Goal: Task Accomplishment & Management: Manage account settings

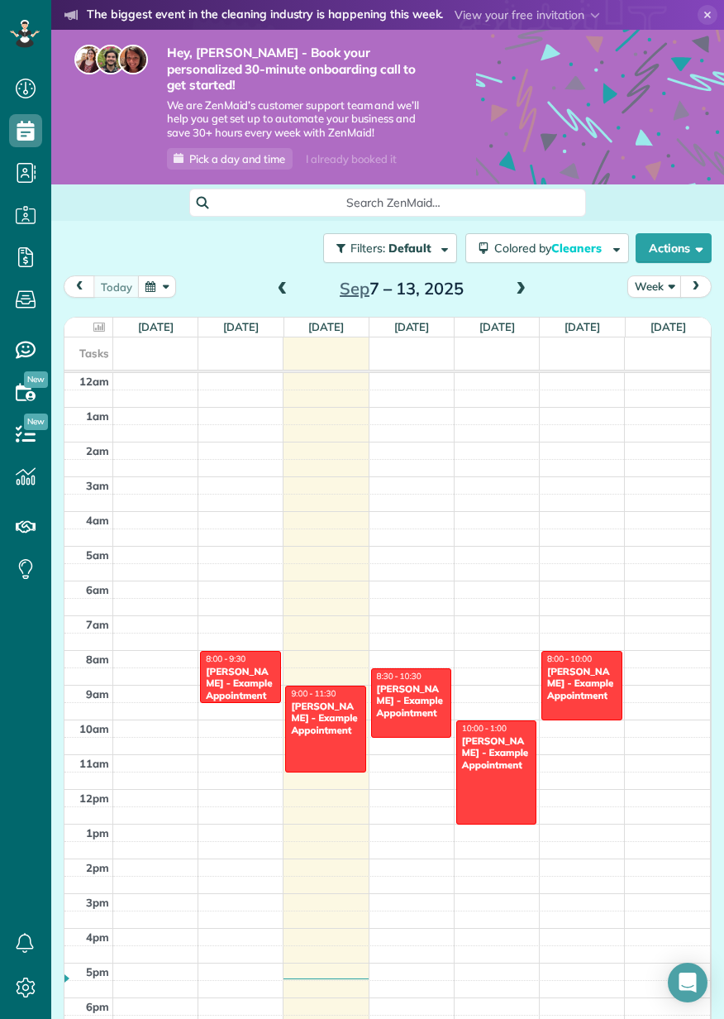
click at [646, 876] on td at bounding box center [412, 884] width 598 height 17
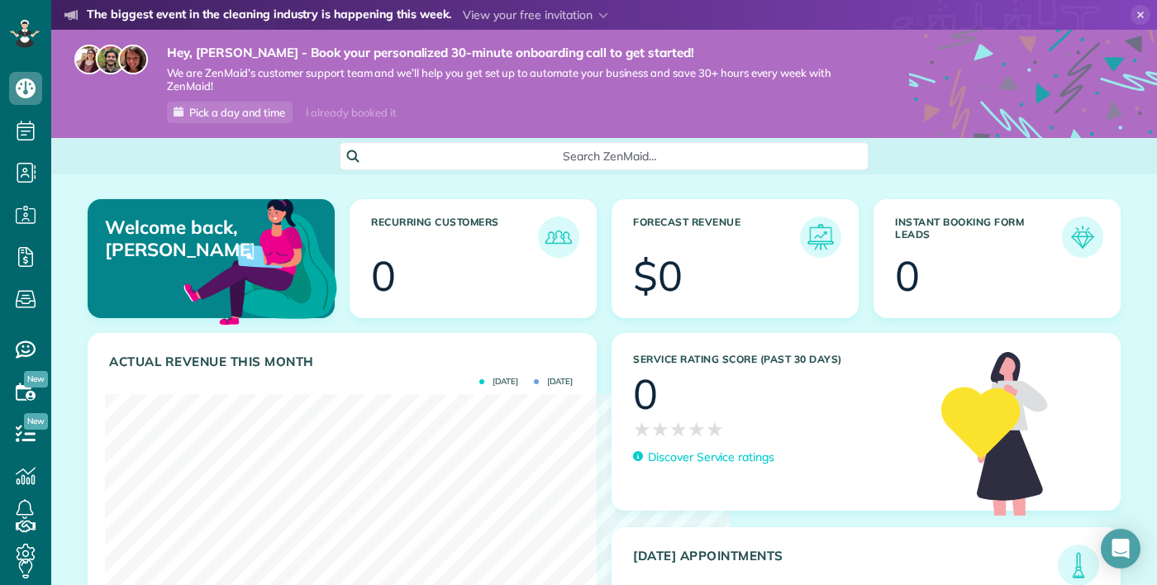
scroll to position [826514, 826250]
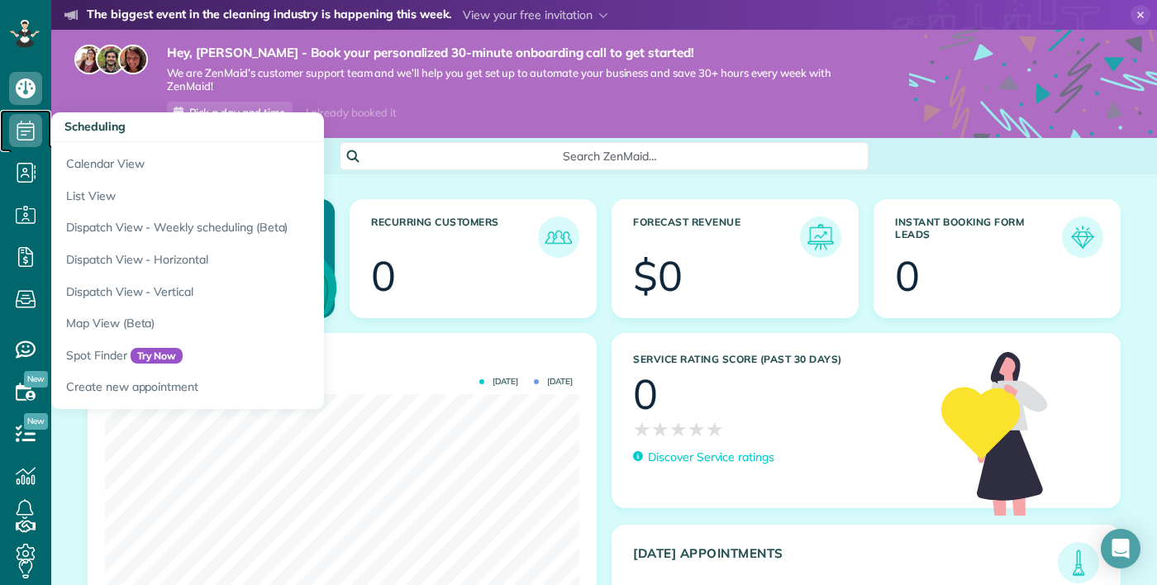
click at [21, 135] on use at bounding box center [25, 131] width 17 height 20
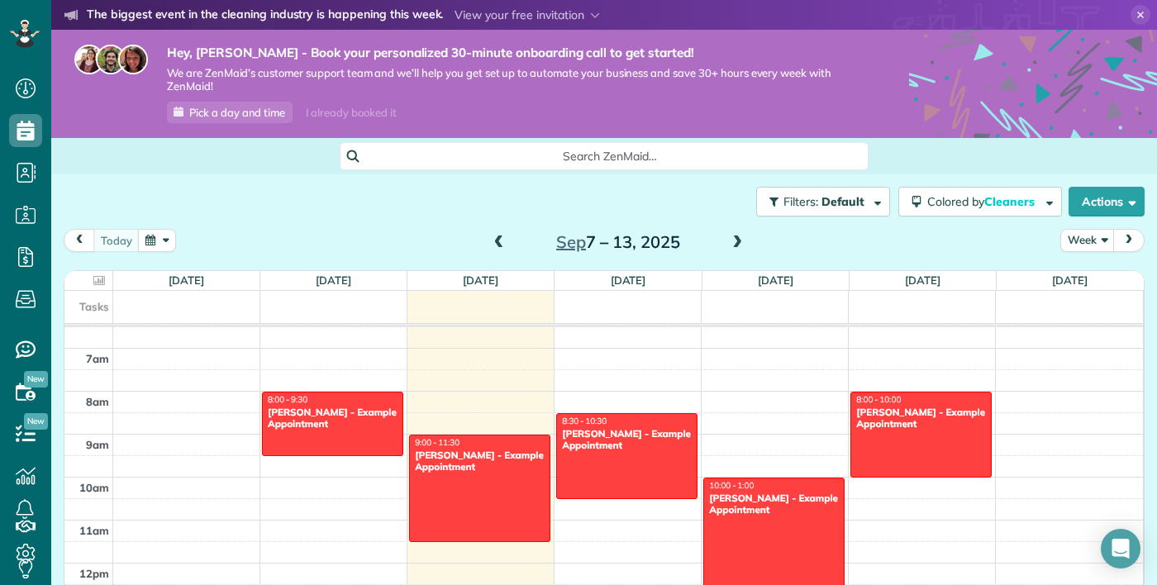
scroll to position [299, 0]
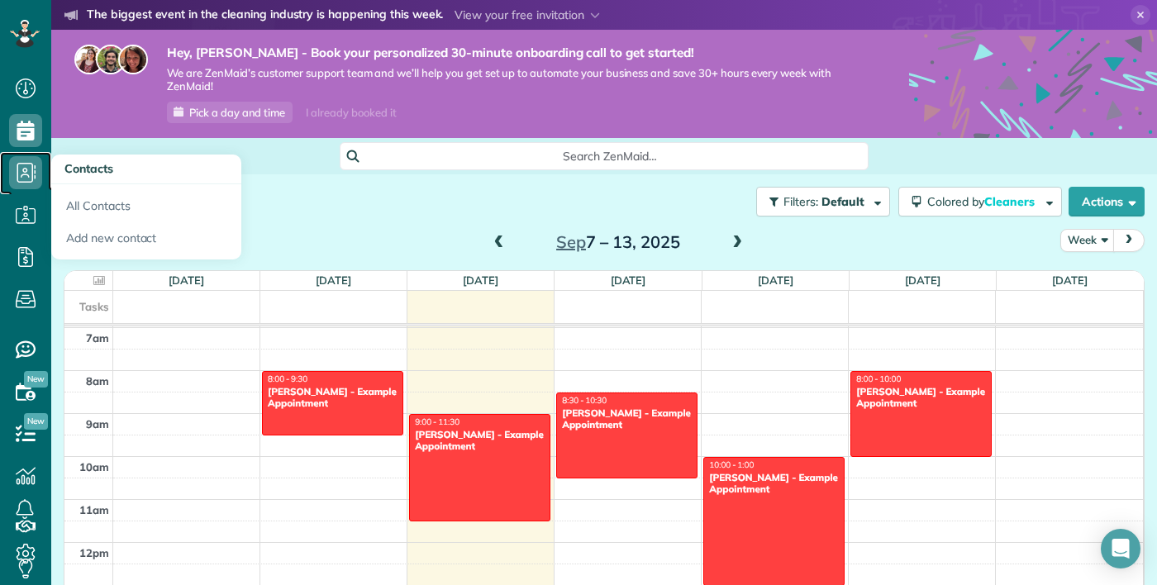
click at [20, 174] on icon at bounding box center [25, 172] width 33 height 33
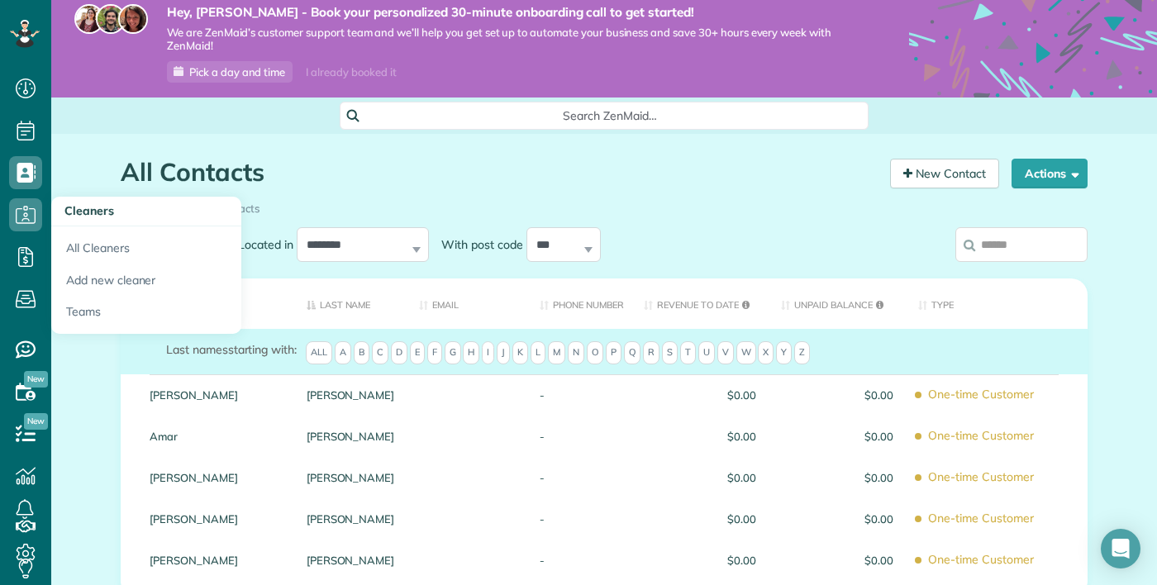
scroll to position [131, 0]
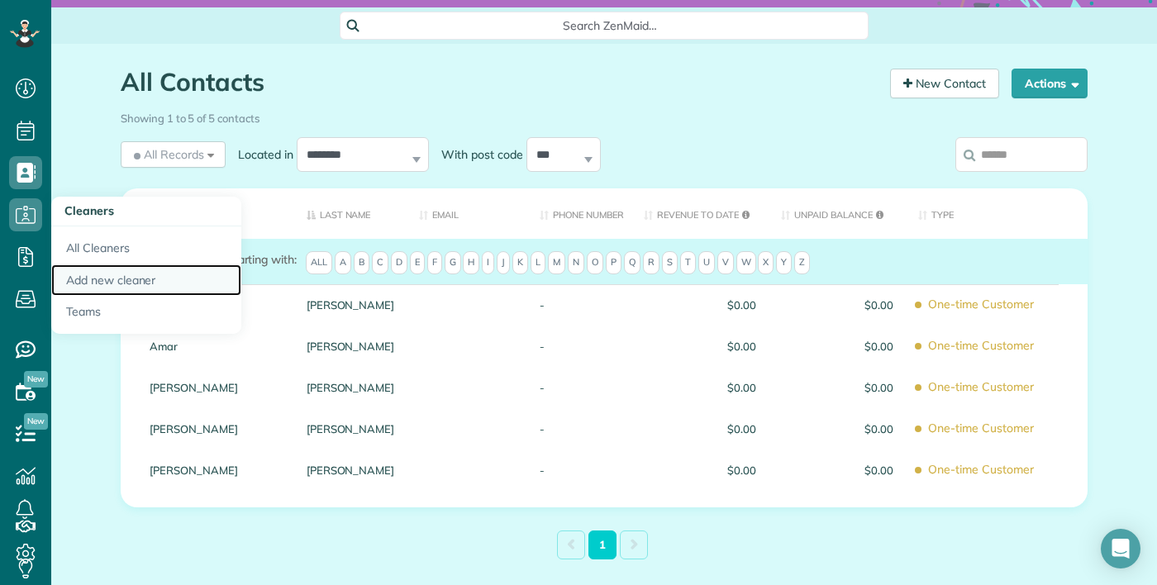
click at [132, 285] on link "Add new cleaner" at bounding box center [146, 281] width 190 height 32
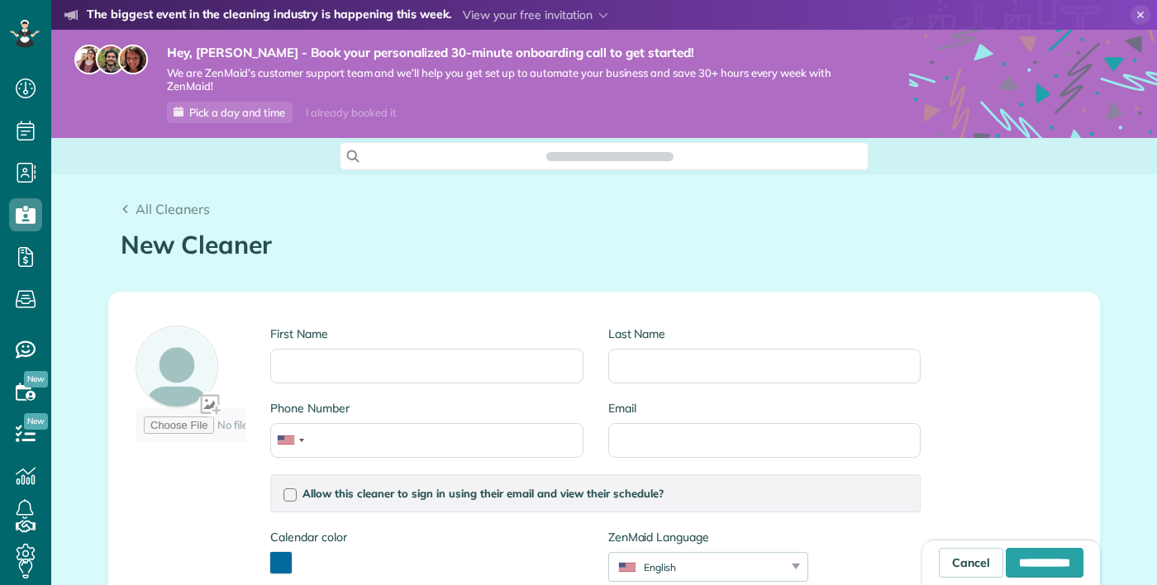
scroll to position [7, 7]
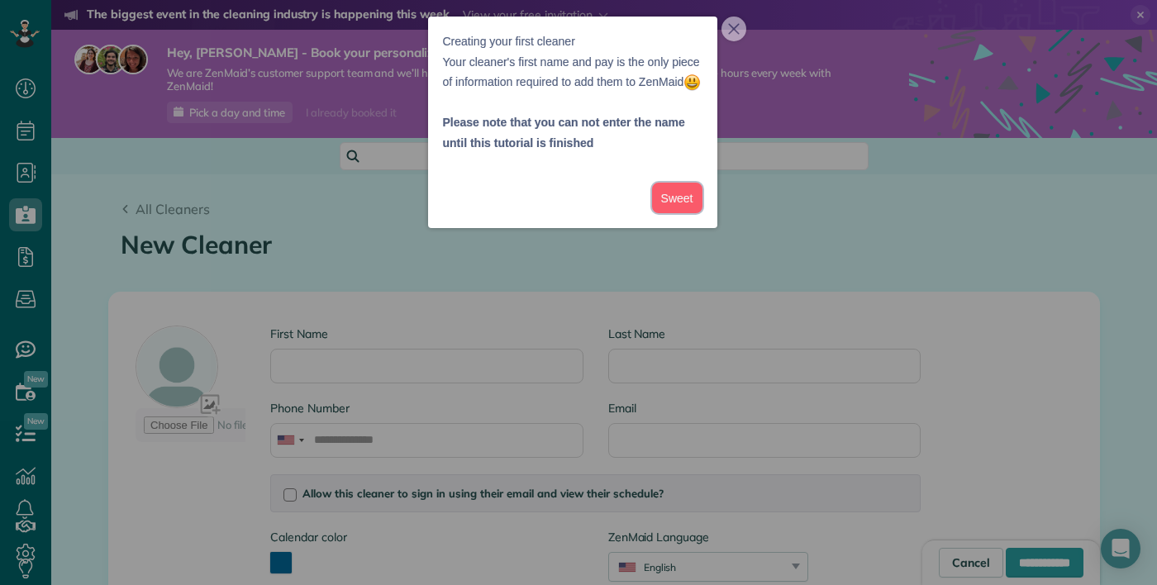
click at [676, 213] on button "Sweet" at bounding box center [677, 198] width 50 height 31
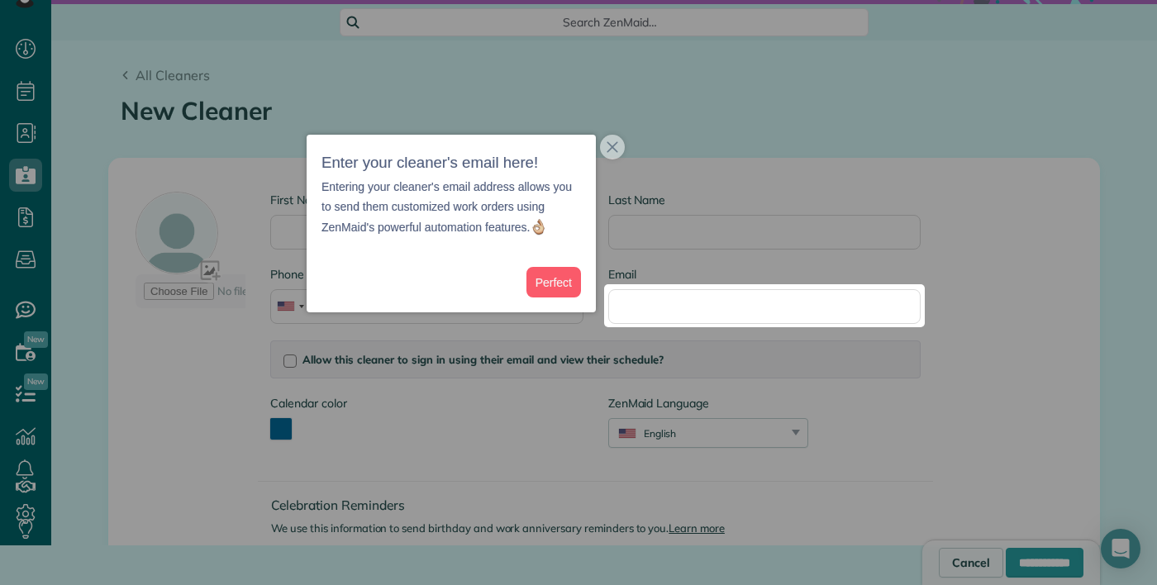
scroll to position [107, 0]
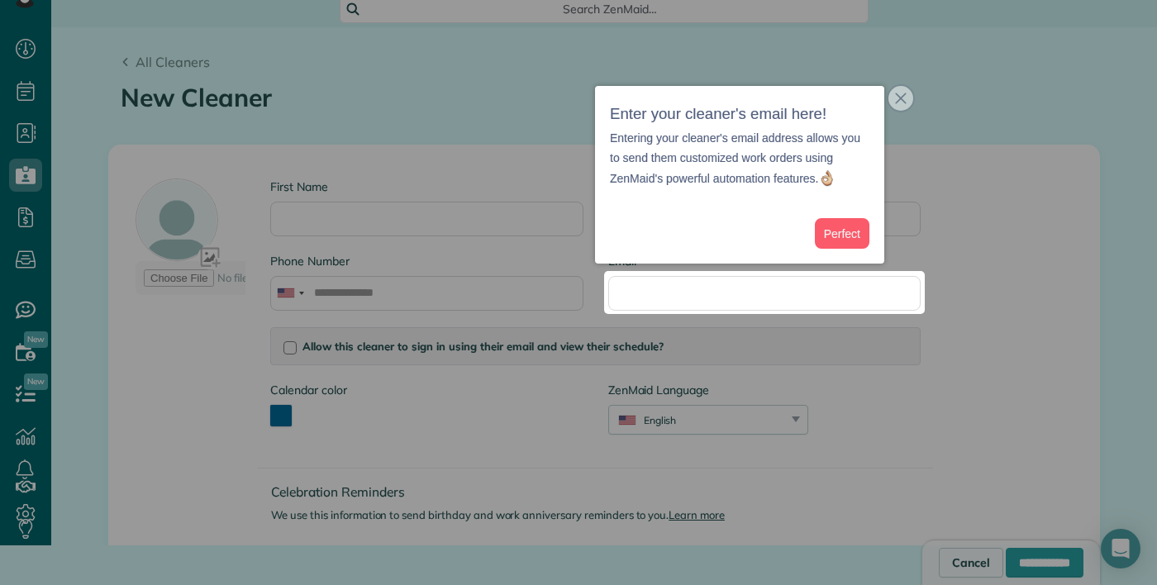
click at [902, 103] on icon "close," at bounding box center [901, 99] width 12 height 12
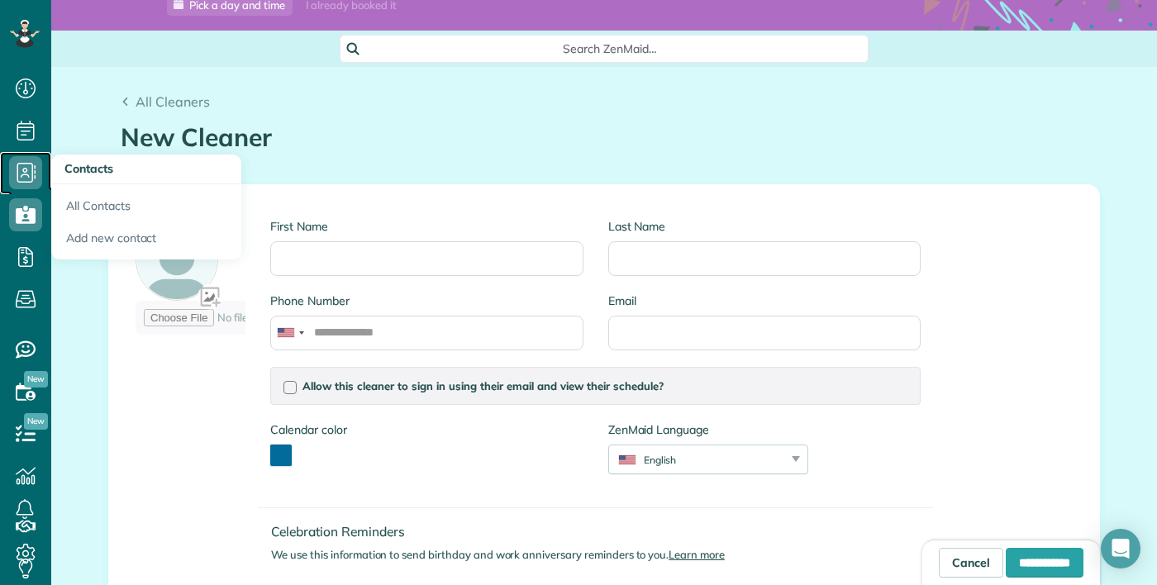
click at [26, 156] on icon at bounding box center [25, 172] width 33 height 33
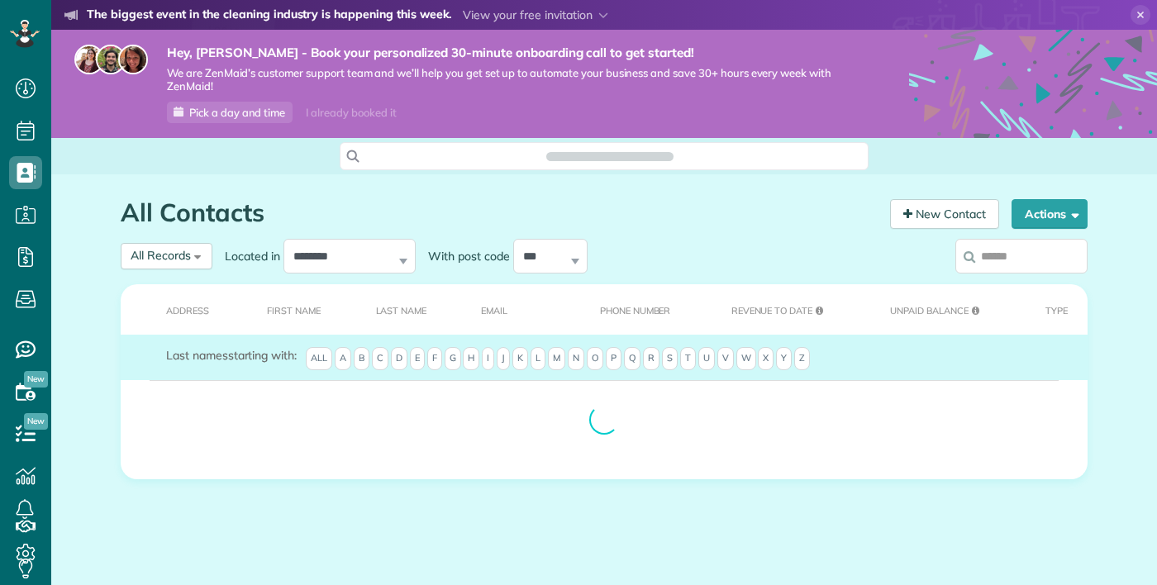
scroll to position [7, 7]
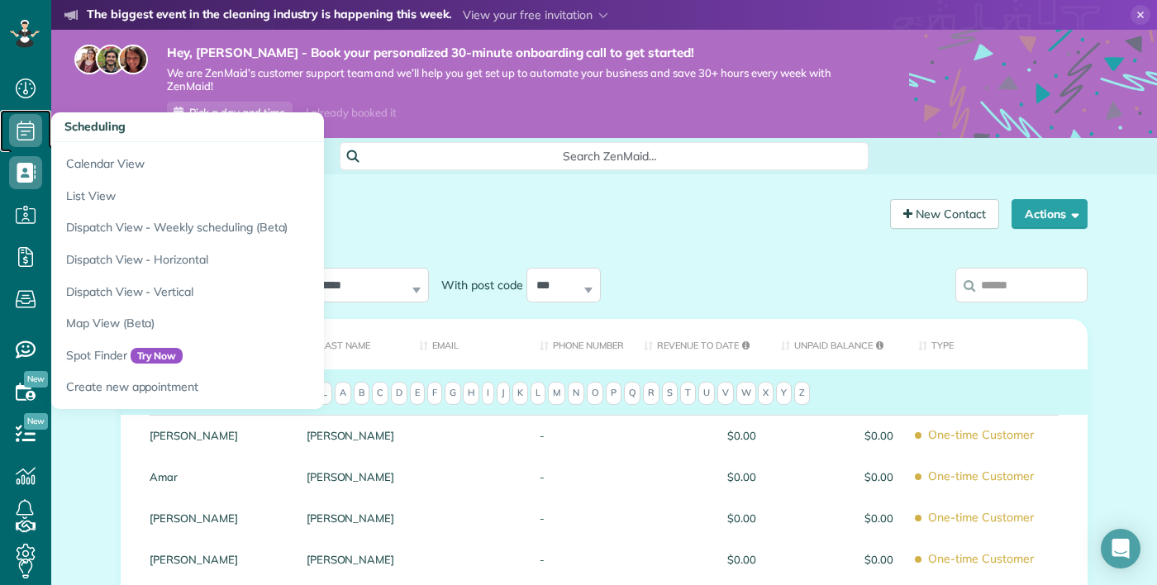
click at [27, 136] on icon at bounding box center [25, 130] width 33 height 33
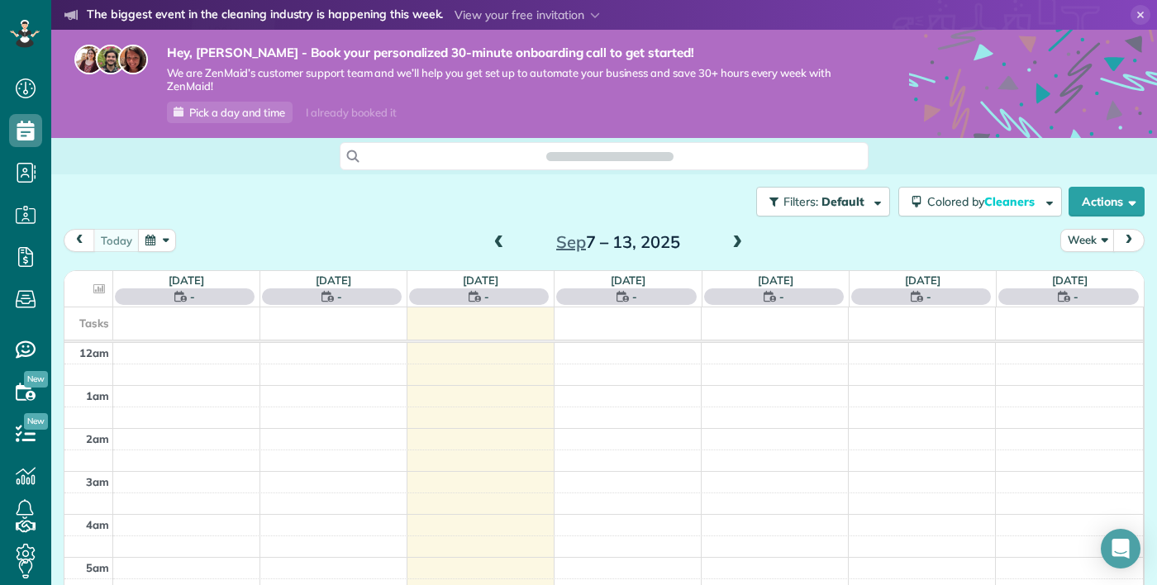
scroll to position [302, 0]
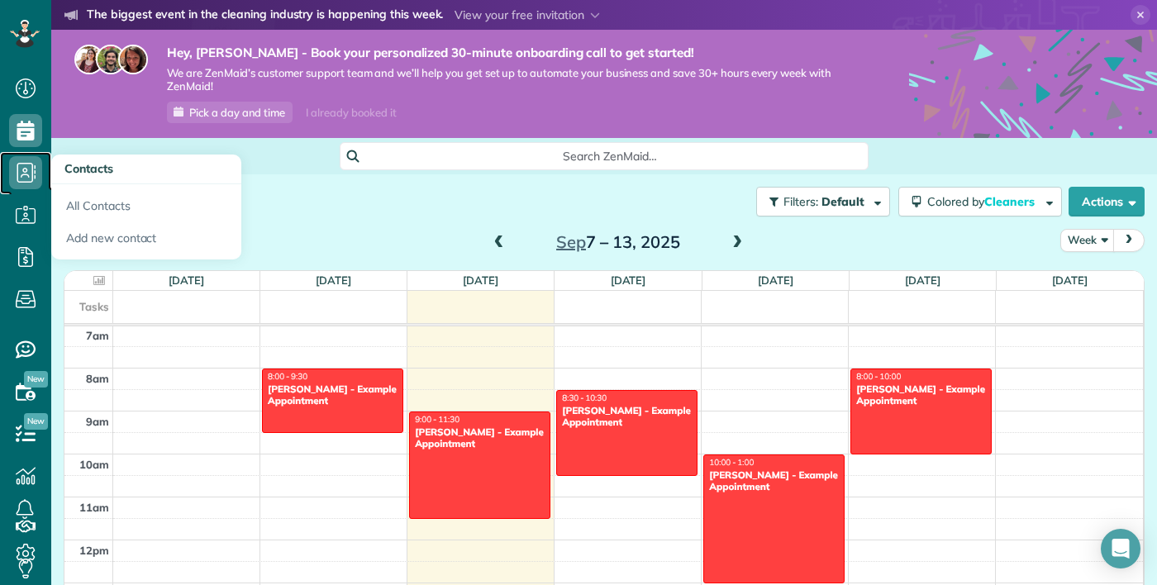
click at [16, 175] on icon at bounding box center [25, 172] width 33 height 33
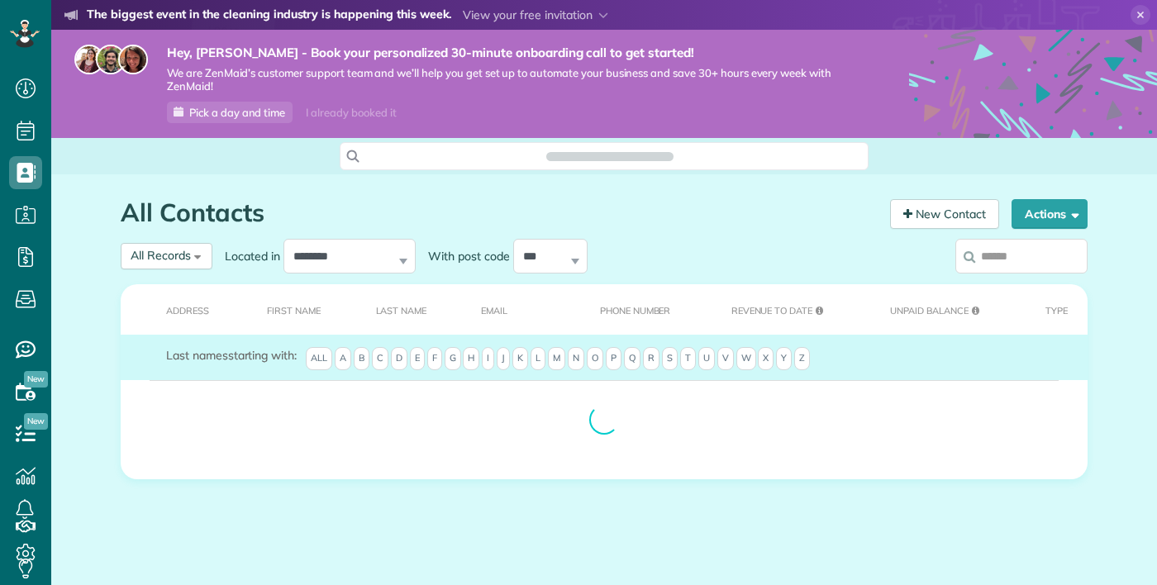
scroll to position [7, 7]
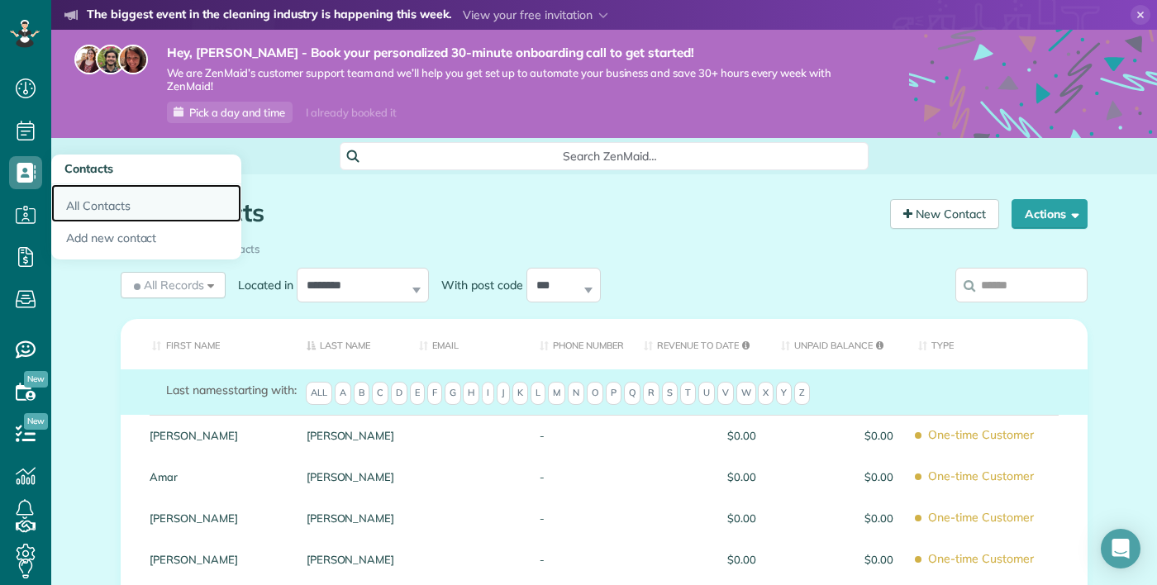
click at [88, 205] on link "All Contacts" at bounding box center [146, 203] width 190 height 38
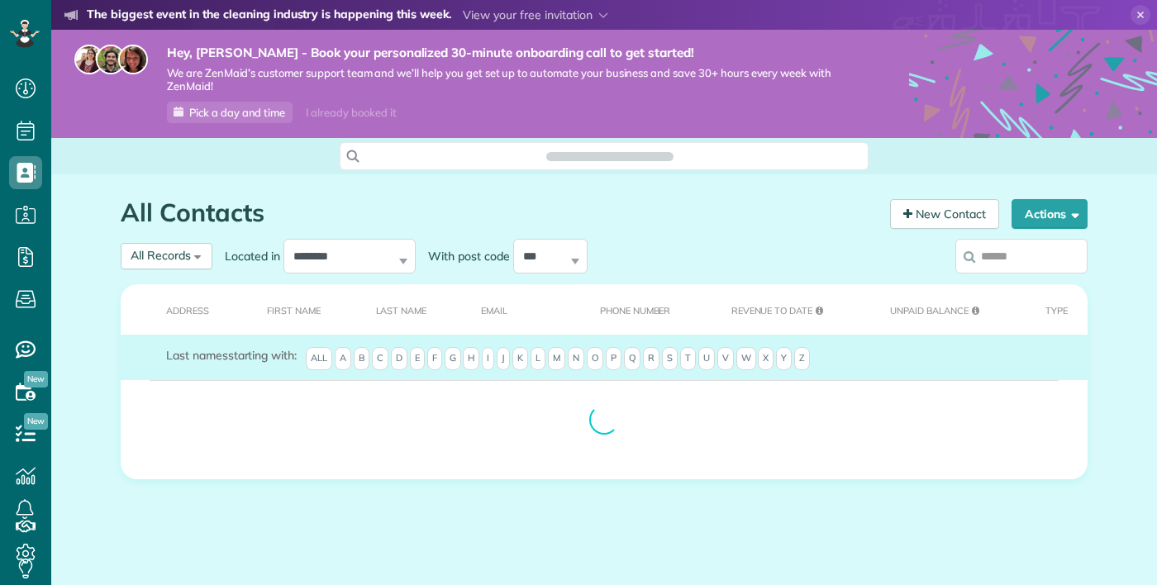
scroll to position [7, 7]
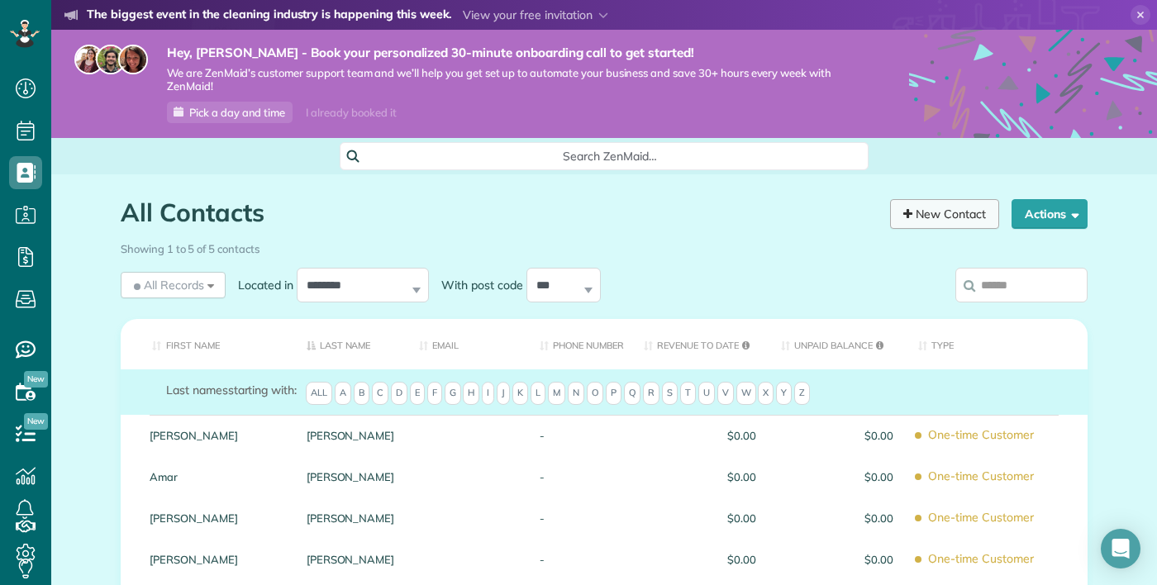
click at [963, 215] on link "New Contact" at bounding box center [944, 214] width 109 height 30
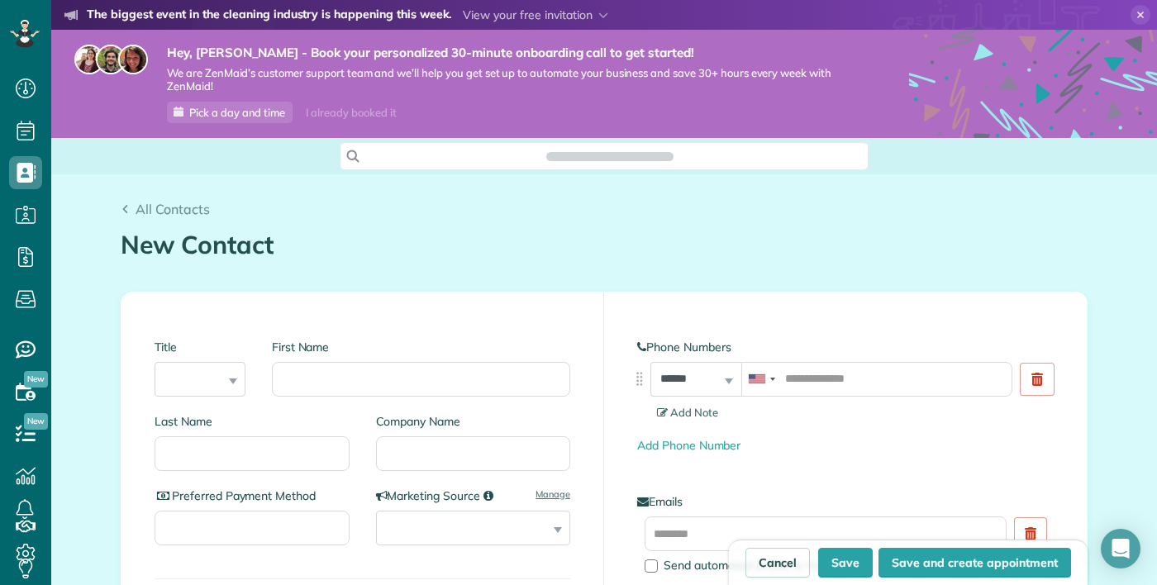
scroll to position [7, 7]
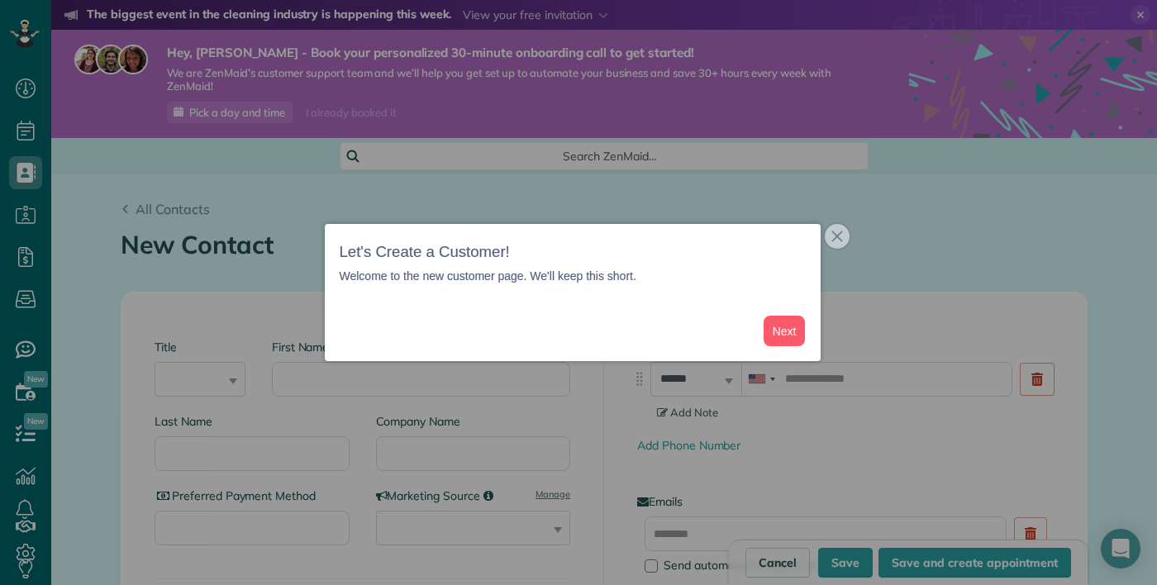
click at [833, 242] on icon "close," at bounding box center [838, 237] width 12 height 12
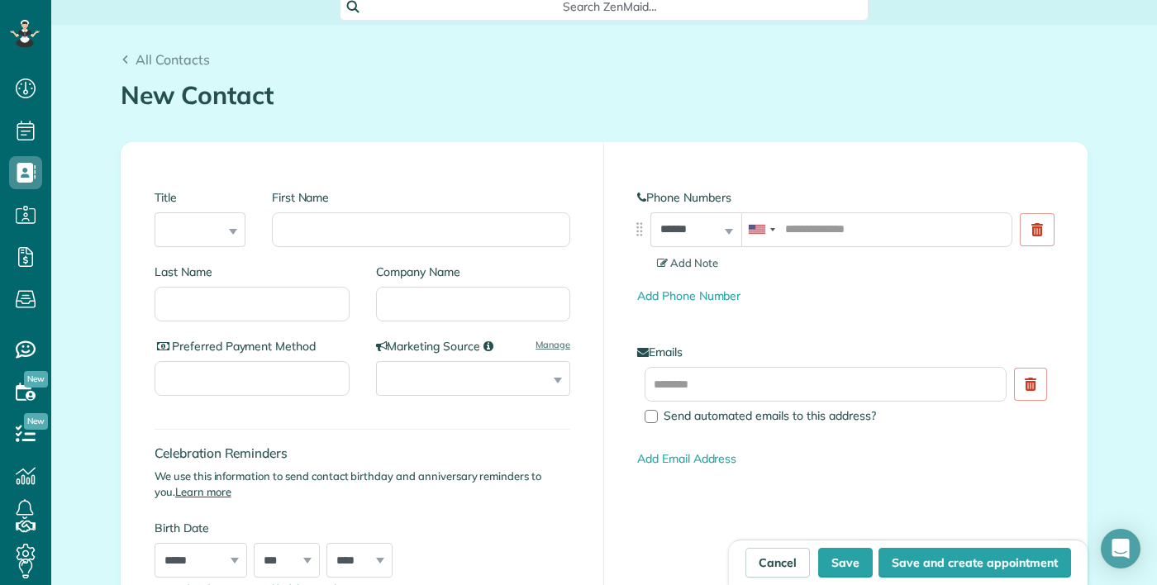
scroll to position [0, 0]
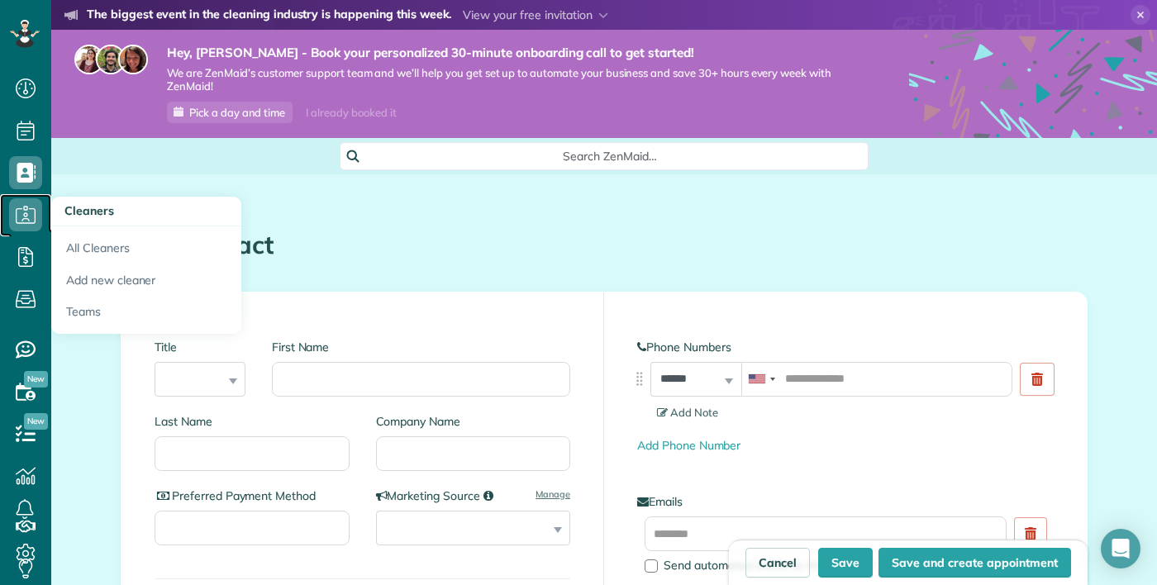
click at [25, 217] on icon at bounding box center [25, 214] width 33 height 33
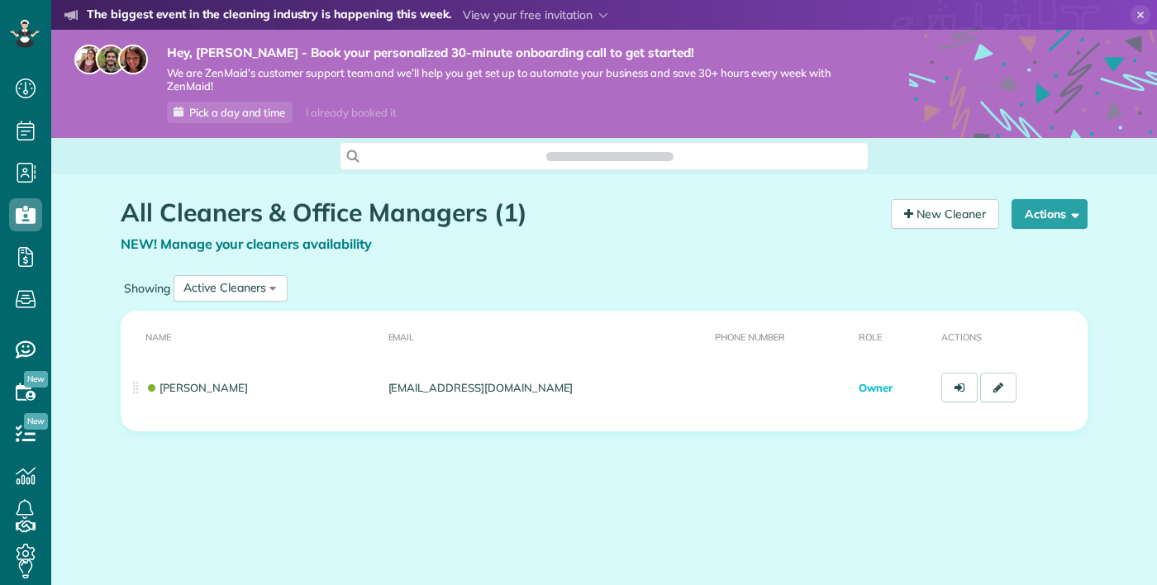
scroll to position [7, 7]
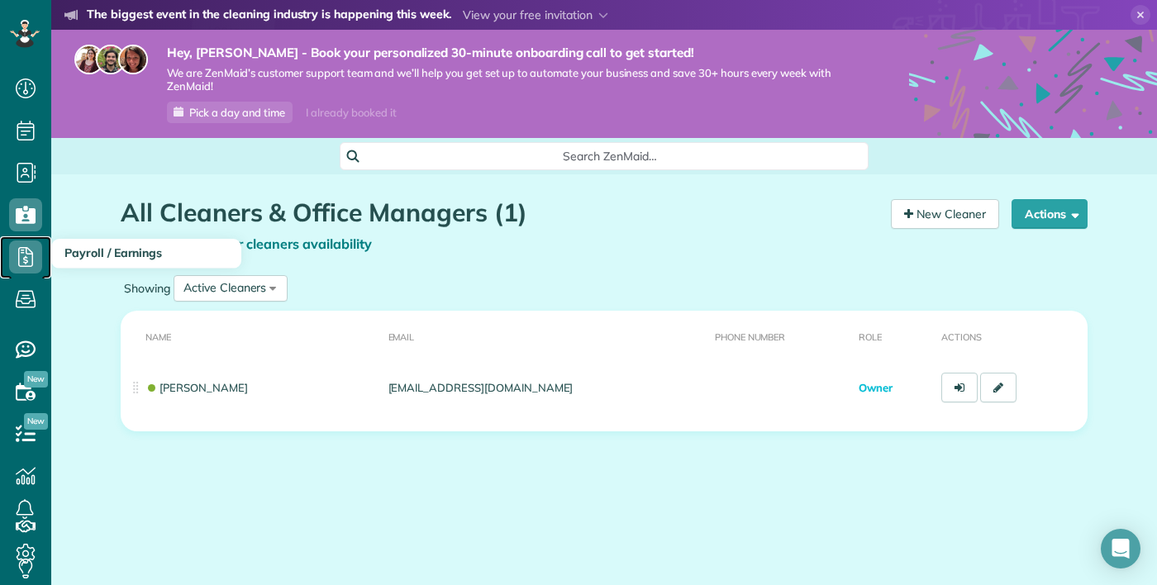
click at [30, 261] on icon at bounding box center [25, 257] width 33 height 33
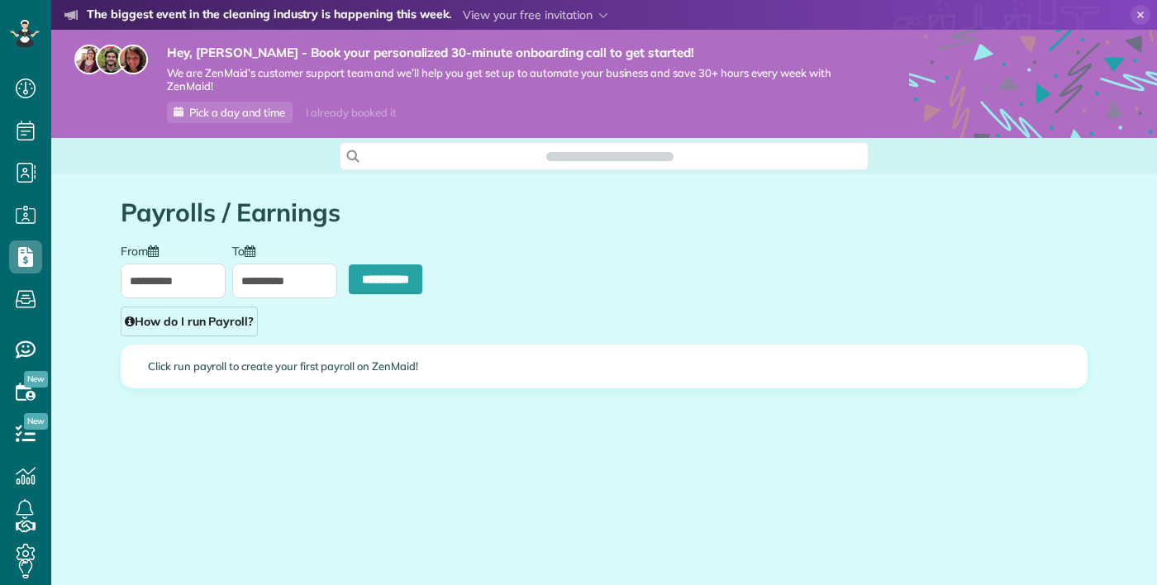
scroll to position [7, 7]
type input "**********"
click at [23, 296] on use at bounding box center [26, 299] width 20 height 17
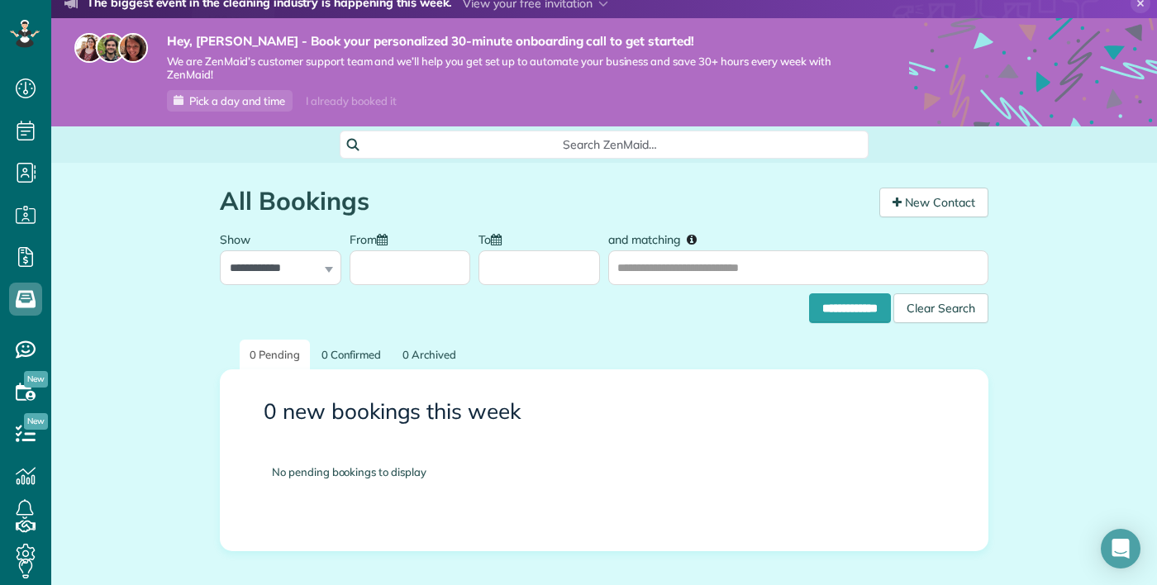
scroll to position [21, 0]
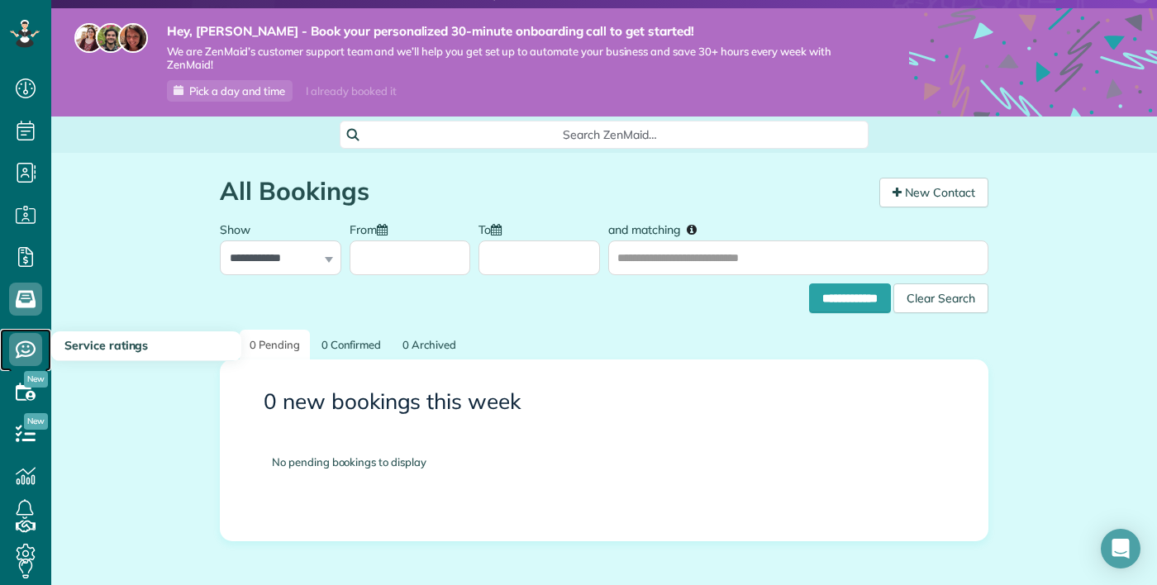
click at [24, 355] on use at bounding box center [26, 349] width 20 height 17
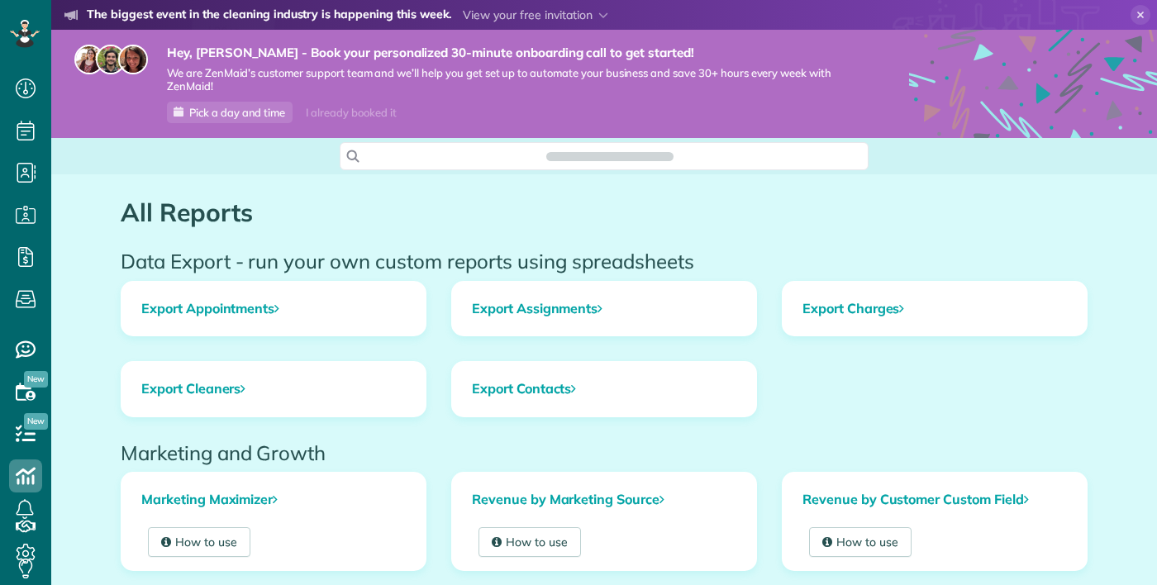
scroll to position [7, 7]
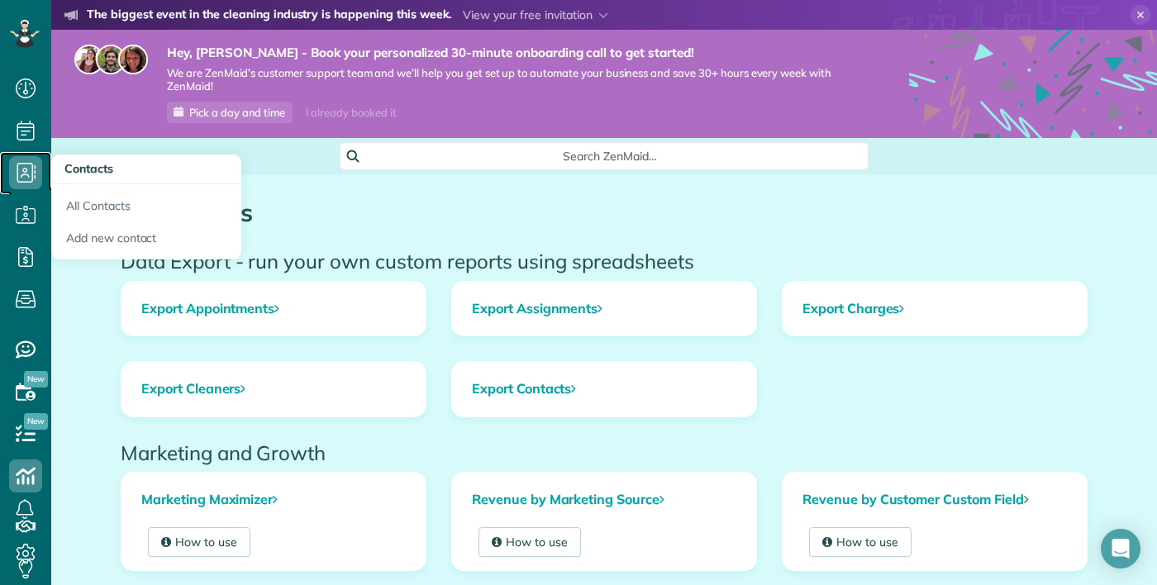
click at [26, 169] on use at bounding box center [26, 173] width 19 height 20
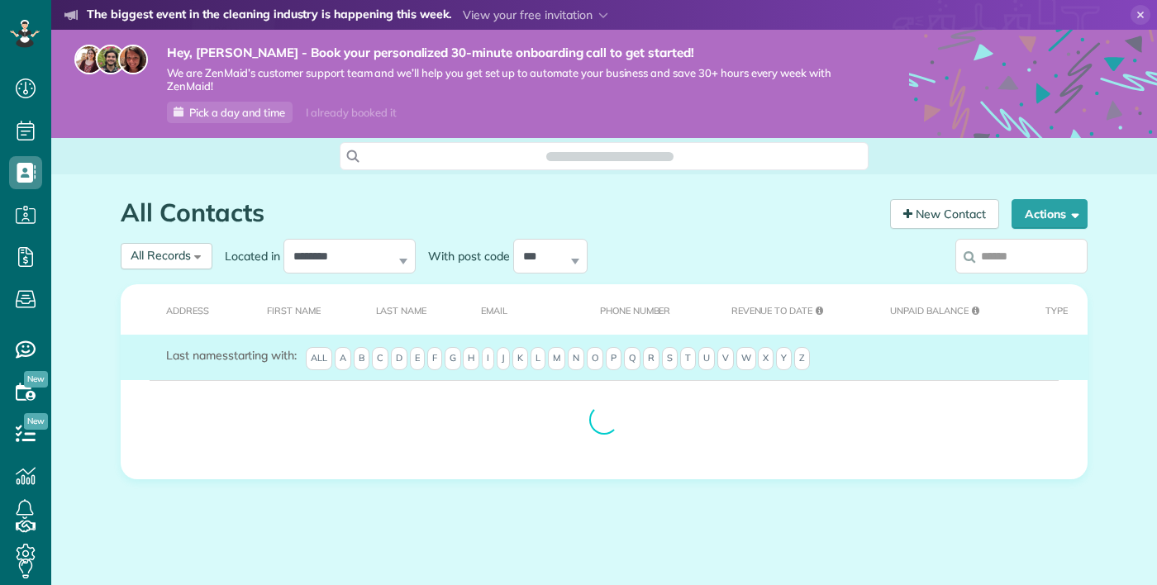
scroll to position [7, 7]
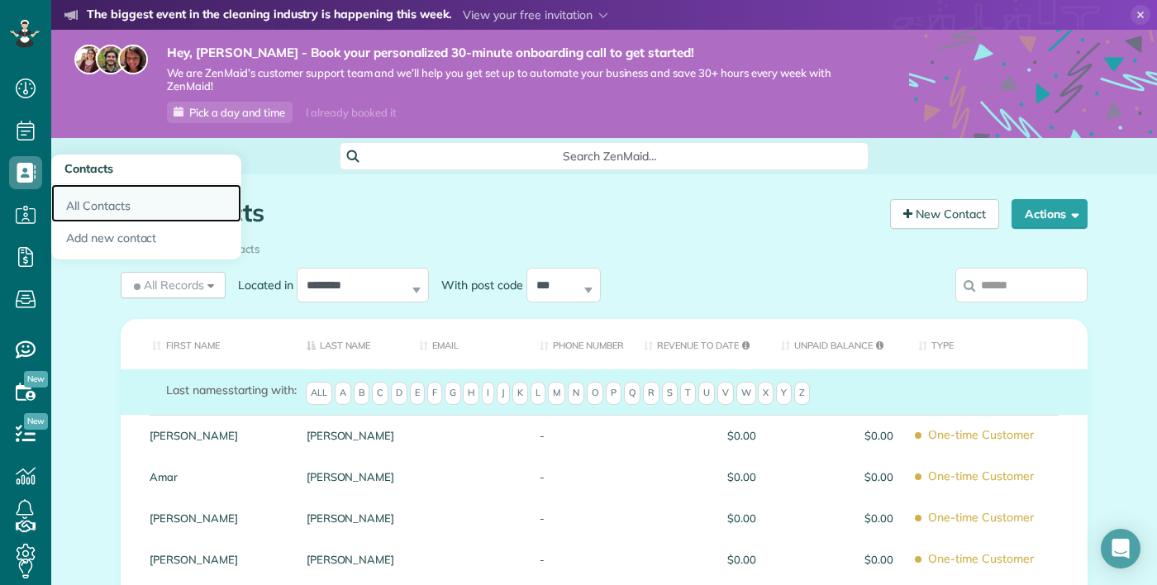
click at [87, 201] on link "All Contacts" at bounding box center [146, 203] width 190 height 38
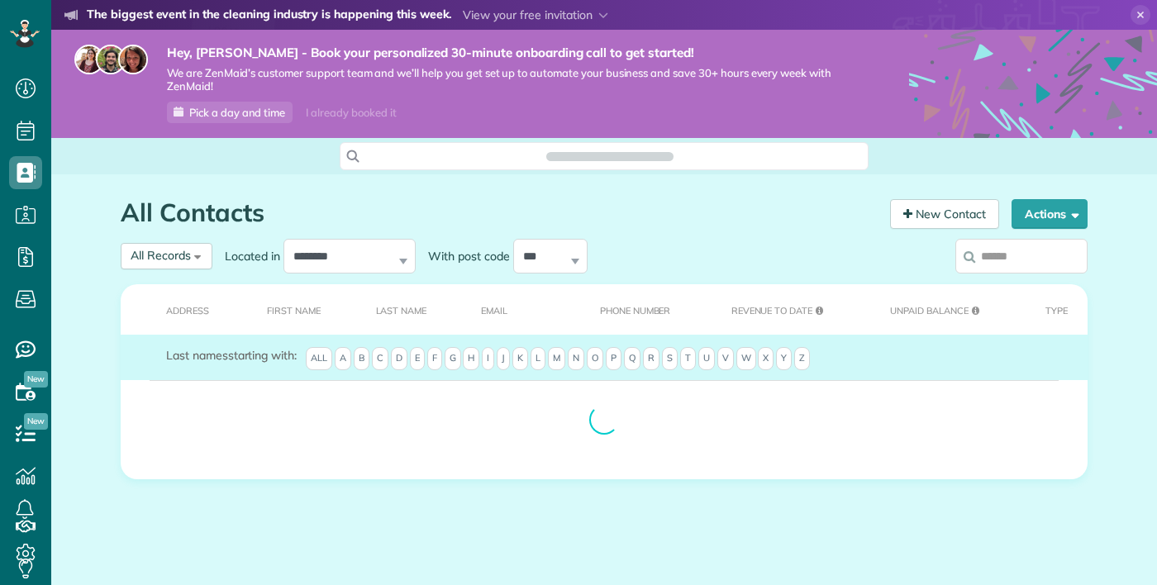
scroll to position [7, 7]
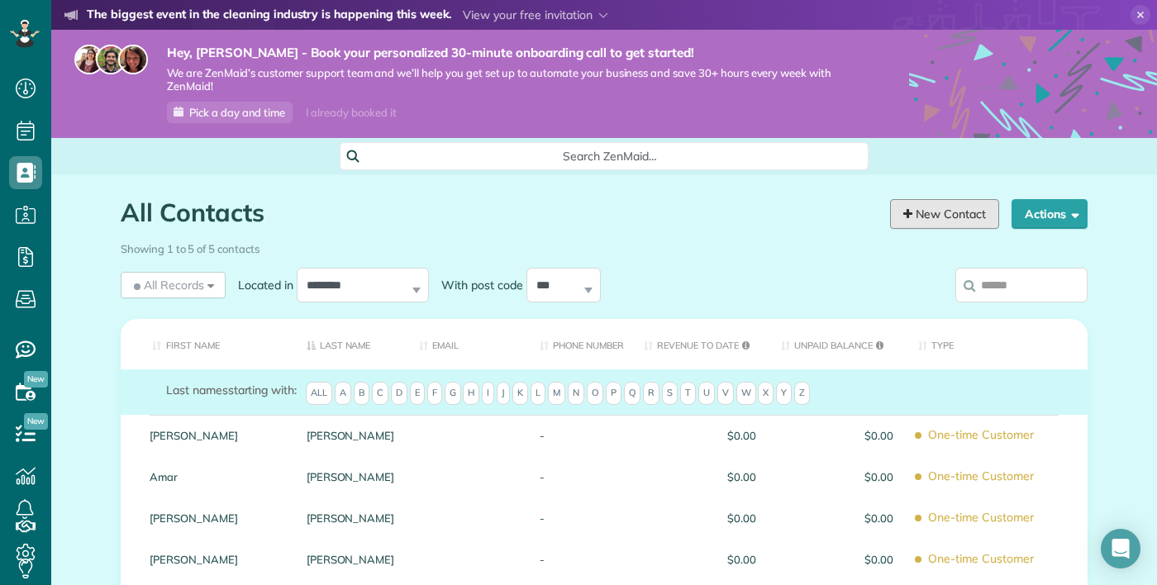
click at [949, 211] on link "New Contact" at bounding box center [944, 214] width 109 height 30
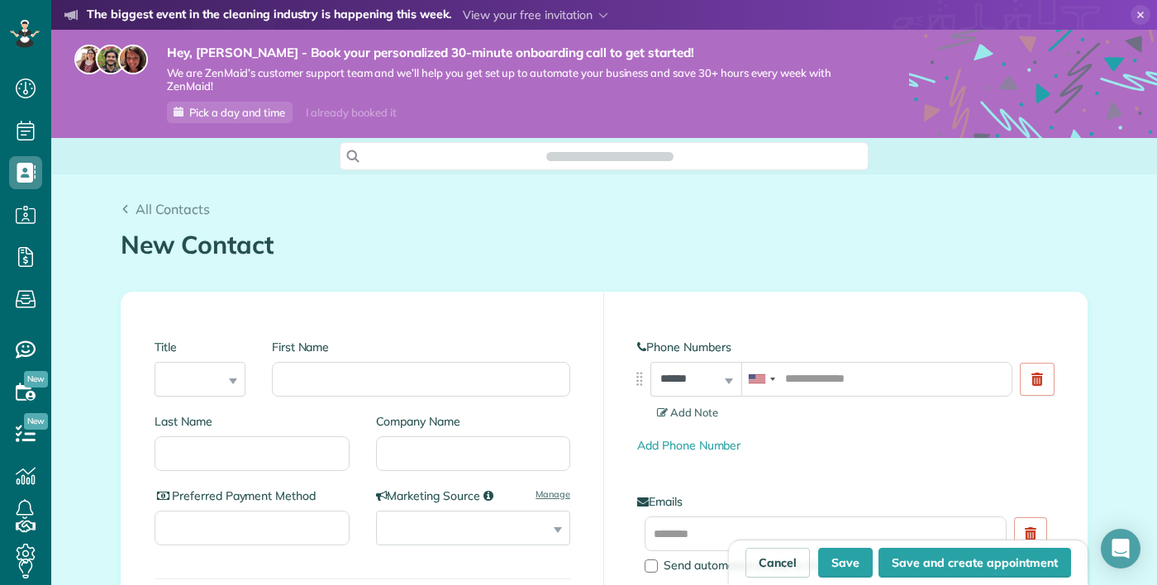
scroll to position [7, 7]
click at [365, 371] on input "First Name" at bounding box center [421, 379] width 298 height 35
type input "****"
click at [297, 454] on input "Last Name" at bounding box center [252, 454] width 195 height 35
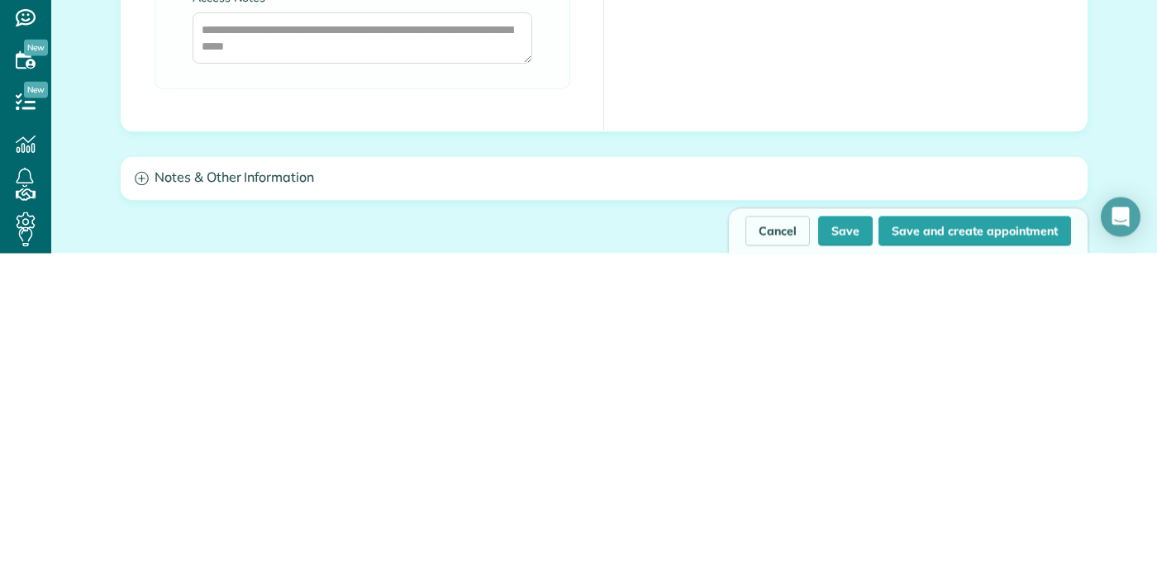
scroll to position [1274, 0]
type input "***"
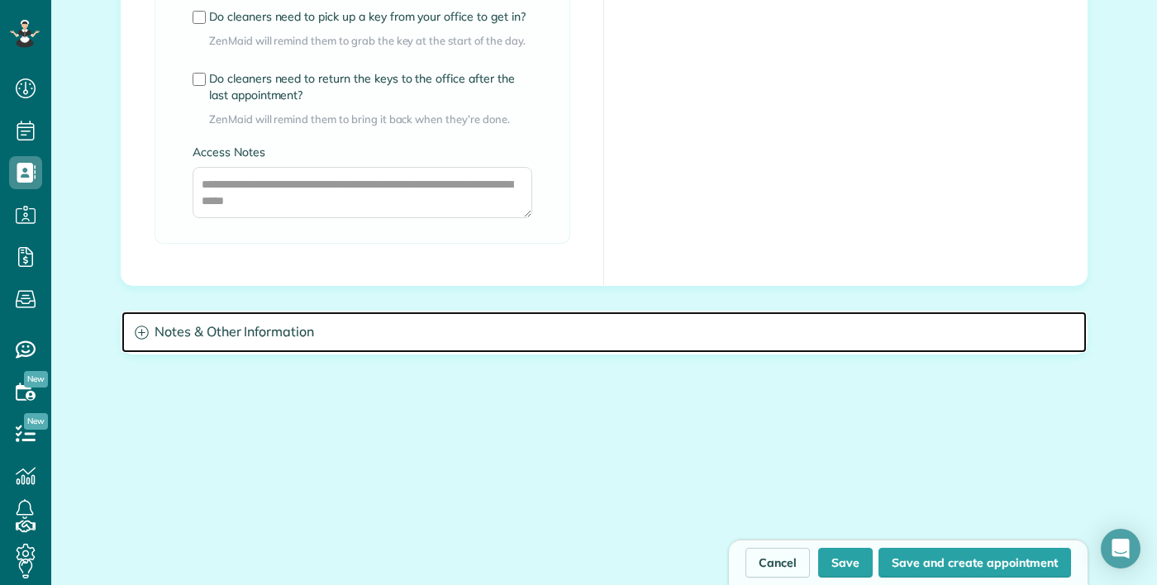
scroll to position [1465, 0]
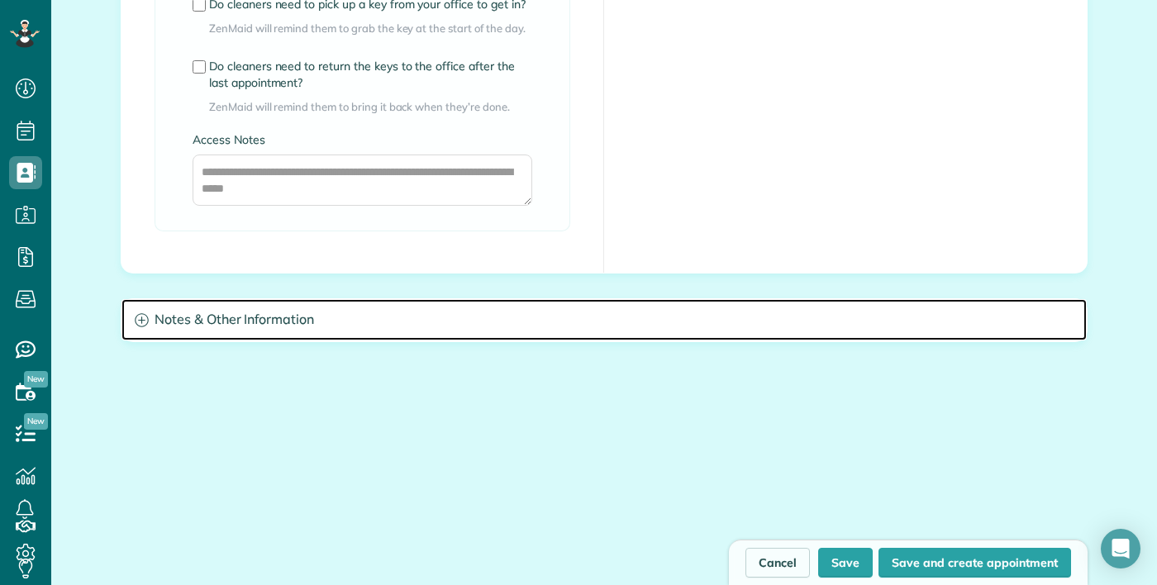
click at [148, 333] on h3 "Notes & Other Information" at bounding box center [605, 320] width 966 height 42
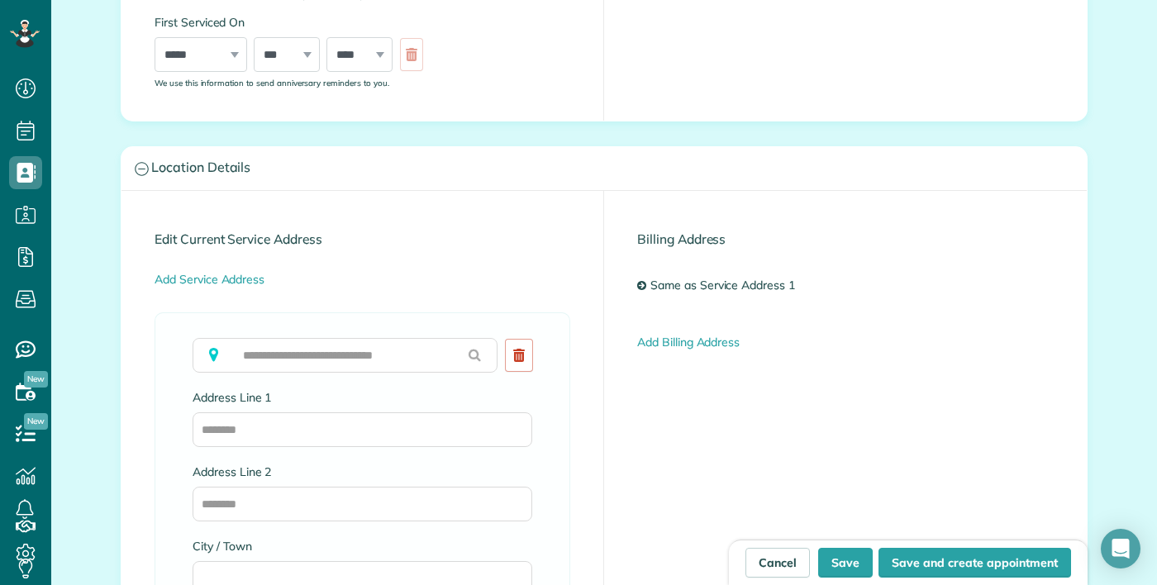
scroll to position [741, 0]
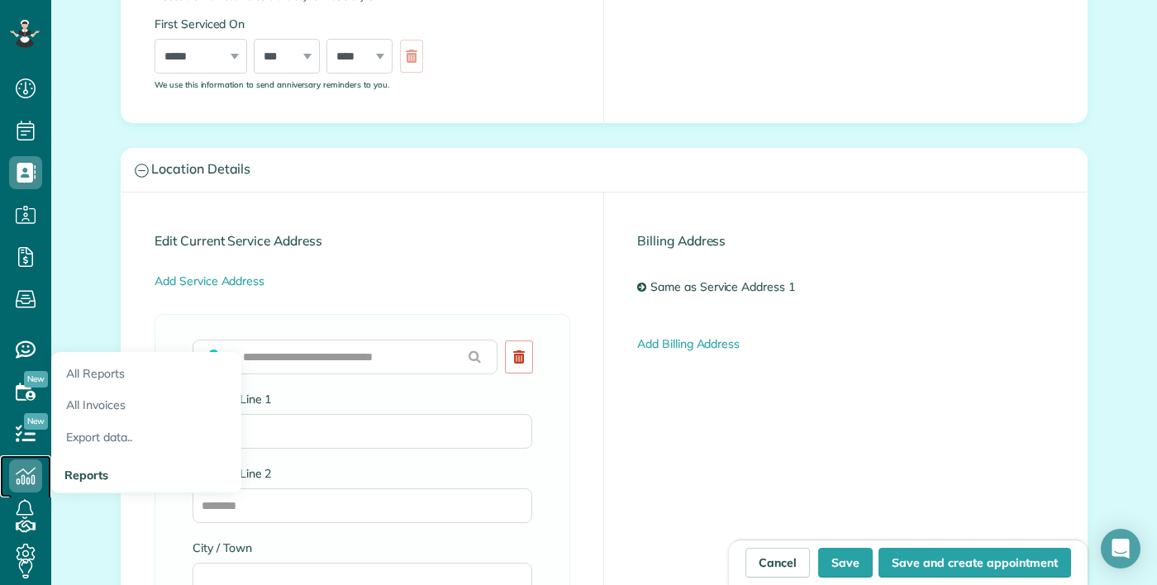
click at [27, 475] on icon at bounding box center [25, 476] width 33 height 33
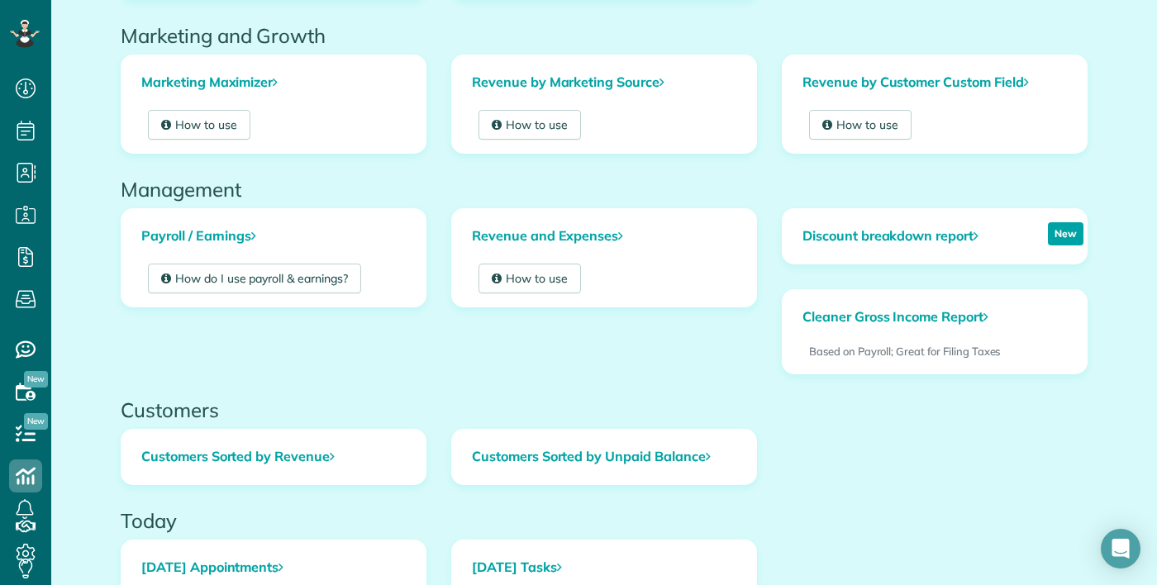
scroll to position [421, 0]
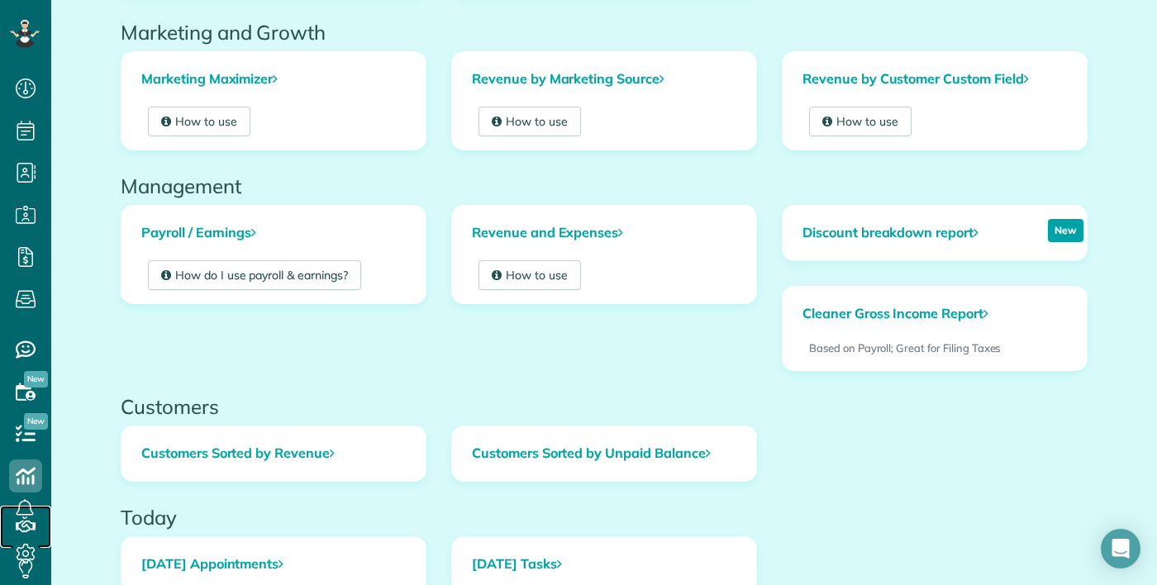
click at [38, 543] on span "Refer a friend" at bounding box center [25, 543] width 33 height 1
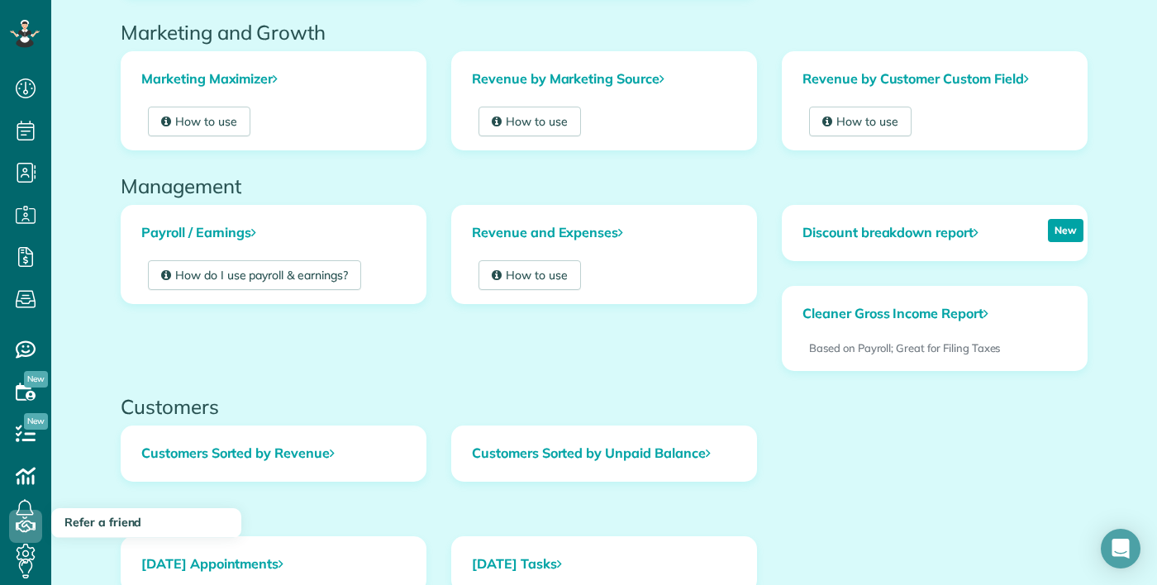
click at [35, 499] on li "Refer a friend" at bounding box center [25, 523] width 51 height 50
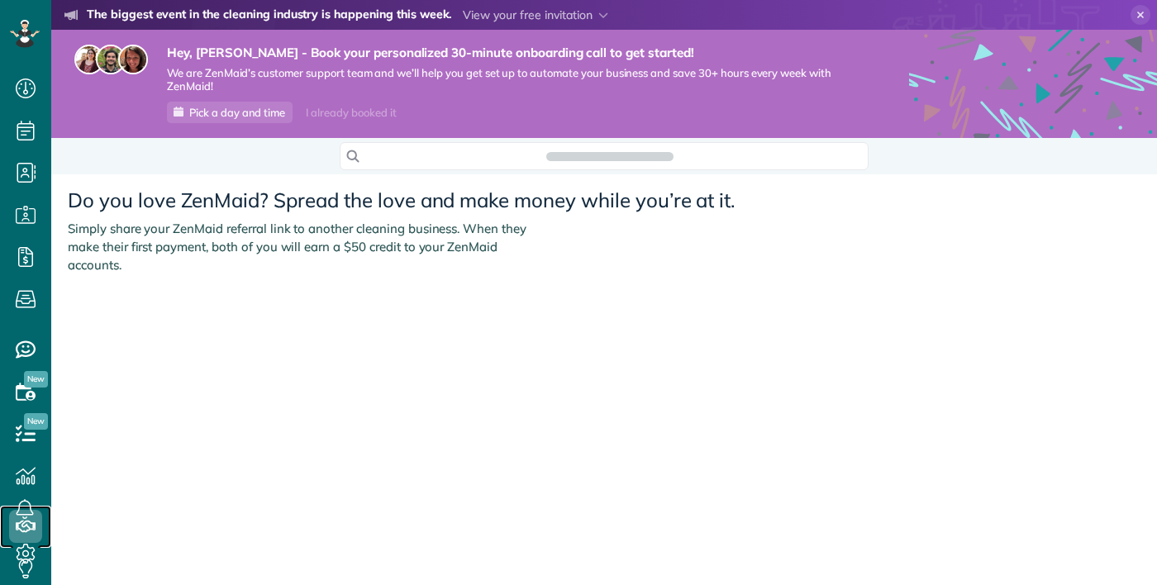
click at [33, 532] on icon at bounding box center [25, 526] width 33 height 33
click at [661, 203] on div "Do you love ZenMaid? Spread the love and make money while you’re at it. Simply …" at bounding box center [604, 231] width 1106 height 101
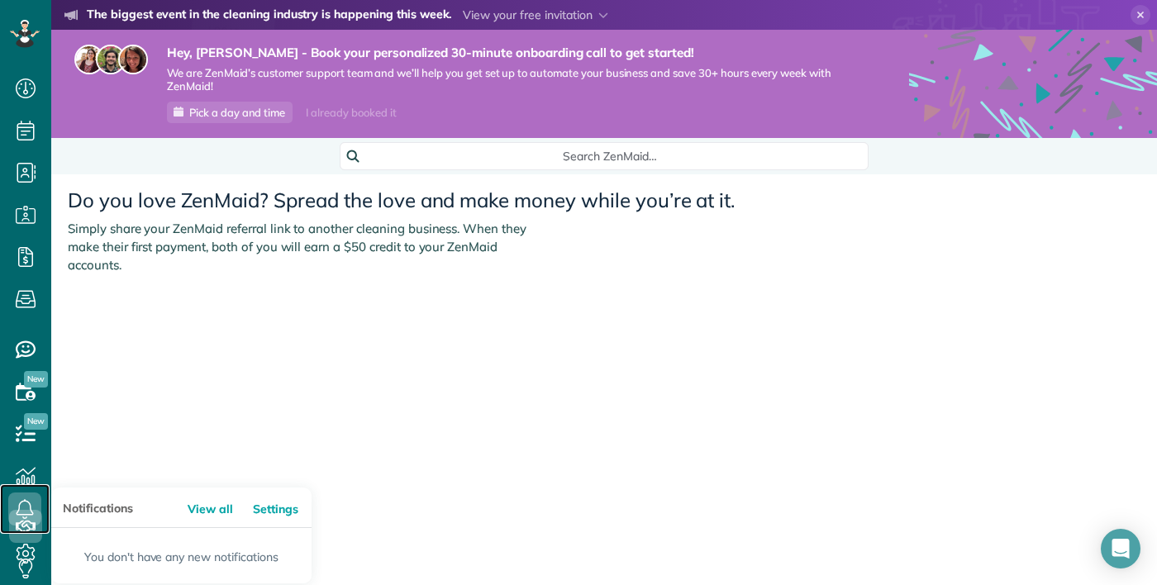
click at [26, 526] on icon at bounding box center [24, 509] width 33 height 33
click at [31, 526] on icon at bounding box center [24, 509] width 33 height 33
click at [28, 534] on link at bounding box center [25, 509] width 50 height 50
click at [36, 526] on icon at bounding box center [24, 509] width 33 height 33
click at [31, 522] on icon at bounding box center [25, 526] width 33 height 33
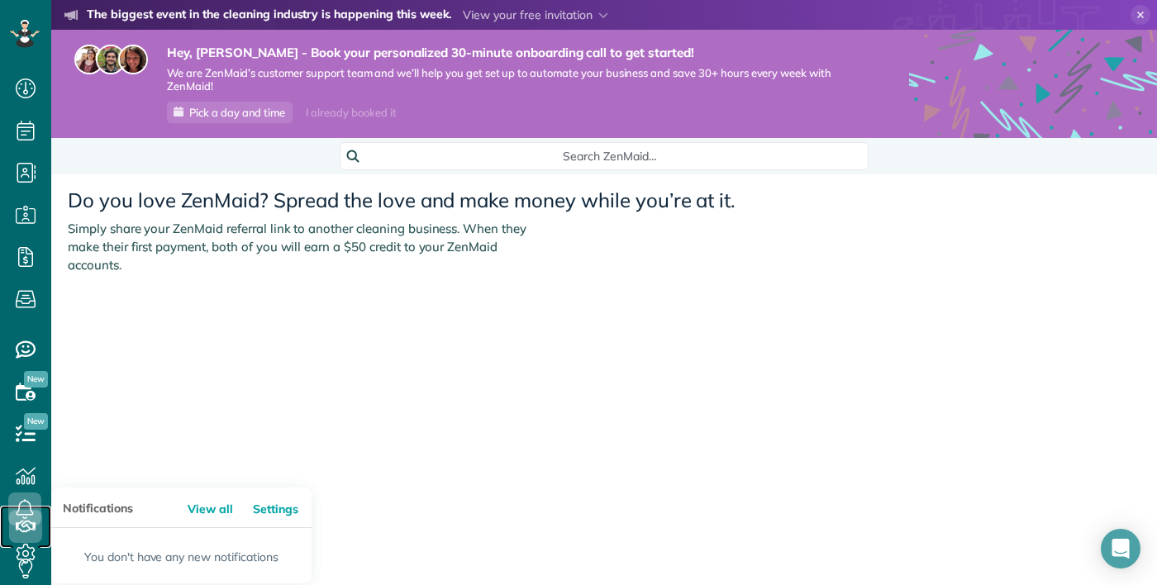
click at [38, 510] on icon at bounding box center [25, 526] width 33 height 33
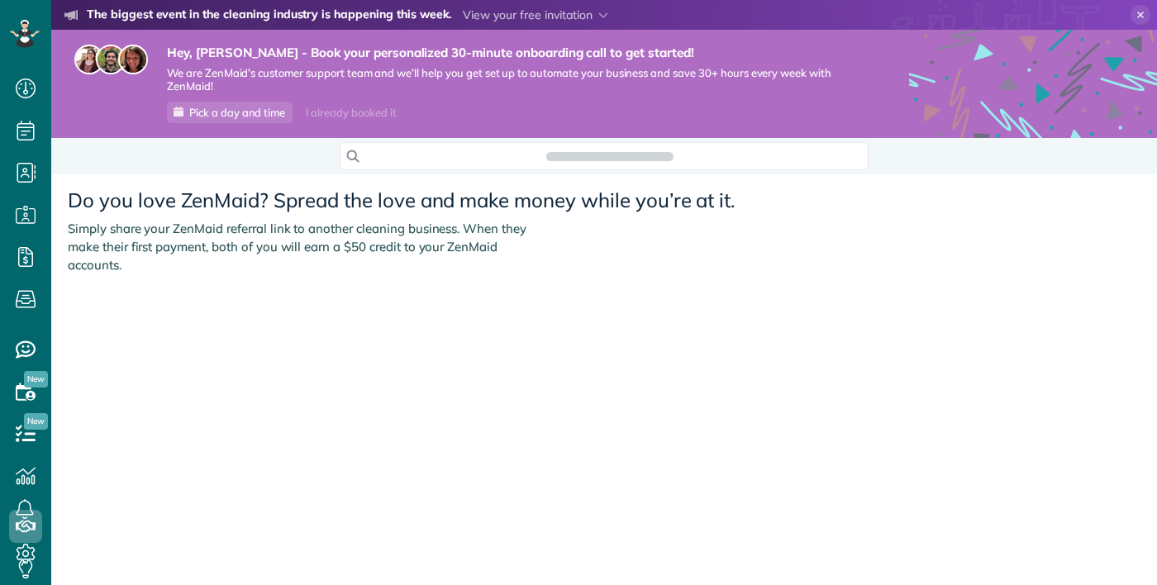
scroll to position [7, 7]
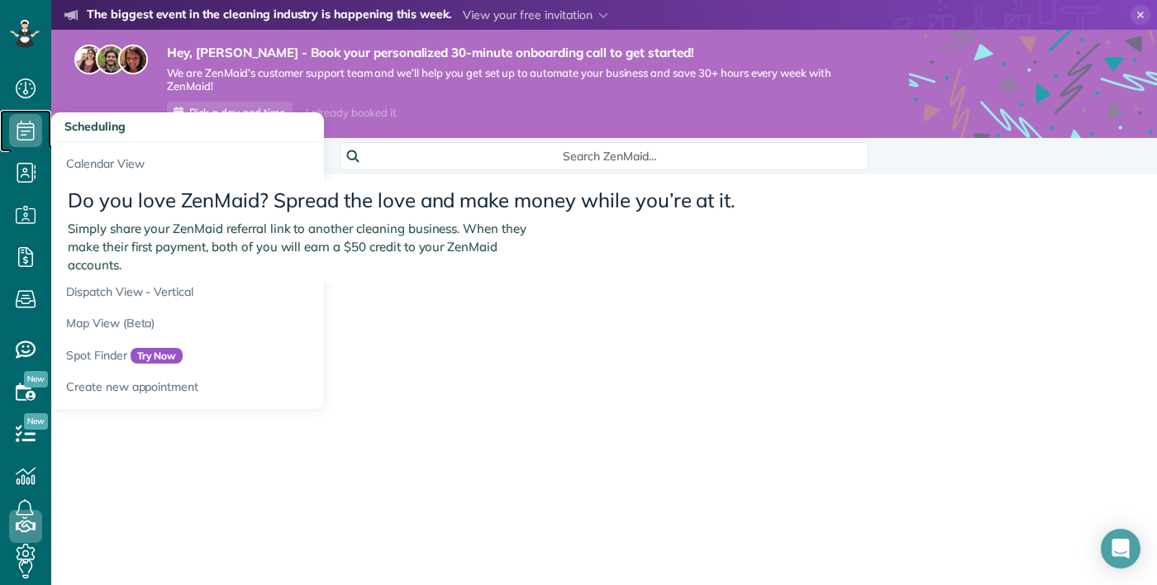
click at [24, 129] on icon at bounding box center [25, 130] width 33 height 33
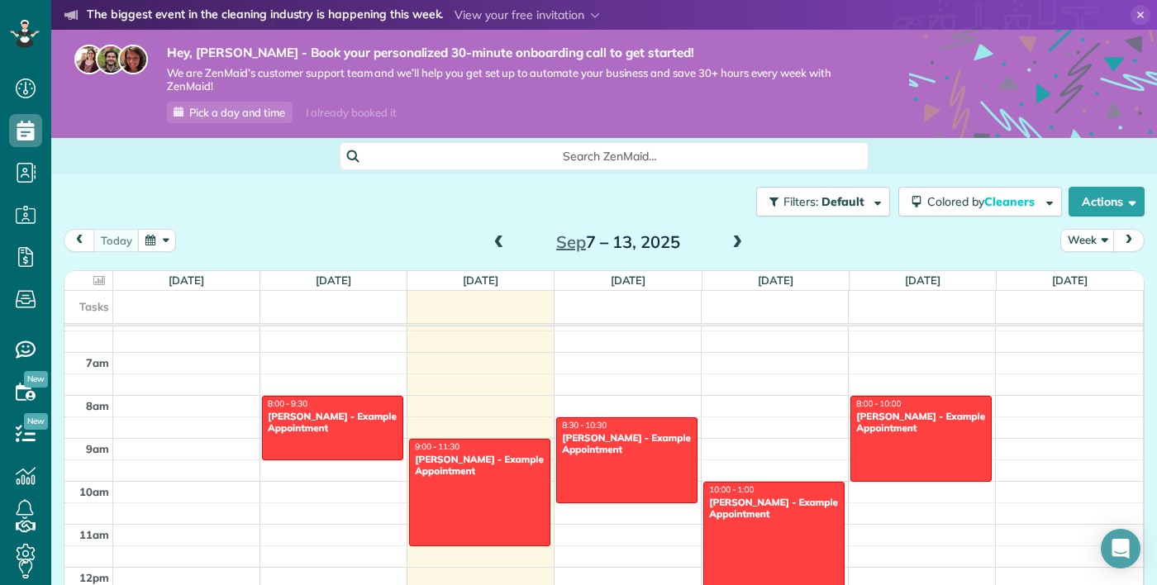
scroll to position [273, 0]
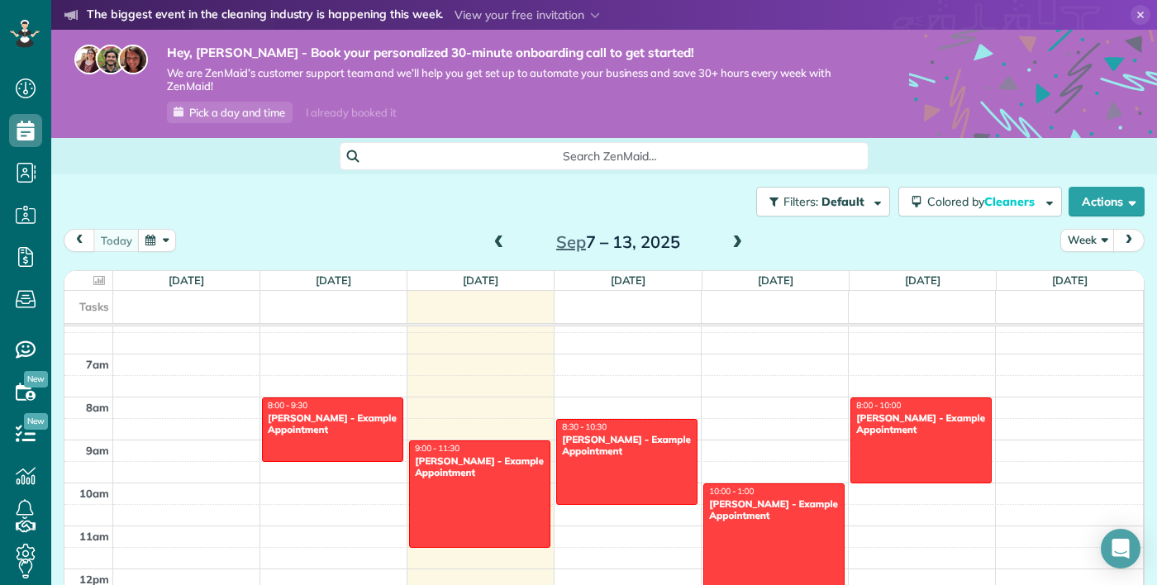
click at [491, 502] on div at bounding box center [480, 494] width 140 height 106
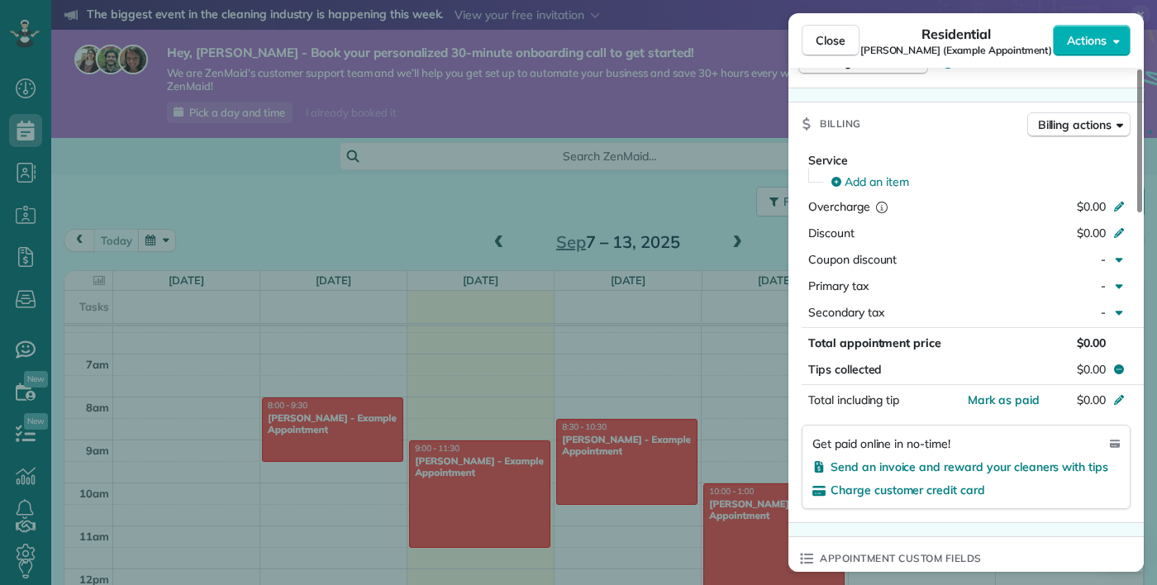
scroll to position [676, 0]
click at [21, 94] on div "Close Residential Carolyn Arellano (Example Appointment) Actions Status Active …" at bounding box center [578, 292] width 1157 height 585
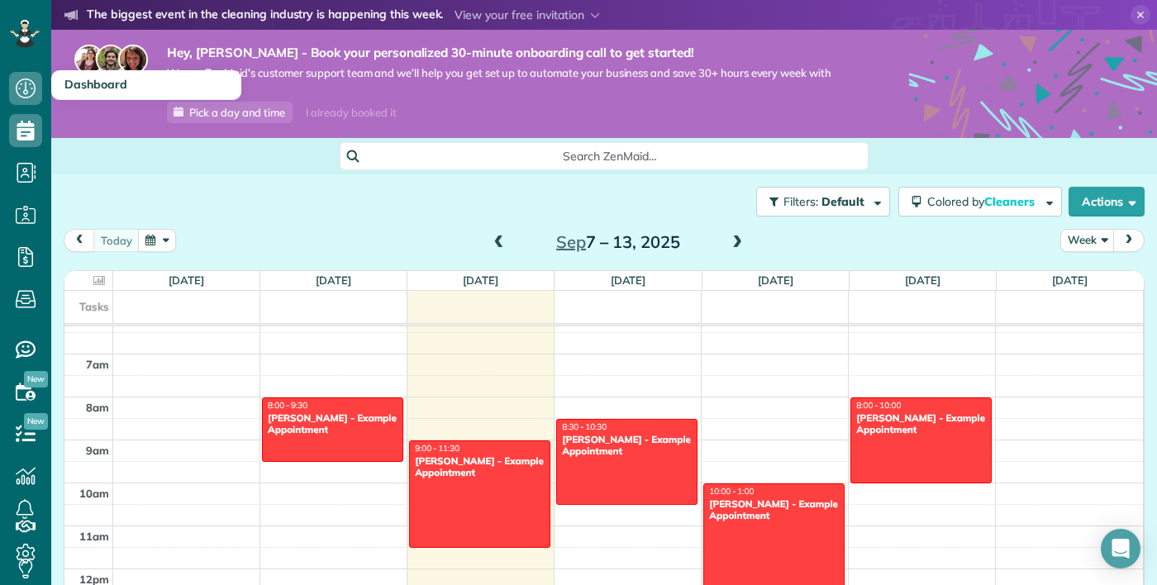
click at [82, 78] on span "Dashboard" at bounding box center [95, 84] width 63 height 15
click at [25, 214] on icon at bounding box center [25, 214] width 33 height 33
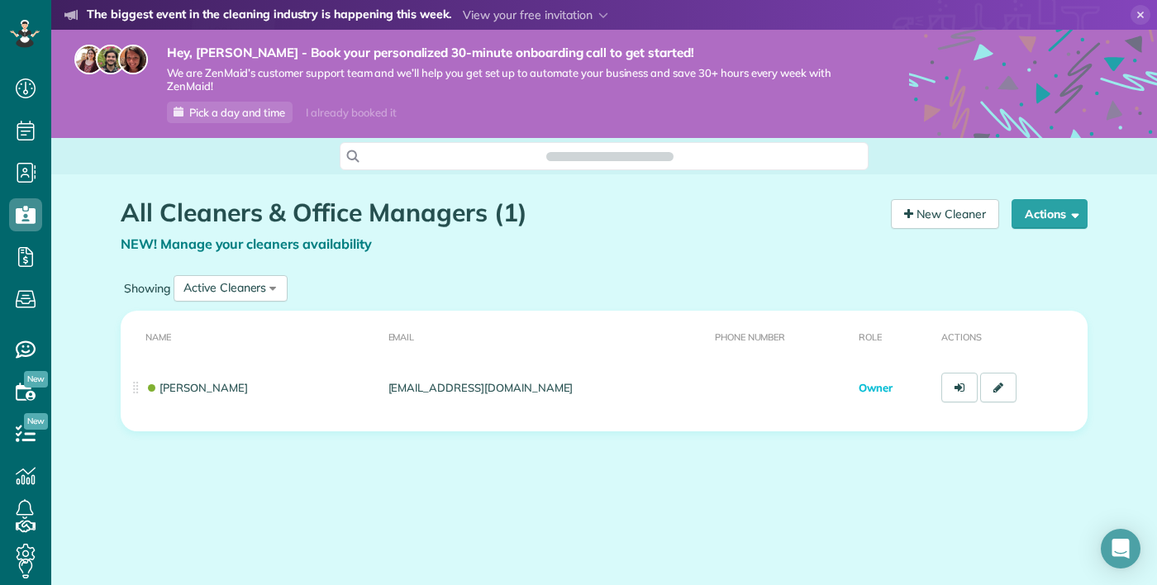
scroll to position [7, 7]
click at [1070, 211] on span "button" at bounding box center [1072, 214] width 12 height 12
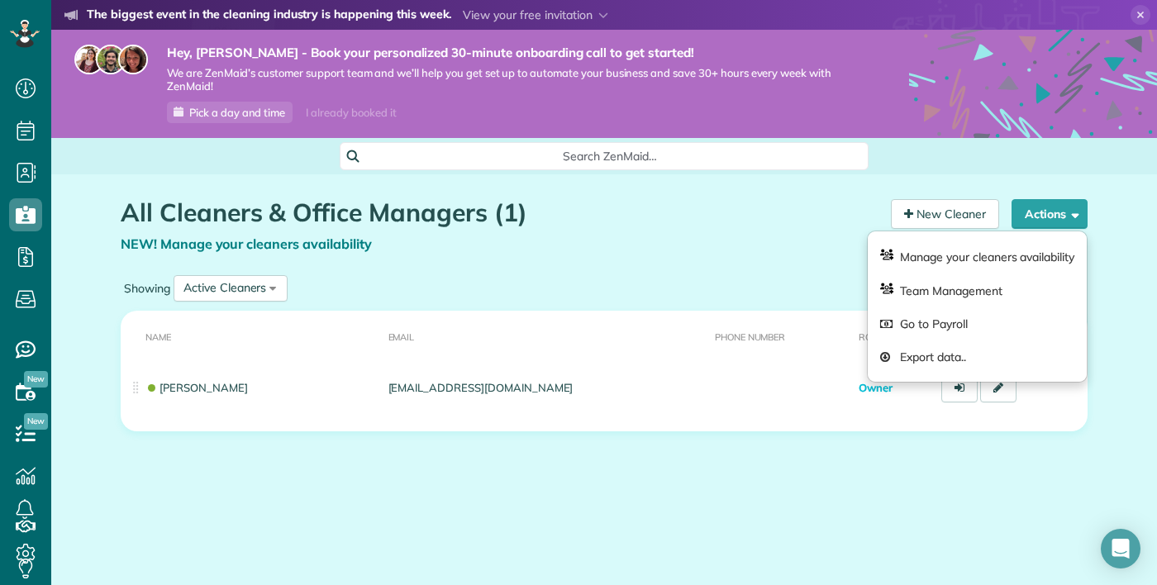
click at [738, 248] on div "NEW! Manage your cleaners availability" at bounding box center [500, 244] width 758 height 19
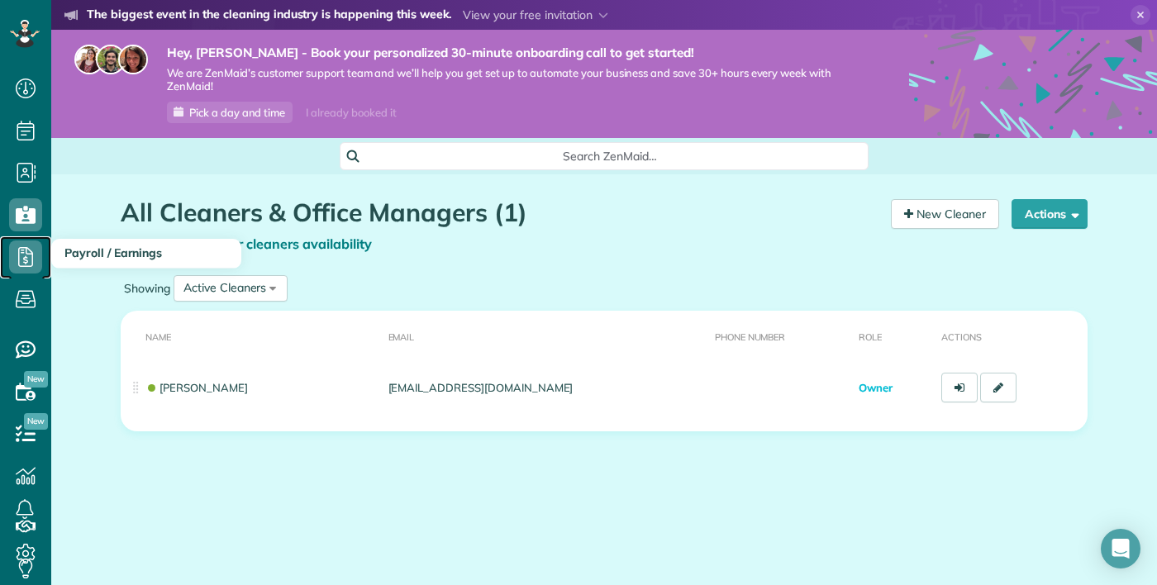
click at [26, 260] on use at bounding box center [25, 257] width 15 height 20
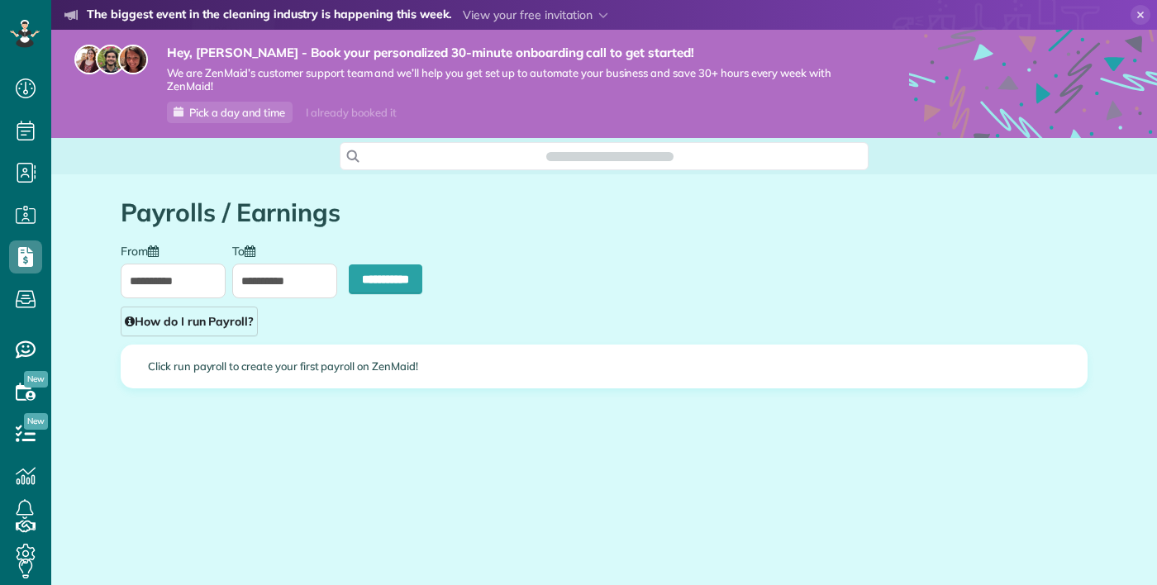
scroll to position [7, 7]
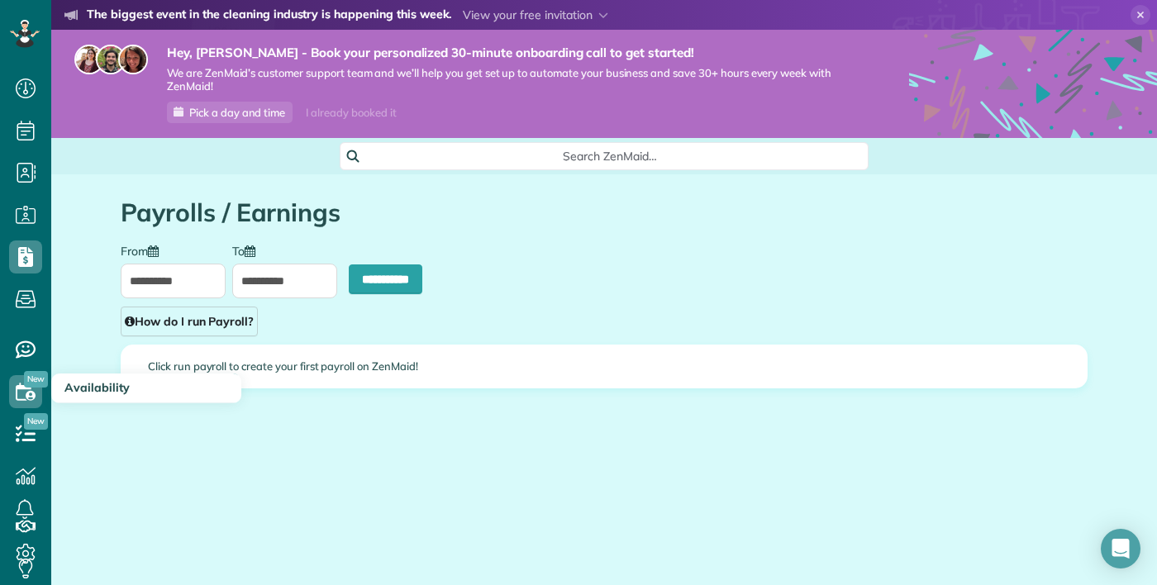
type input "**********"
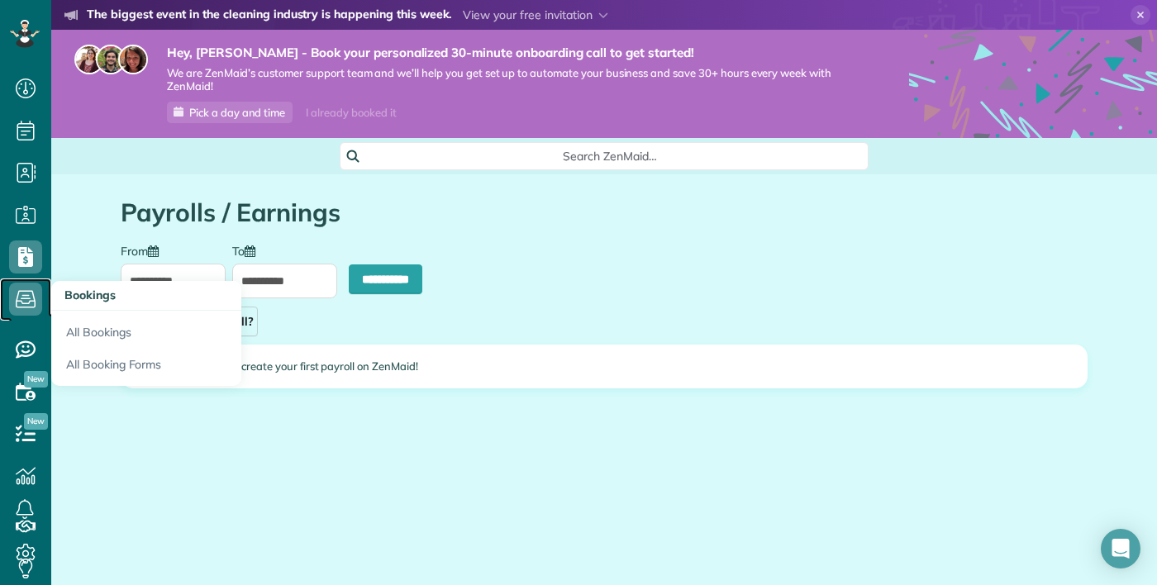
click at [26, 296] on use at bounding box center [26, 299] width 20 height 17
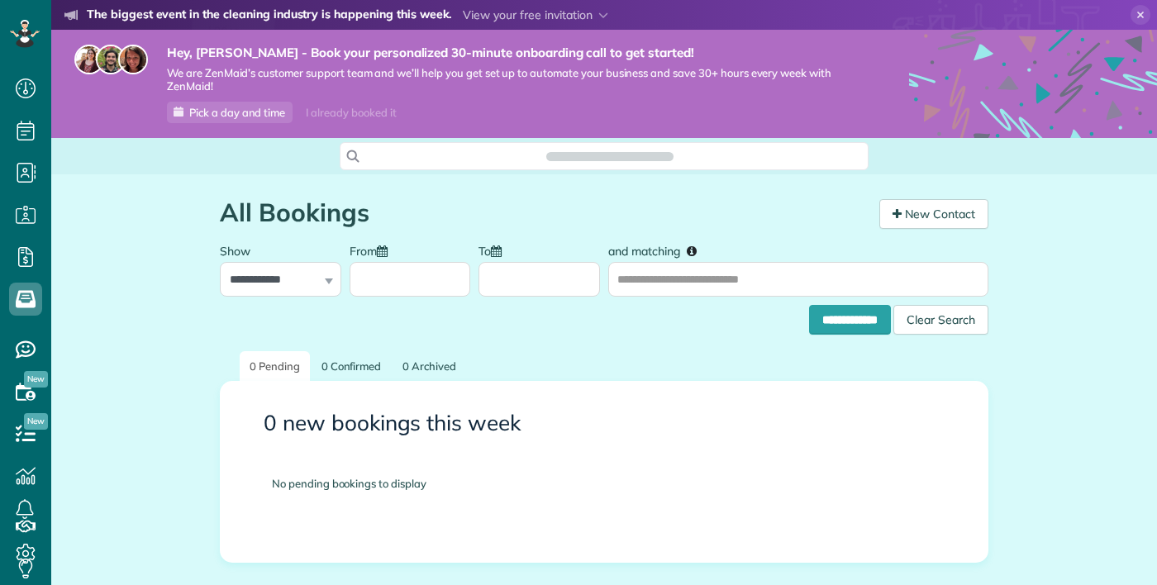
scroll to position [7, 7]
click at [32, 424] on span "New" at bounding box center [36, 421] width 24 height 17
click at [30, 432] on use at bounding box center [26, 433] width 20 height 17
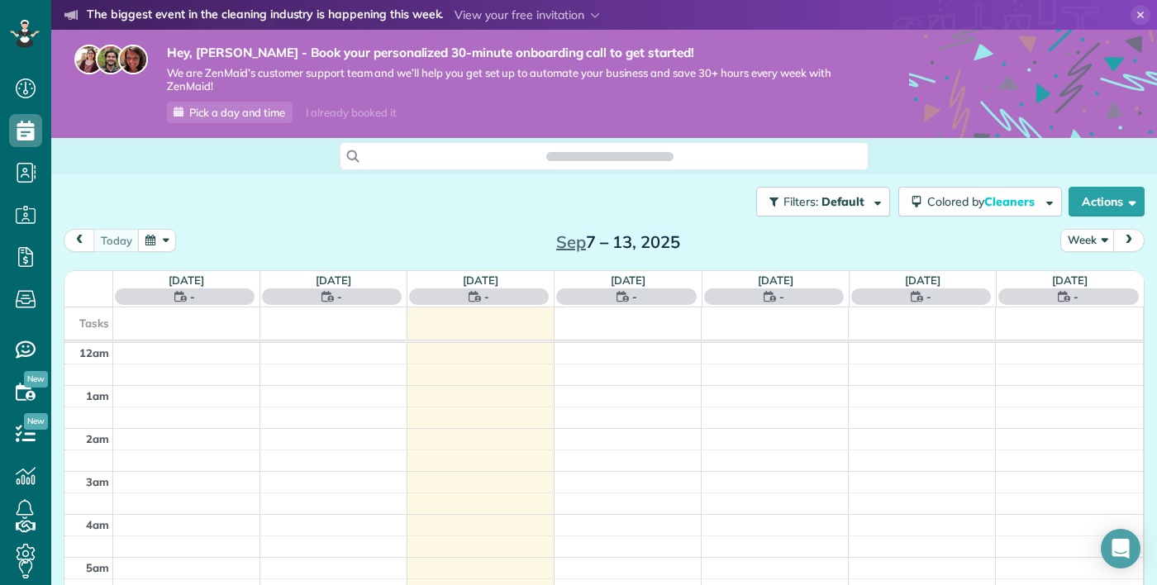
scroll to position [302, 0]
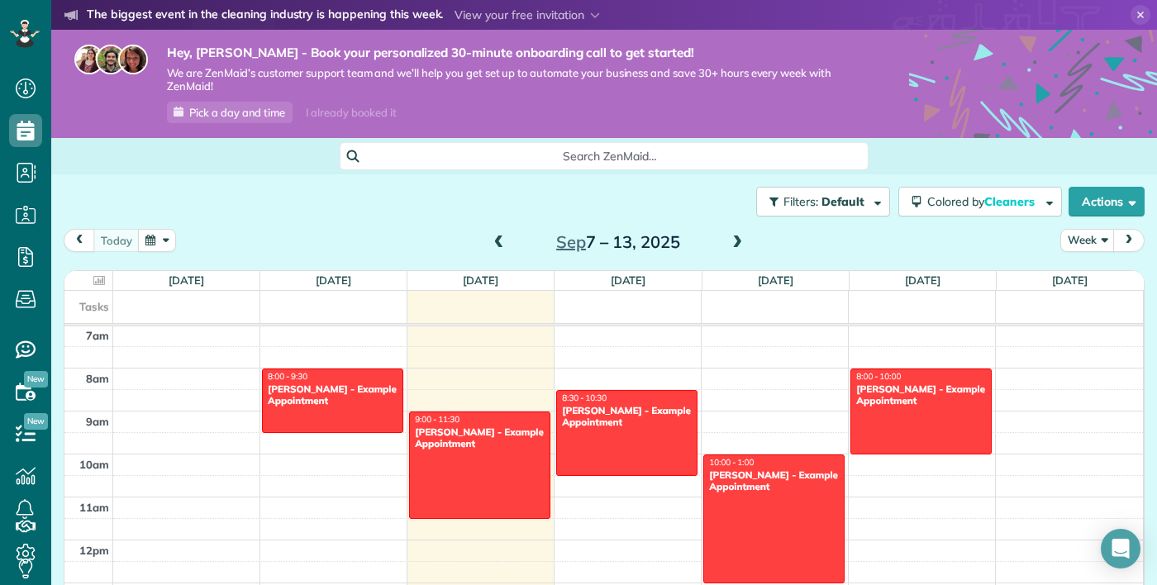
click at [347, 419] on div at bounding box center [333, 401] width 140 height 63
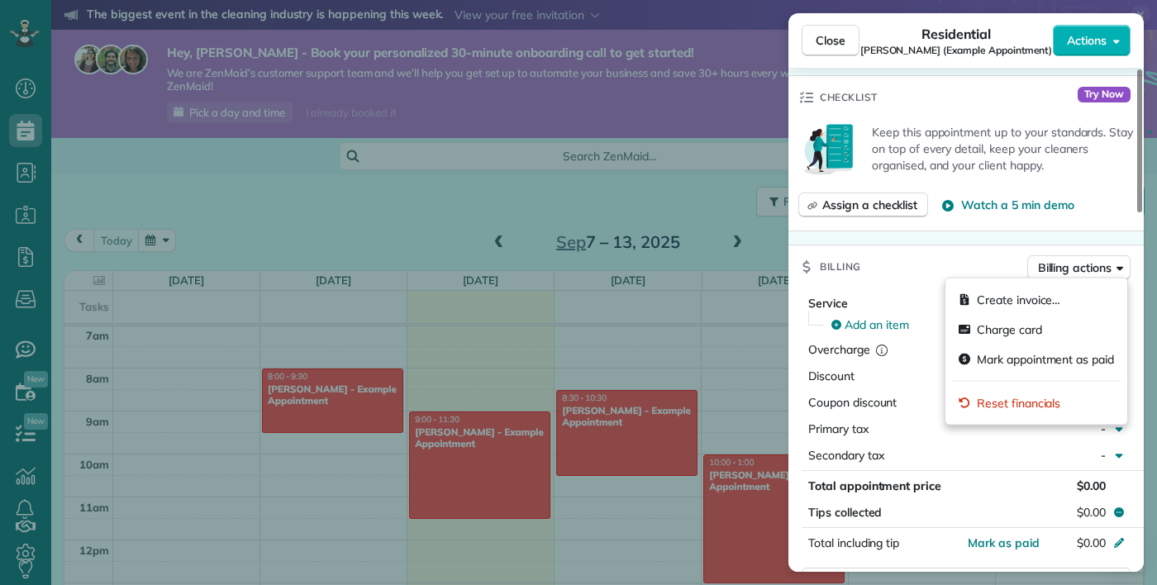
scroll to position [533, 0]
click at [977, 262] on div "Billing Billing actions" at bounding box center [966, 265] width 355 height 43
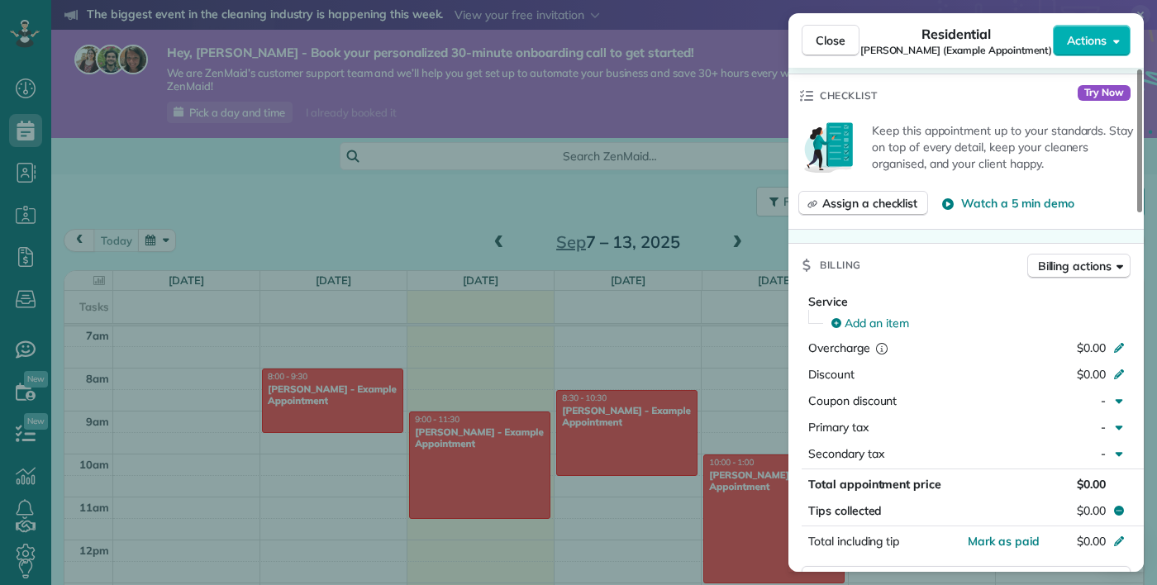
click at [1083, 274] on button "Billing actions" at bounding box center [1079, 266] width 103 height 25
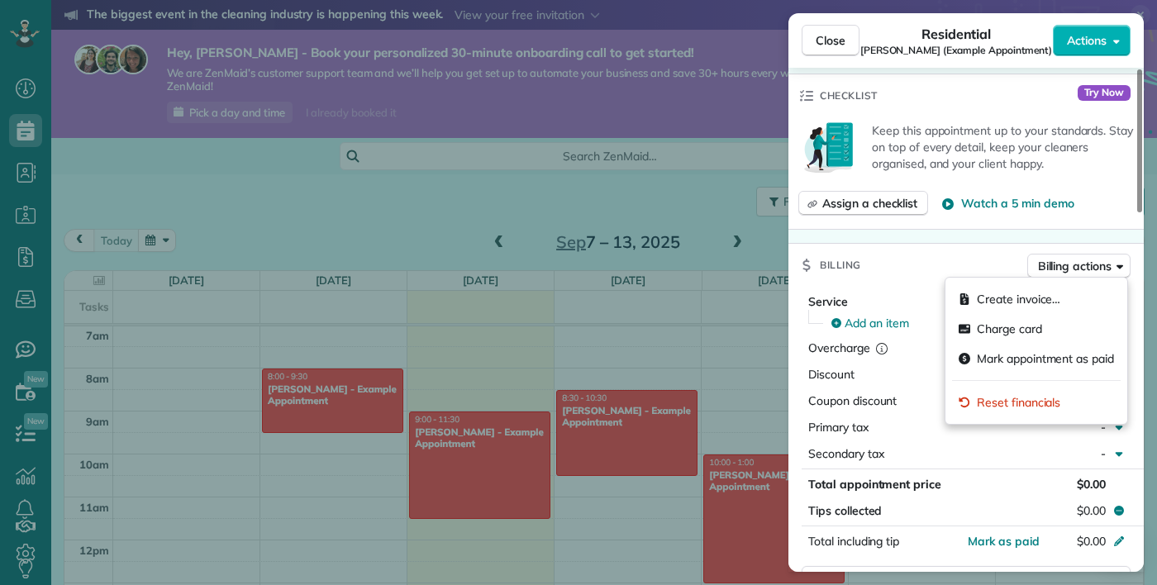
click at [1020, 298] on span "Create invoice…" at bounding box center [1018, 299] width 83 height 17
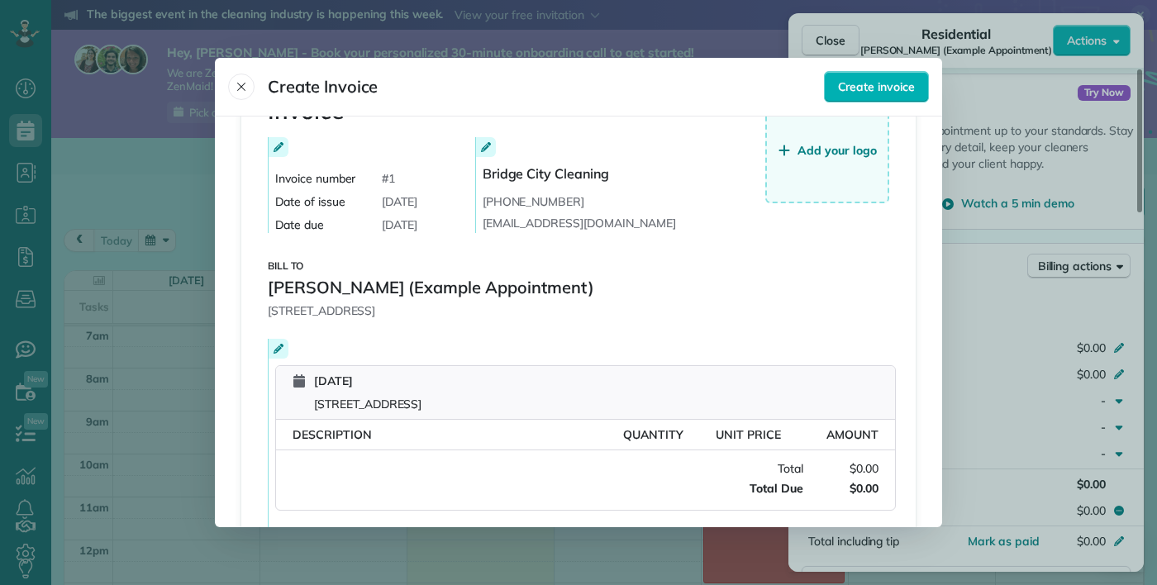
scroll to position [0, 0]
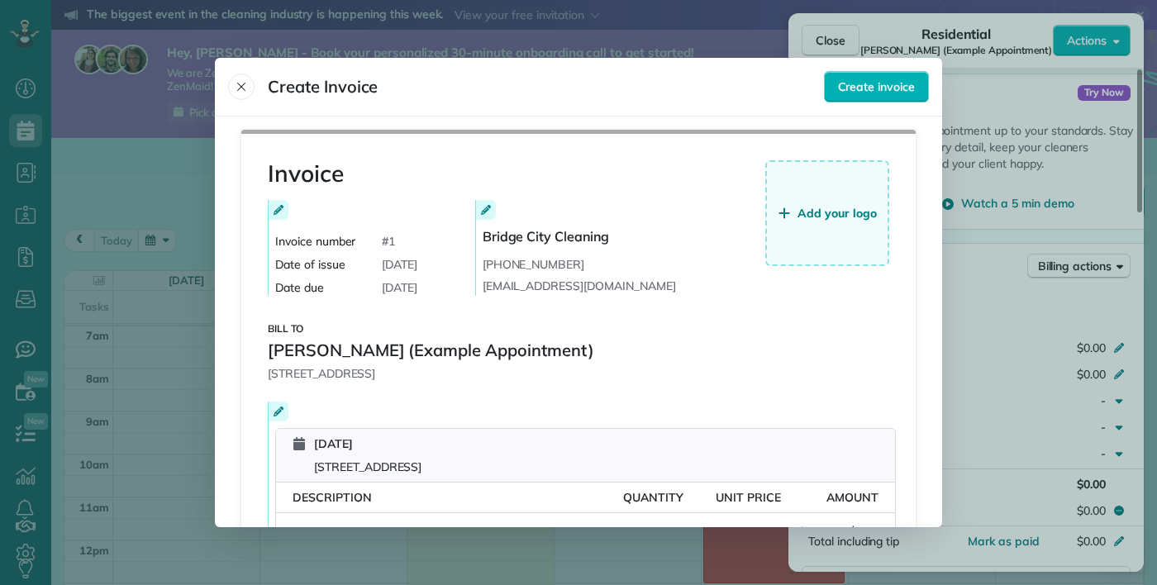
click at [235, 80] on icon "Close" at bounding box center [241, 86] width 13 height 13
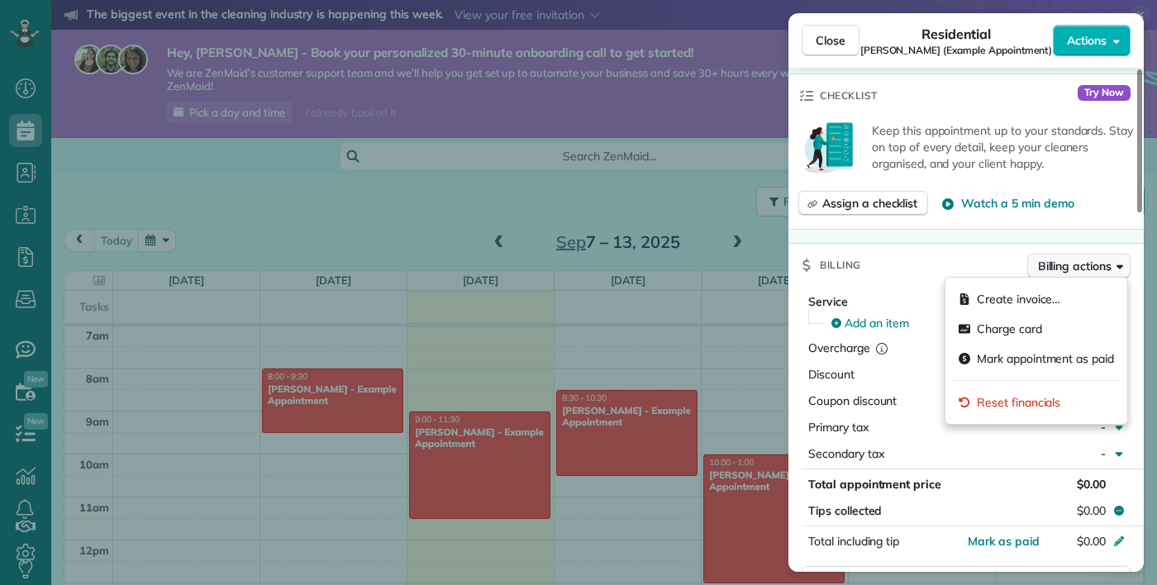
click at [1102, 266] on span "Billing actions" at bounding box center [1075, 266] width 74 height 17
click at [1042, 329] on span "Charge card" at bounding box center [1009, 329] width 65 height 17
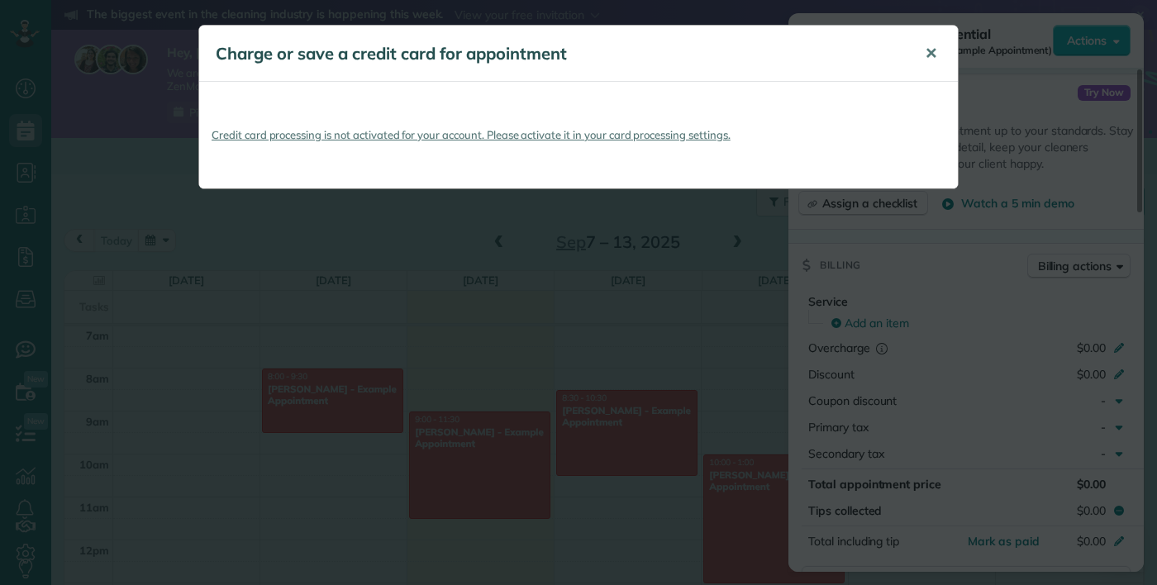
click at [927, 55] on span "✕" at bounding box center [931, 53] width 12 height 19
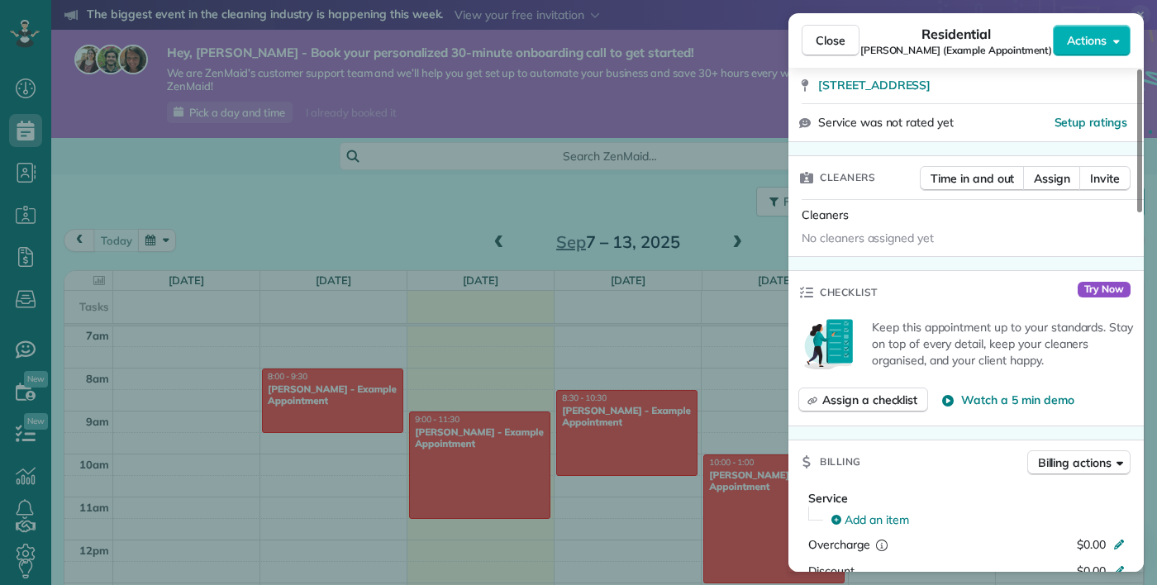
scroll to position [332, 0]
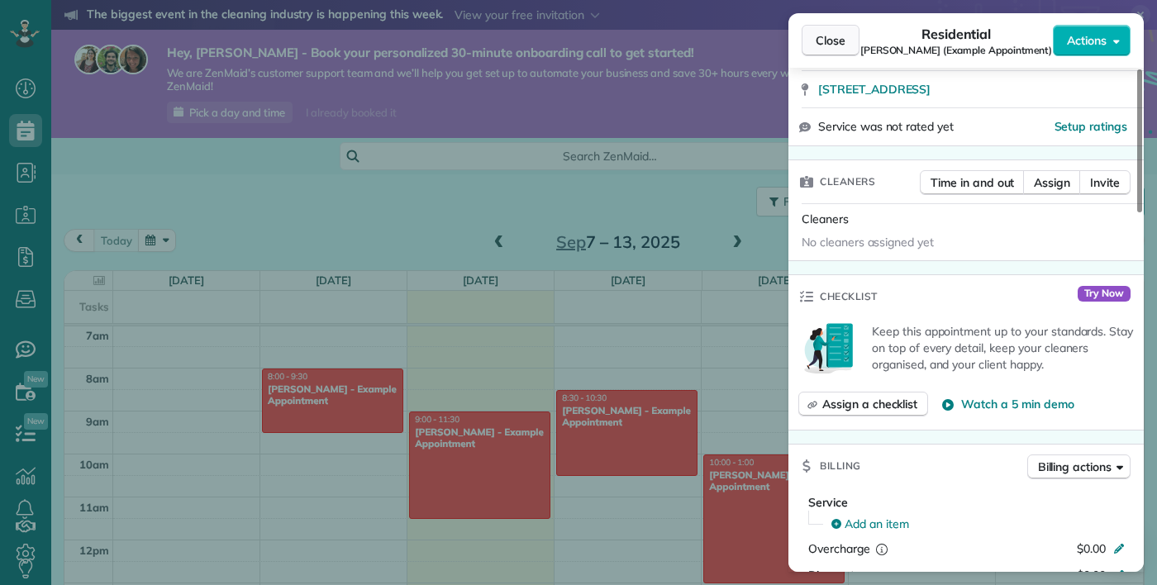
click at [833, 42] on span "Close" at bounding box center [831, 40] width 30 height 17
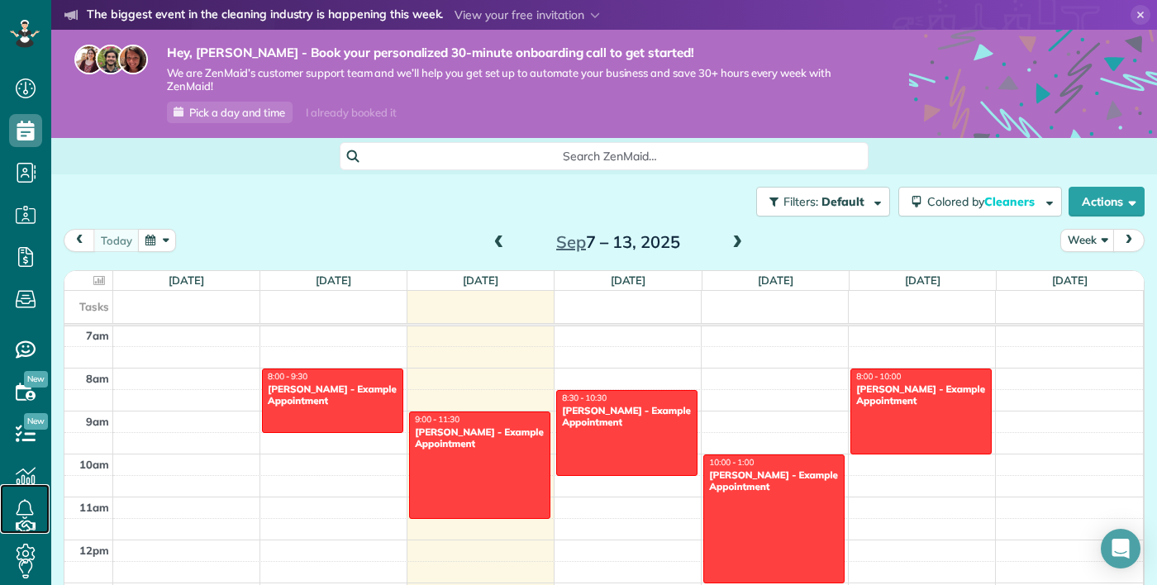
click at [21, 534] on link at bounding box center [25, 509] width 50 height 50
click at [28, 570] on icon at bounding box center [25, 553] width 33 height 33
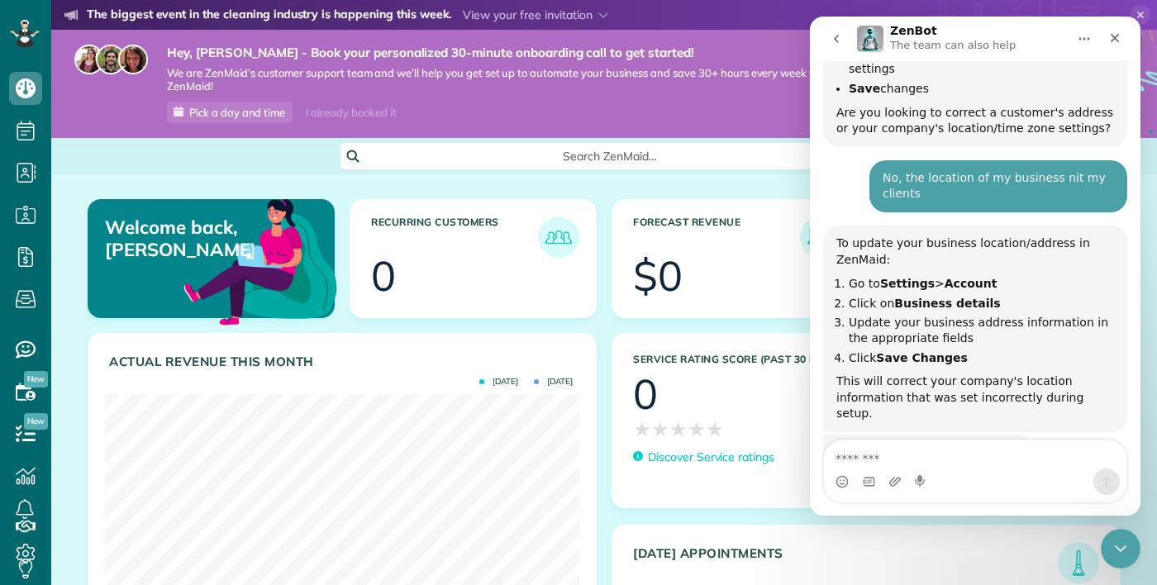
scroll to position [79, 0]
click at [36, 552] on icon at bounding box center [25, 553] width 33 height 33
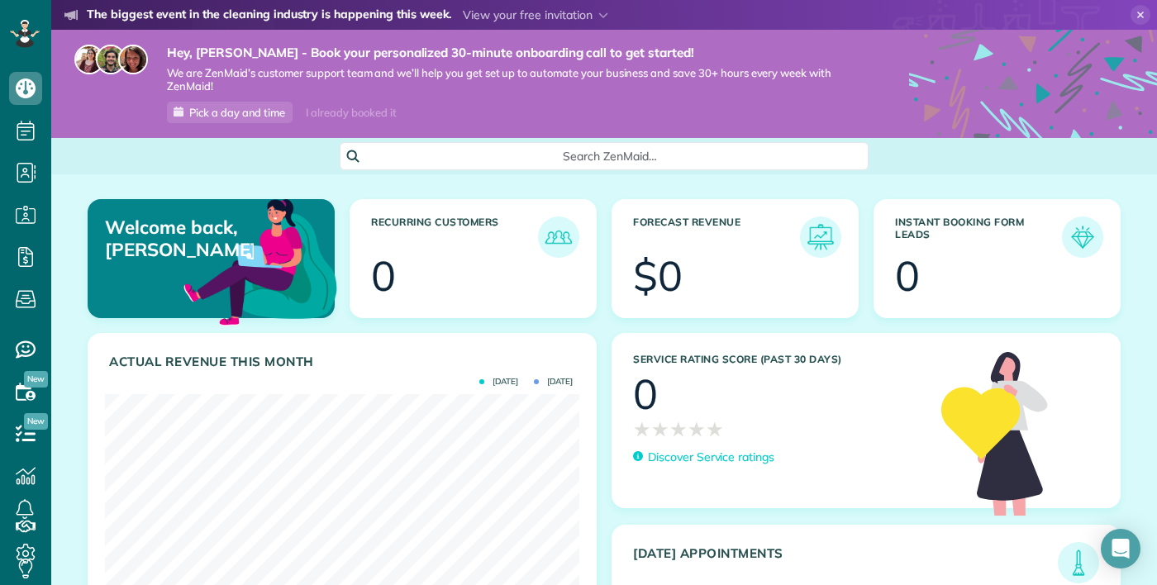
scroll to position [79, 0]
click at [33, 554] on icon at bounding box center [25, 553] width 33 height 33
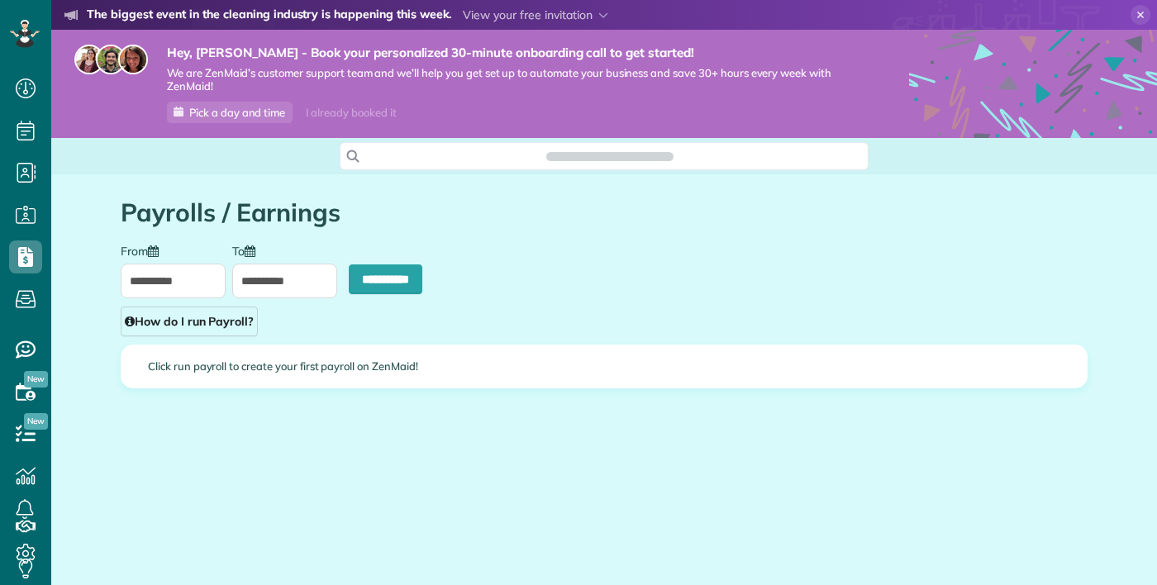
scroll to position [7, 7]
type input "**********"
click at [35, 389] on icon at bounding box center [25, 391] width 33 height 33
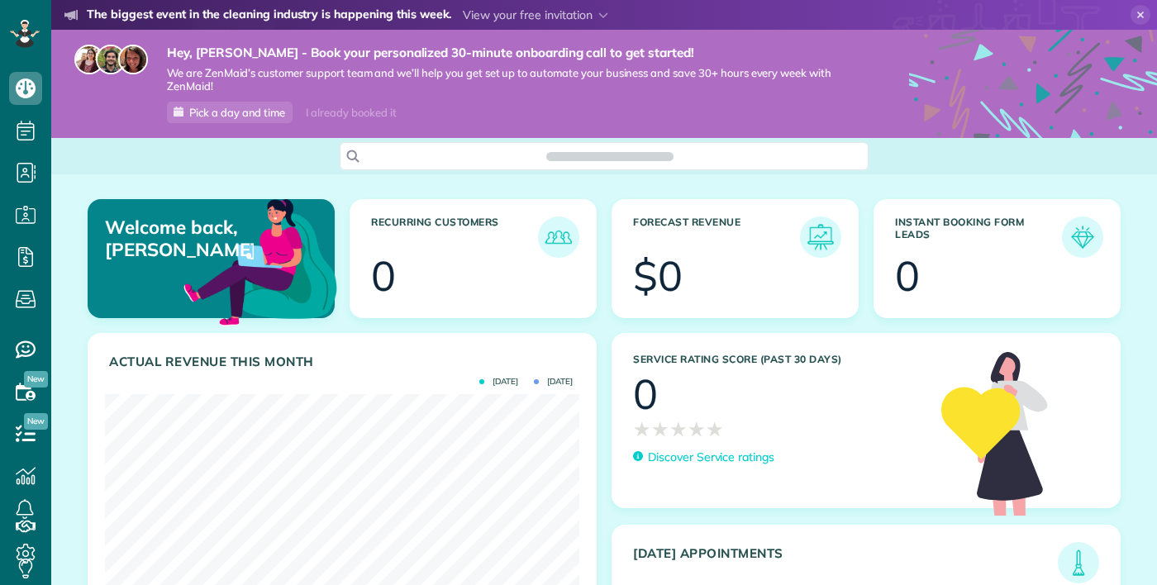
scroll to position [211, 475]
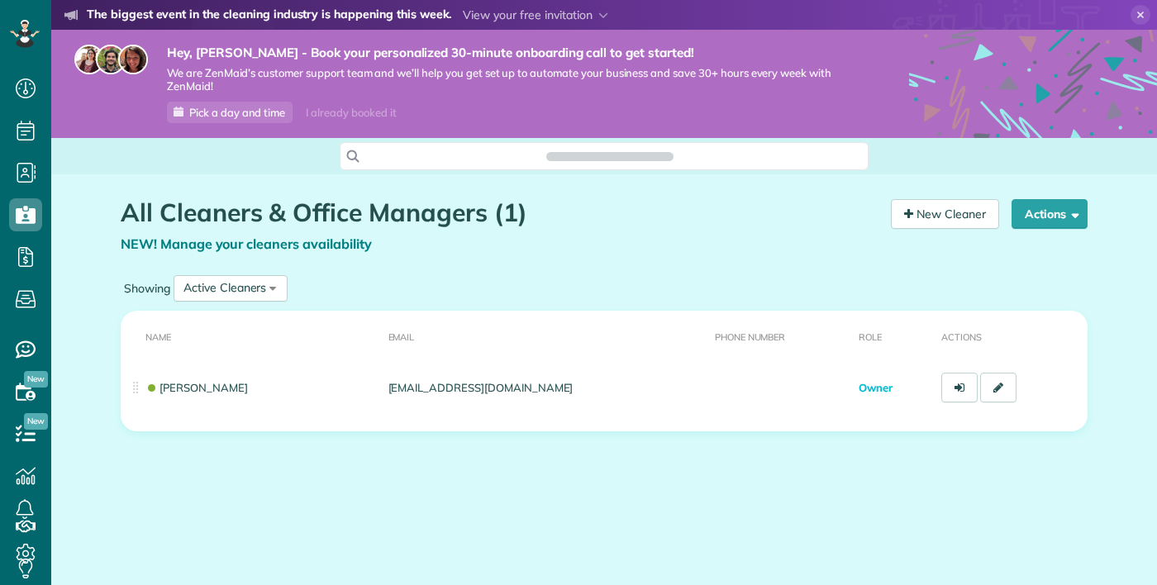
scroll to position [7, 7]
click at [32, 133] on icon at bounding box center [25, 130] width 33 height 33
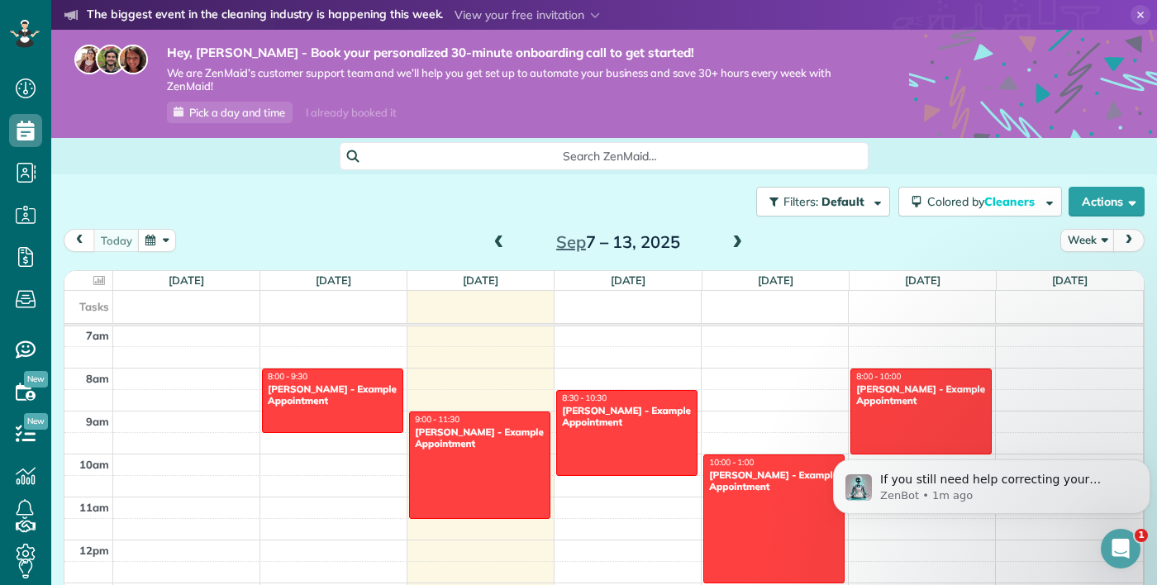
click at [480, 488] on div at bounding box center [480, 466] width 140 height 106
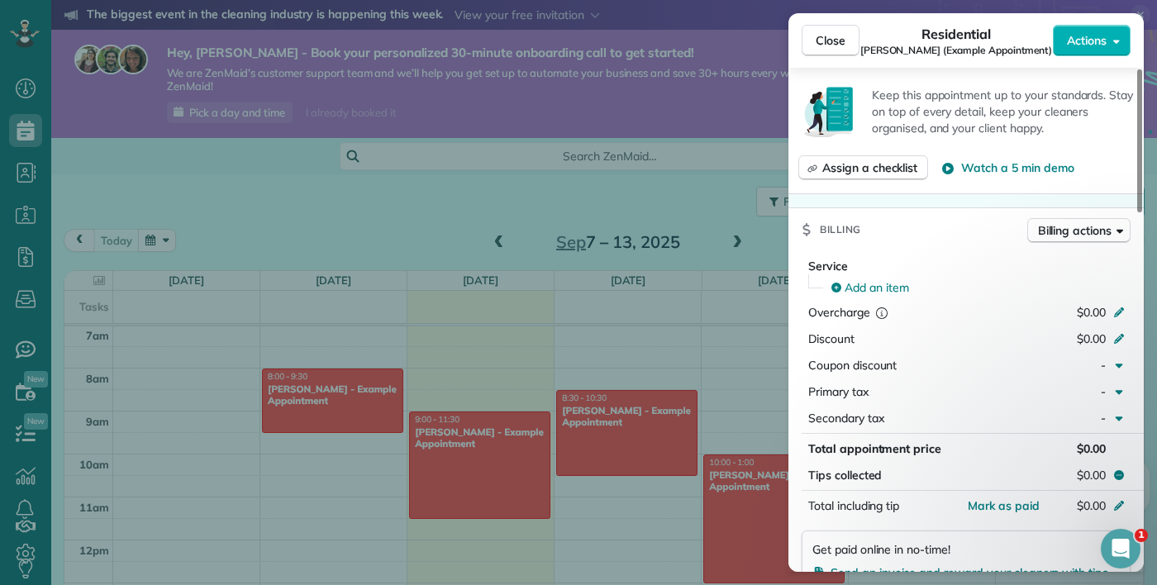
scroll to position [567, 0]
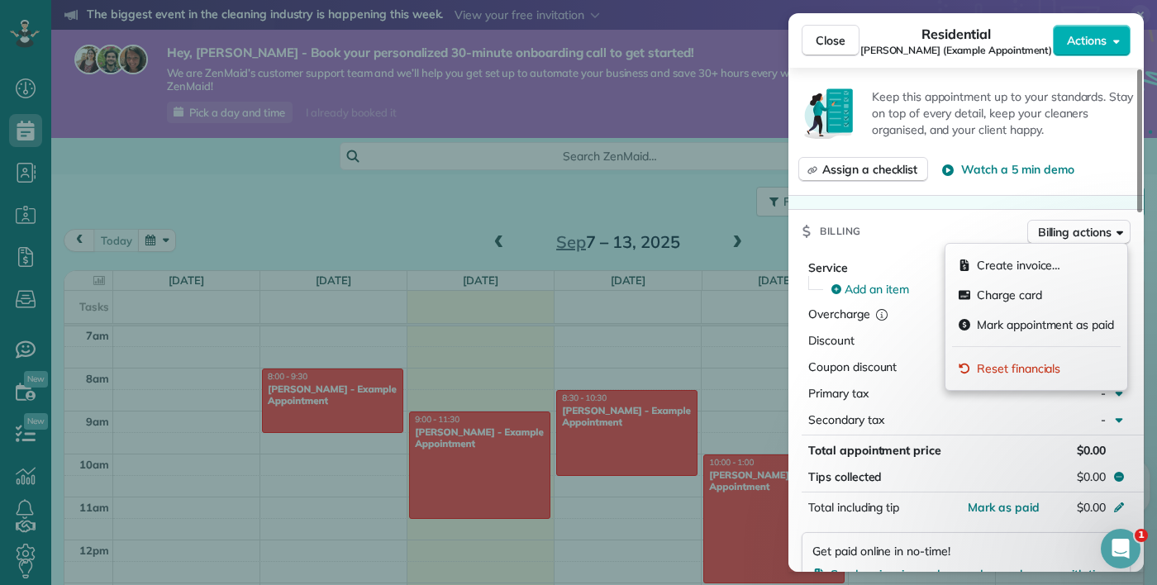
click at [1079, 236] on span "Billing actions" at bounding box center [1075, 232] width 74 height 17
click at [1024, 297] on span "Charge card" at bounding box center [1009, 295] width 65 height 17
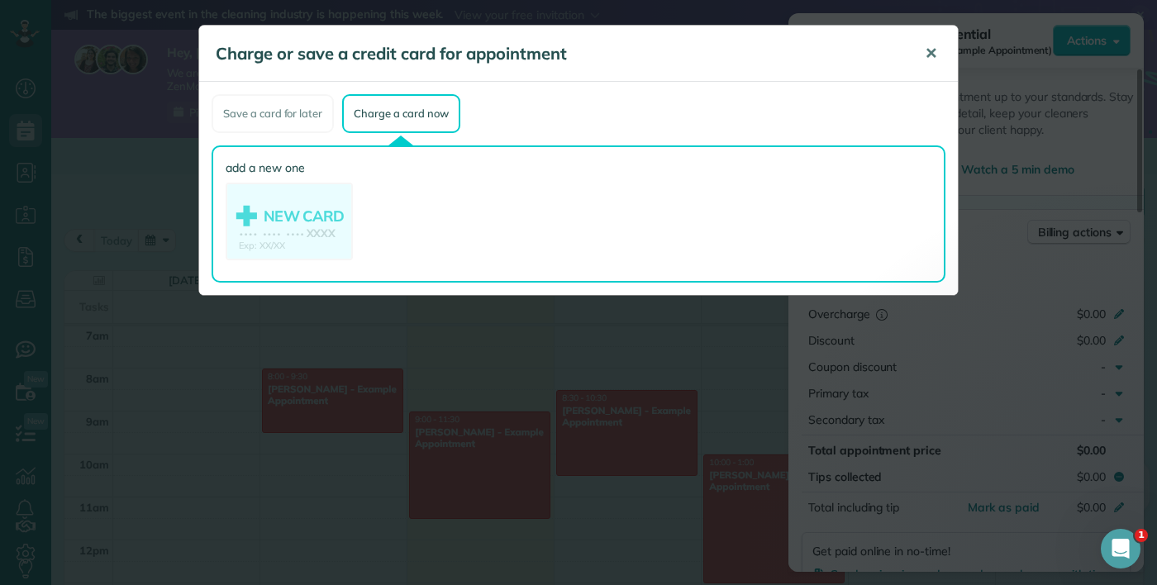
click at [932, 60] on span "✕" at bounding box center [931, 53] width 12 height 19
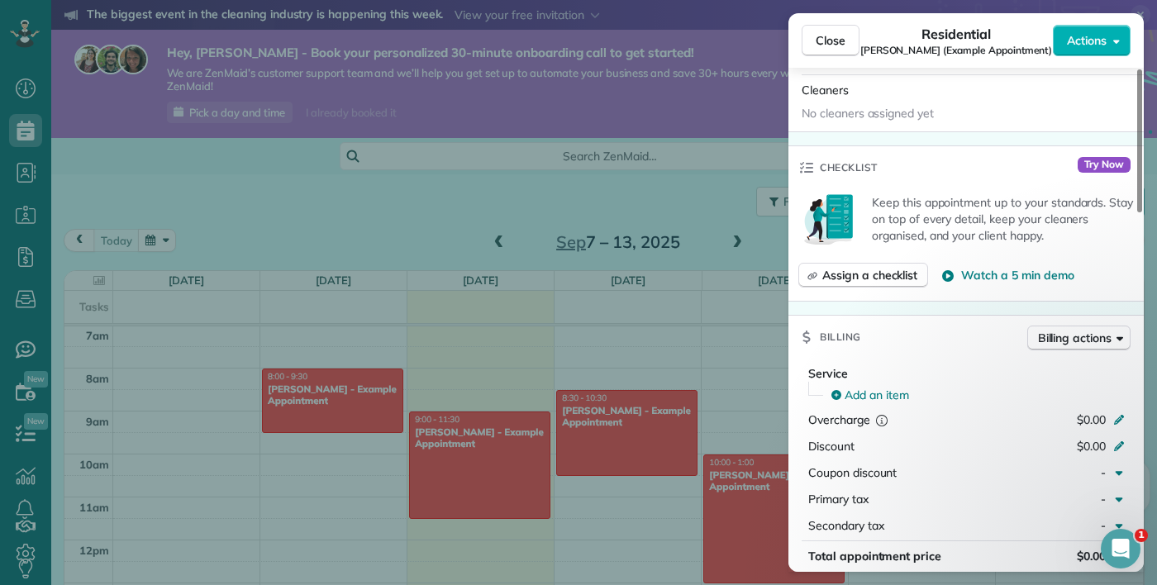
scroll to position [461, 0]
click at [1095, 48] on span "Actions" at bounding box center [1087, 40] width 40 height 17
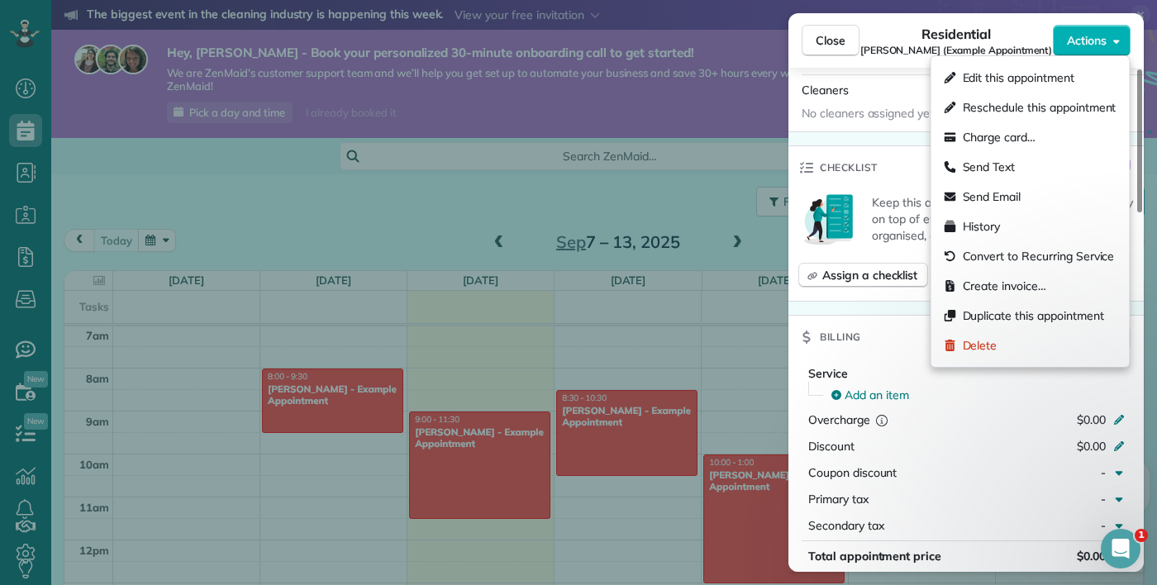
click at [764, 190] on div "Close Residential Carolyn Arellano (Example Appointment) Actions Status Active …" at bounding box center [578, 292] width 1157 height 585
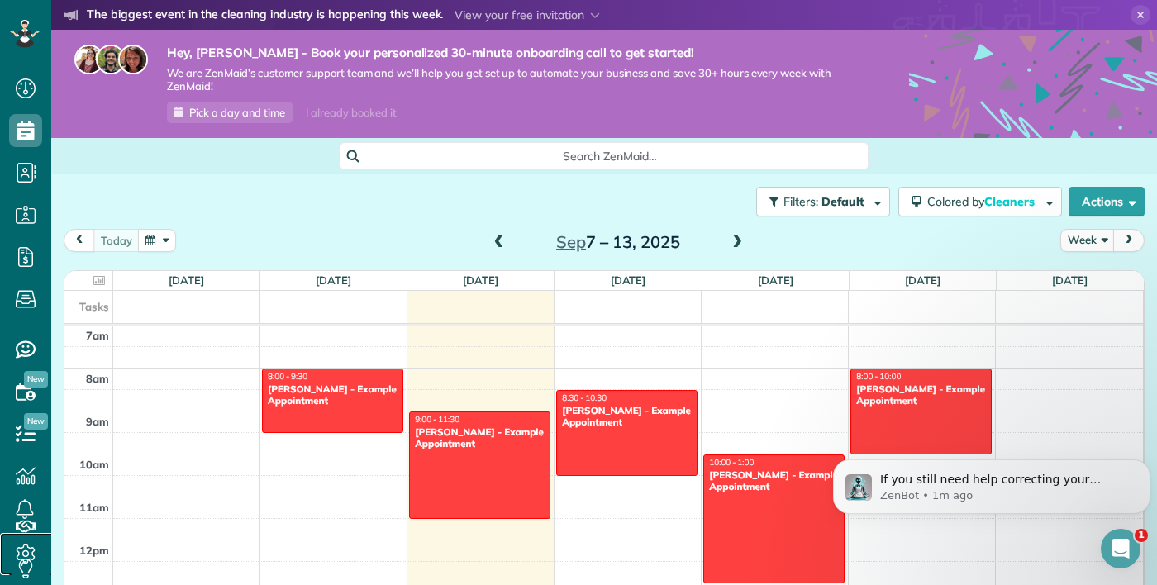
click at [48, 575] on link "Settings" at bounding box center [31, 554] width 62 height 42
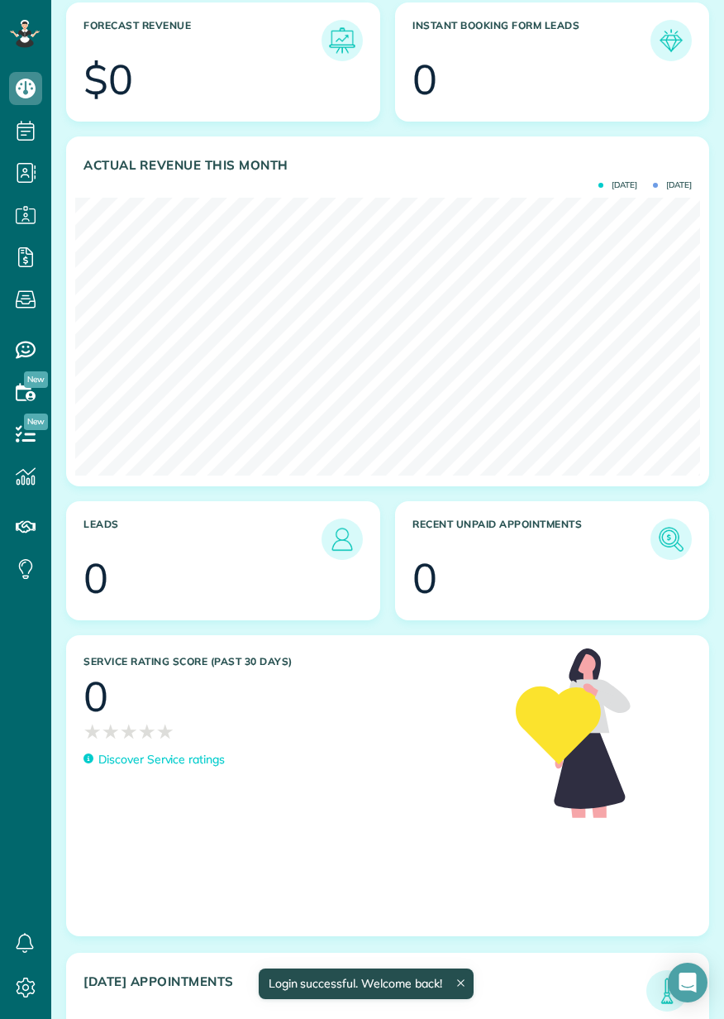
scroll to position [366, 0]
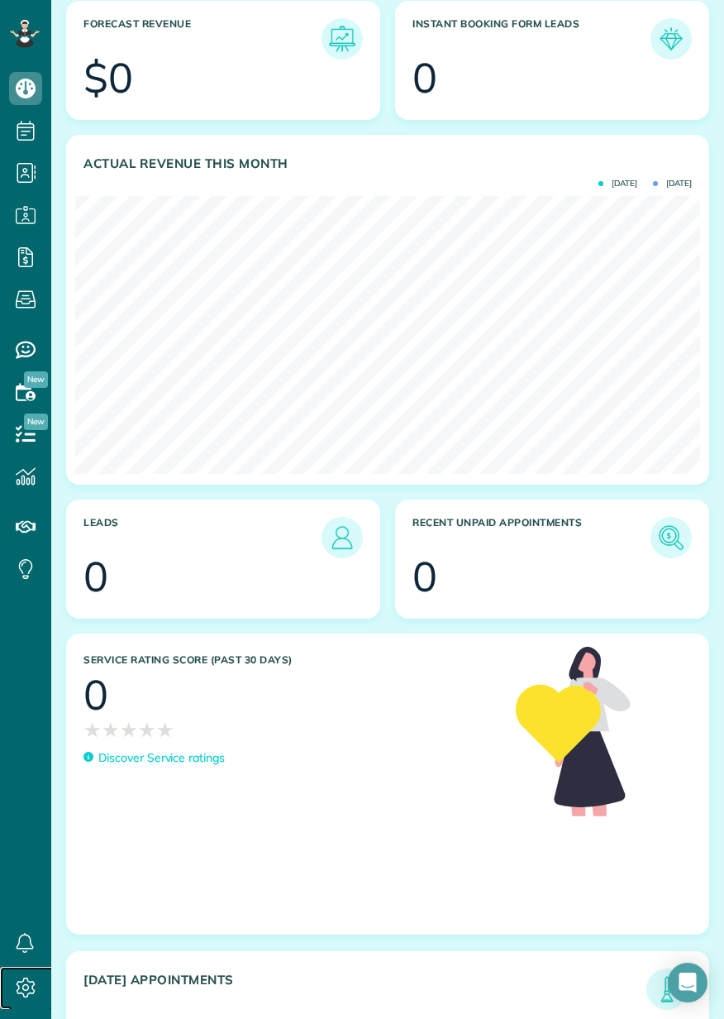
click at [36, 1004] on icon at bounding box center [25, 987] width 33 height 33
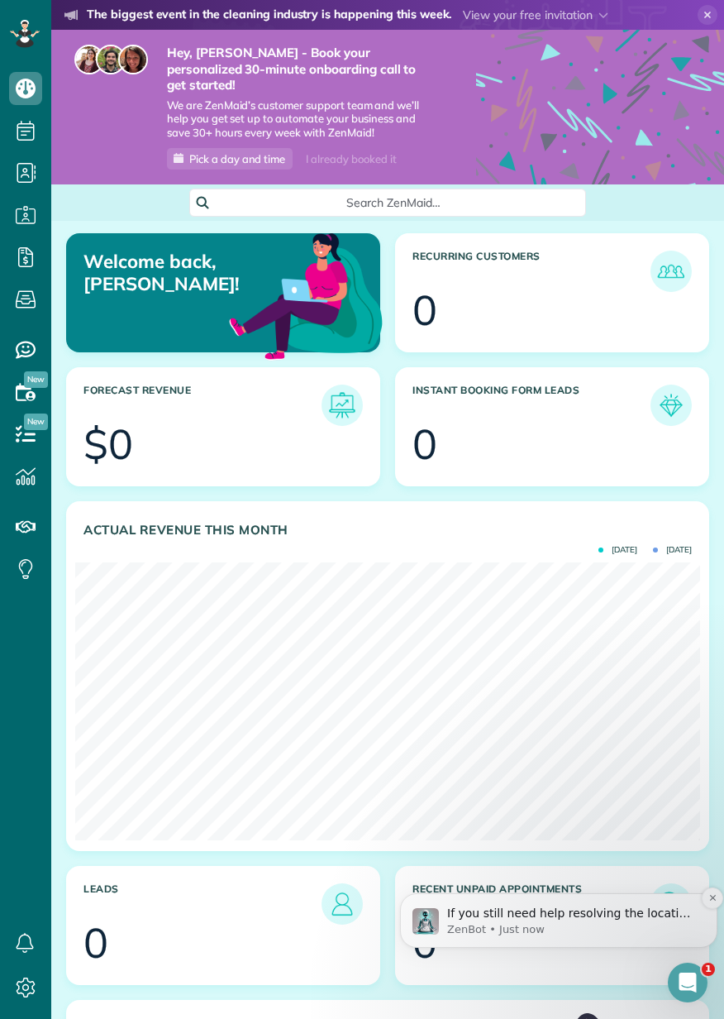
click at [623, 933] on p "ZenBot • Just now" at bounding box center [572, 929] width 250 height 15
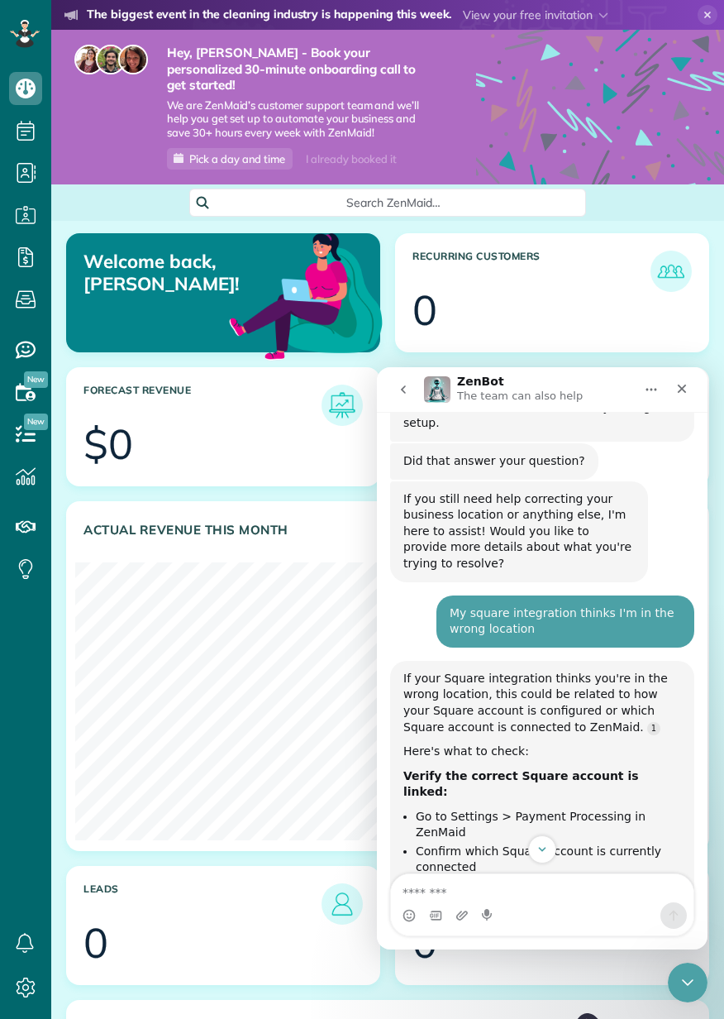
scroll to position [1209, 0]
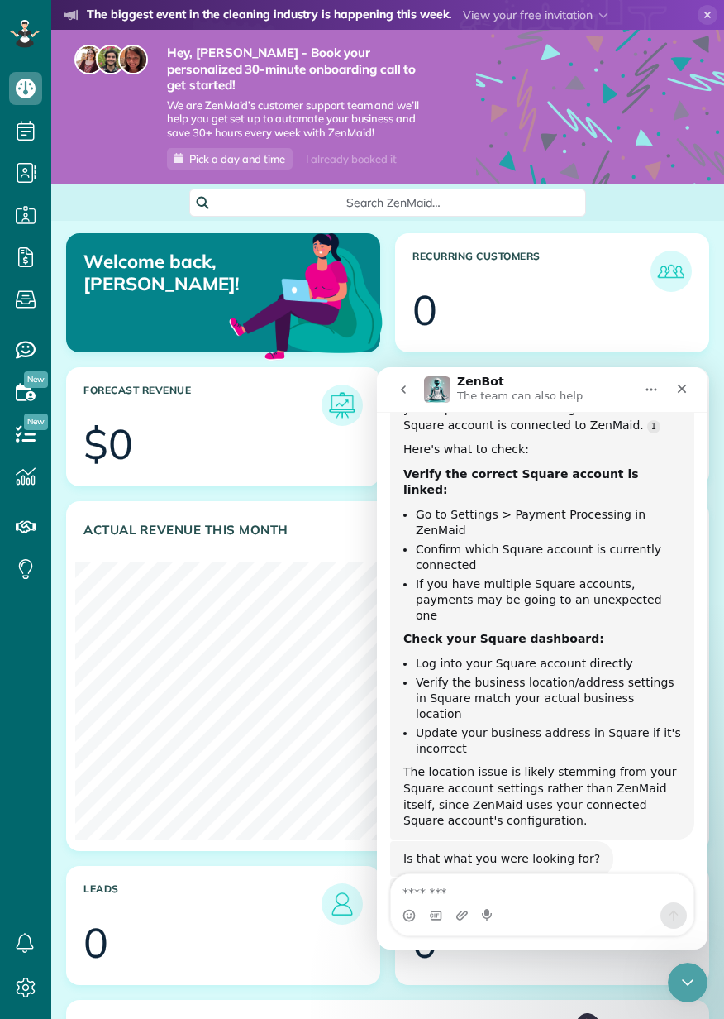
click at [603, 921] on div "Intercom messenger" at bounding box center [542, 915] width 303 height 26
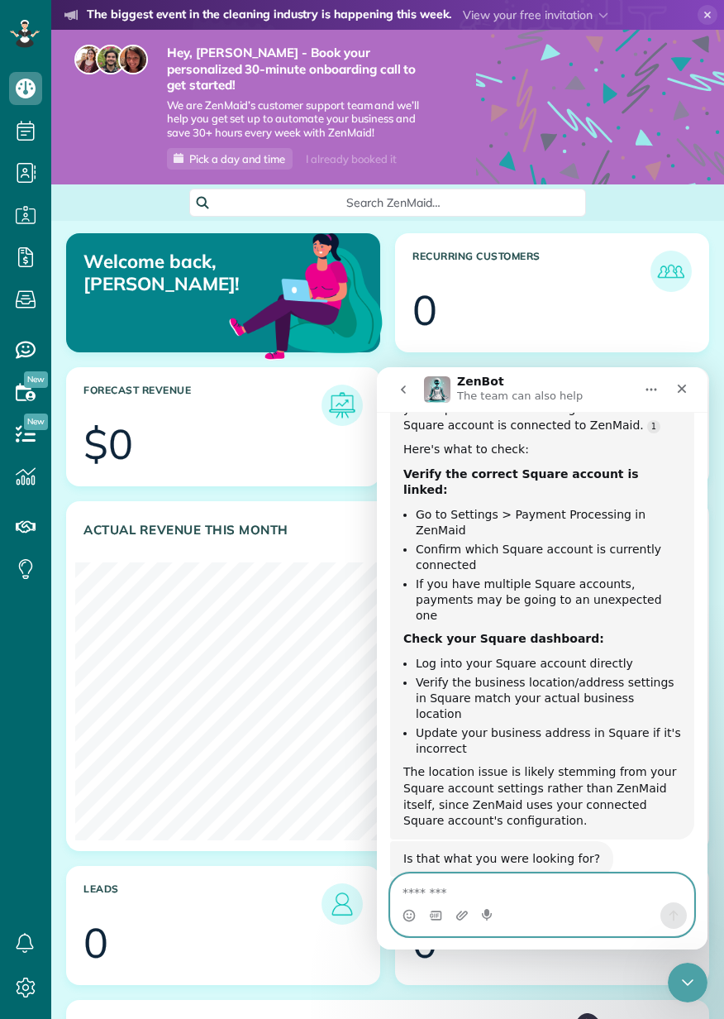
click at [565, 897] on textarea "Message…" at bounding box center [542, 888] width 303 height 28
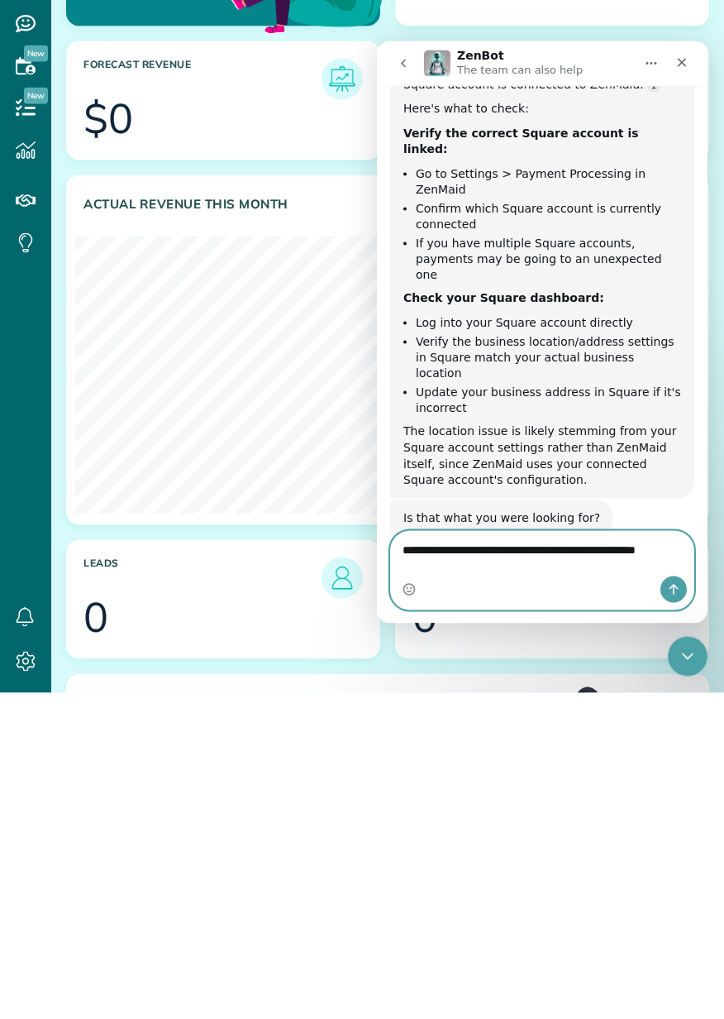
scroll to position [1225, 0]
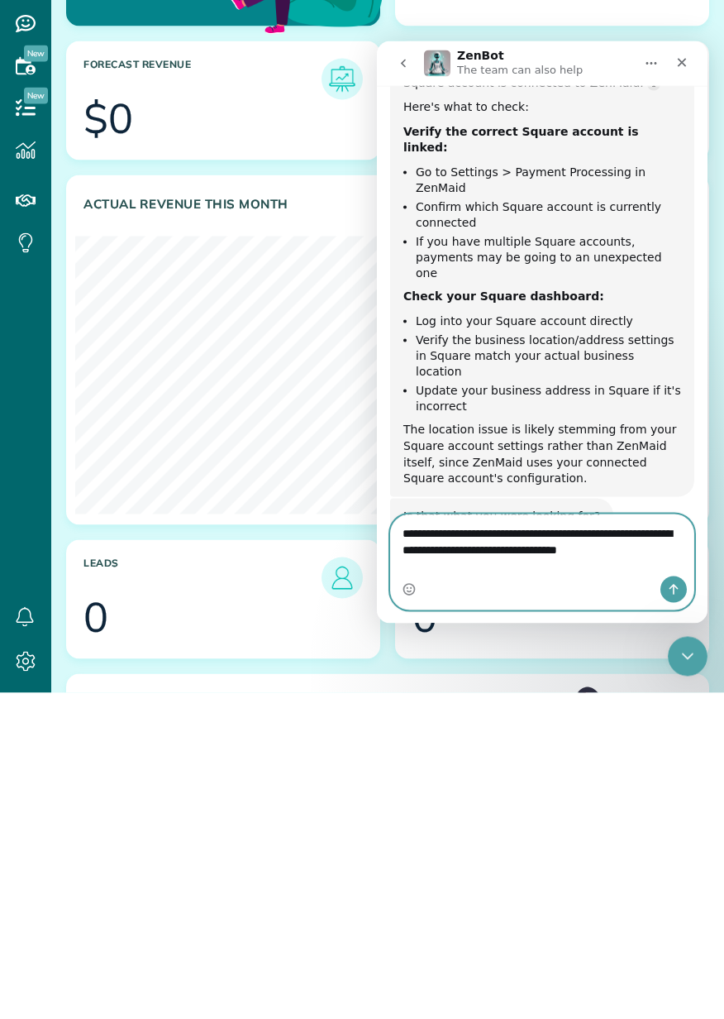
type textarea "**********"
click at [675, 598] on button "Send a message…" at bounding box center [674, 588] width 26 height 26
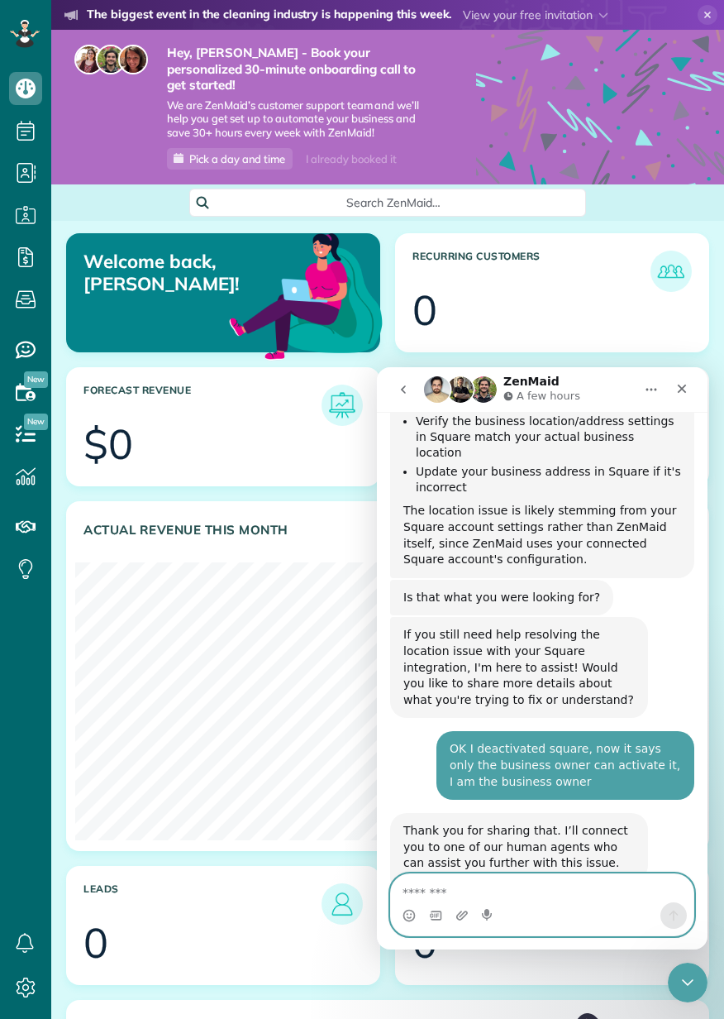
scroll to position [79, 0]
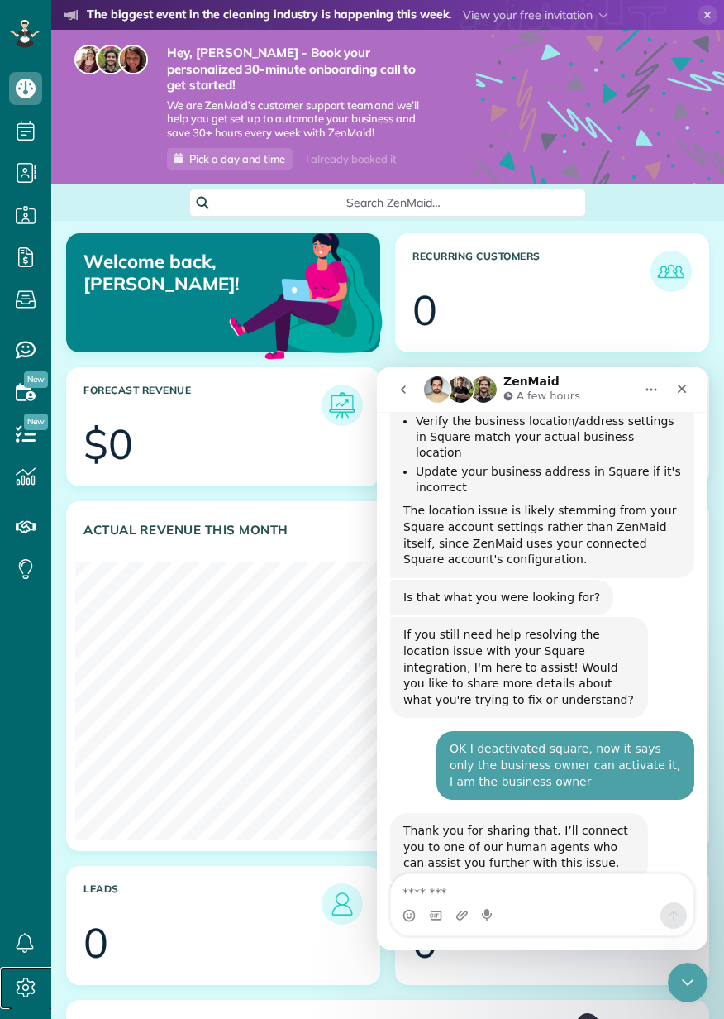
click at [37, 1004] on span "Settings" at bounding box center [31, 1004] width 44 height 1
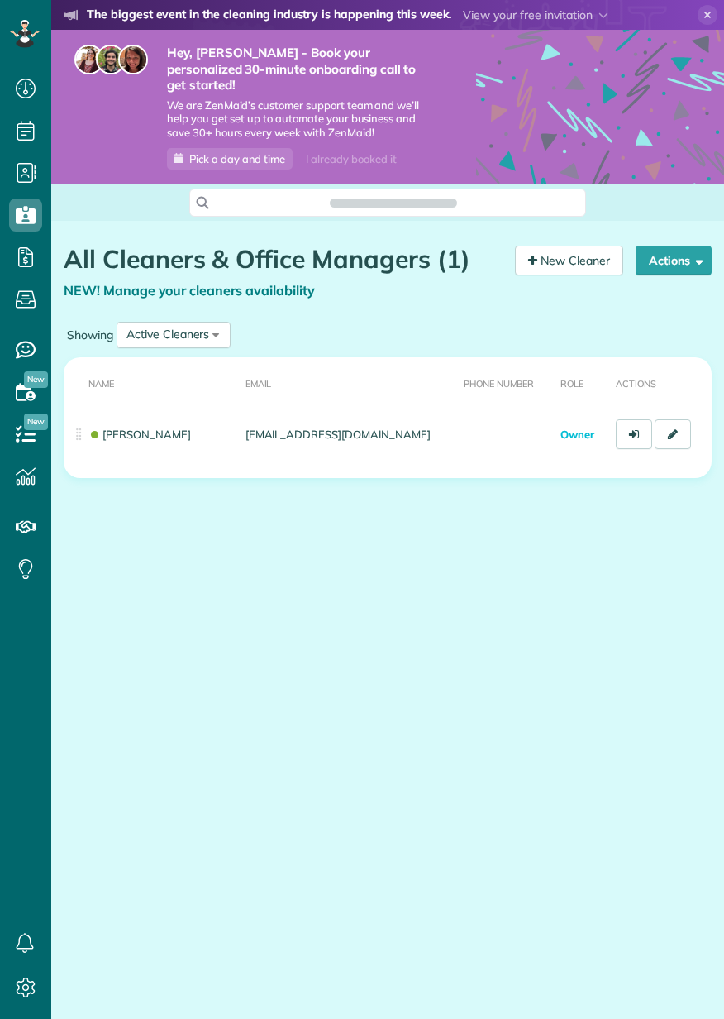
scroll to position [7, 7]
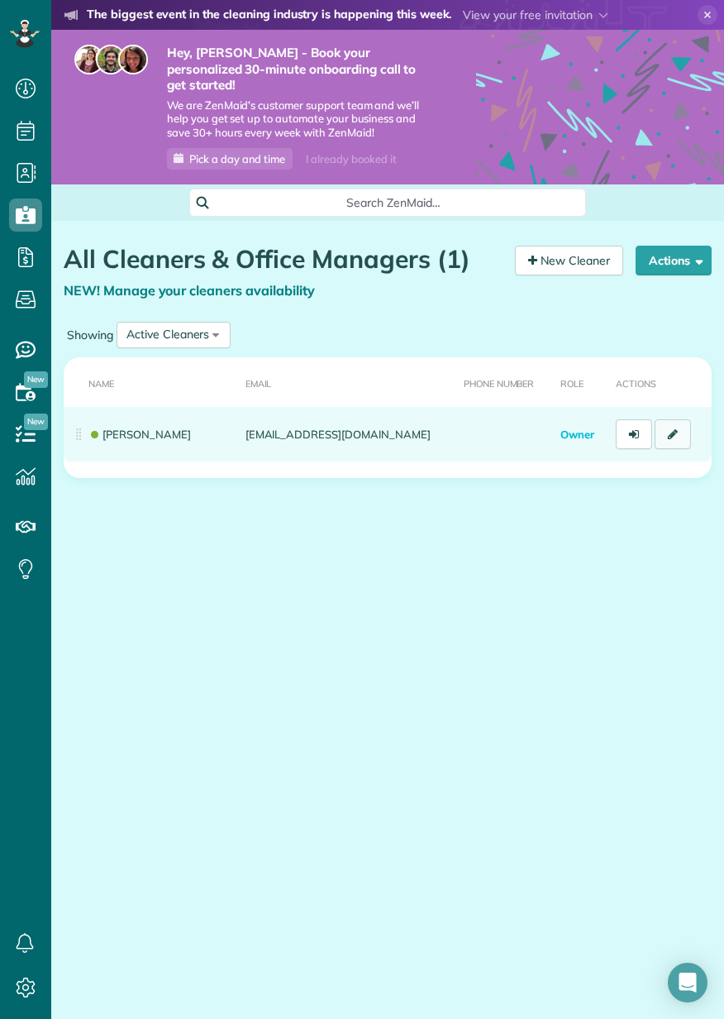
click at [680, 424] on link at bounding box center [673, 434] width 36 height 30
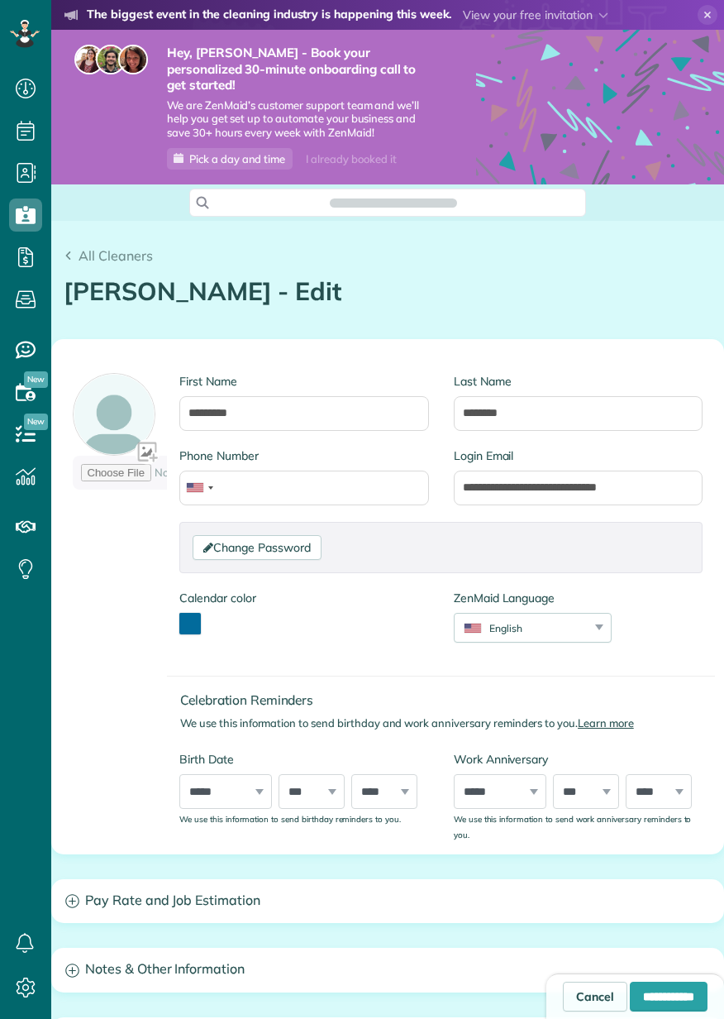
scroll to position [7, 7]
click at [346, 477] on input "Phone Number" at bounding box center [304, 487] width 250 height 35
type input "*"
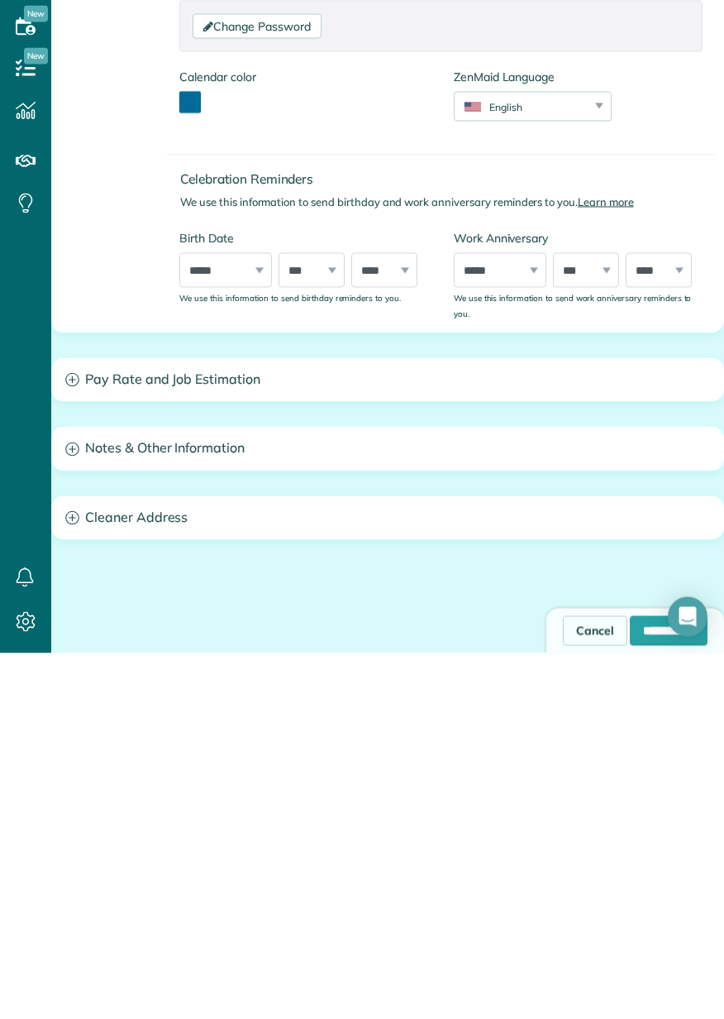
scroll to position [70, 0]
click at [646, 994] on input "**********" at bounding box center [669, 996] width 78 height 30
type input "**********"
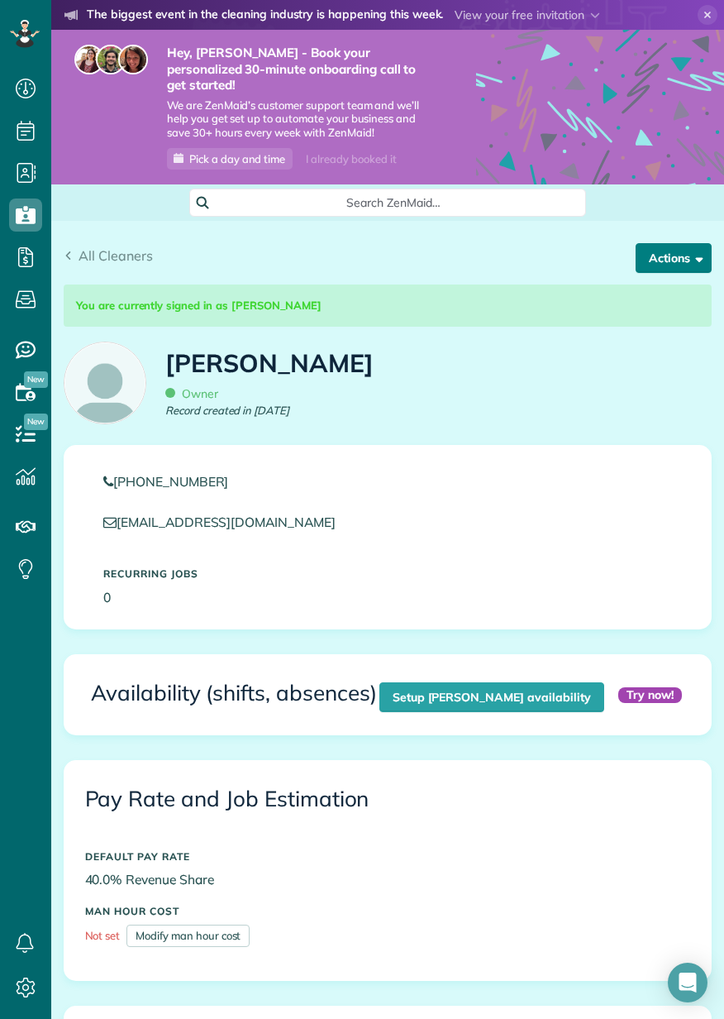
click at [683, 244] on button "Actions" at bounding box center [674, 258] width 76 height 30
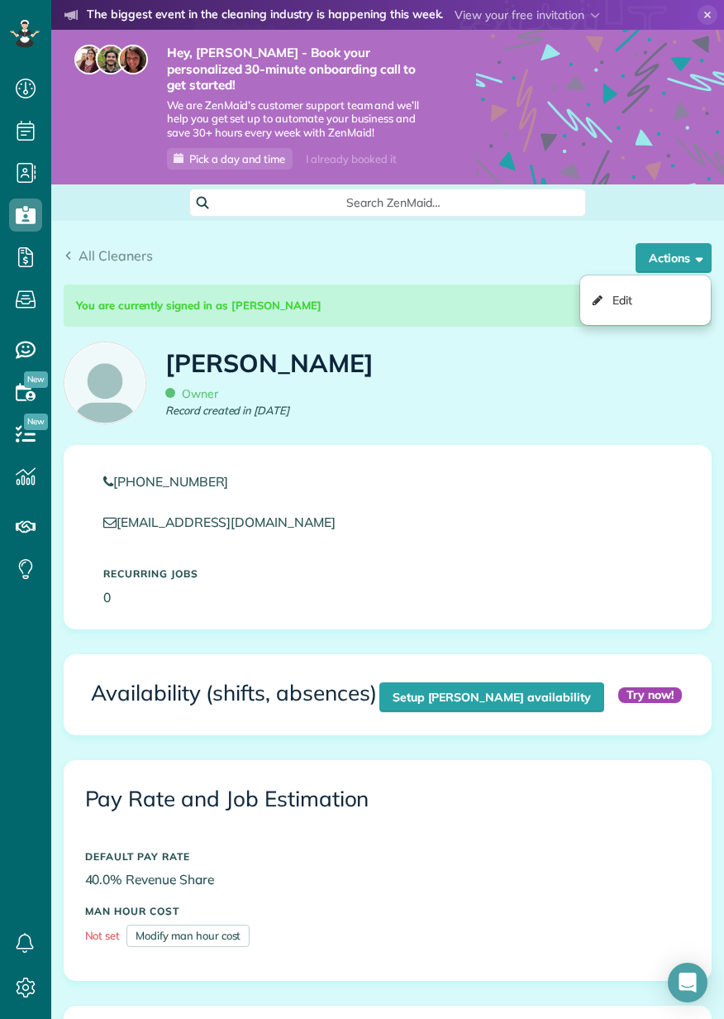
click at [582, 386] on div "You are currently signed in as Bridgette Bergeson Bridgette Bergeson Owner Reco…" at bounding box center [387, 361] width 673 height 167
click at [34, 179] on icon at bounding box center [25, 172] width 33 height 33
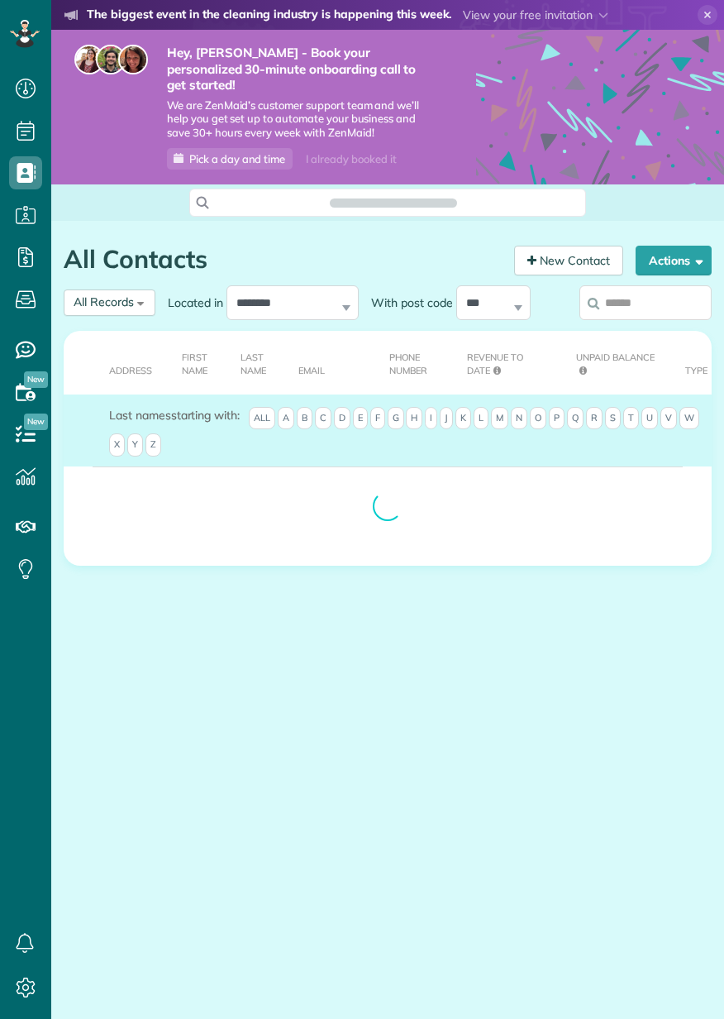
scroll to position [7, 7]
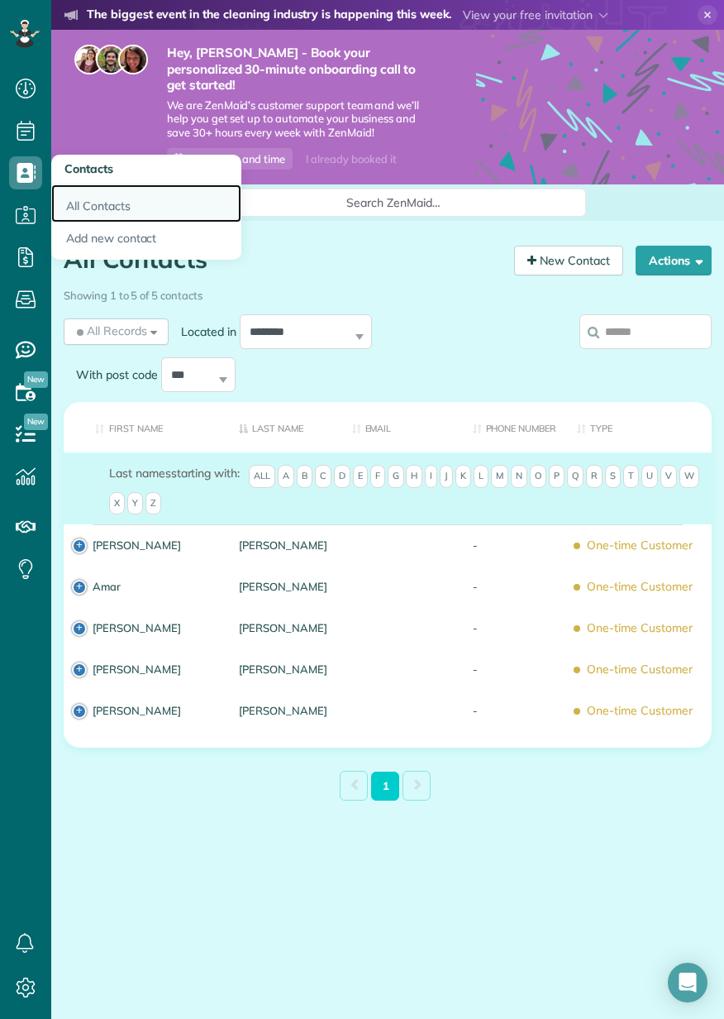
click at [78, 202] on link "All Contacts" at bounding box center [146, 203] width 190 height 38
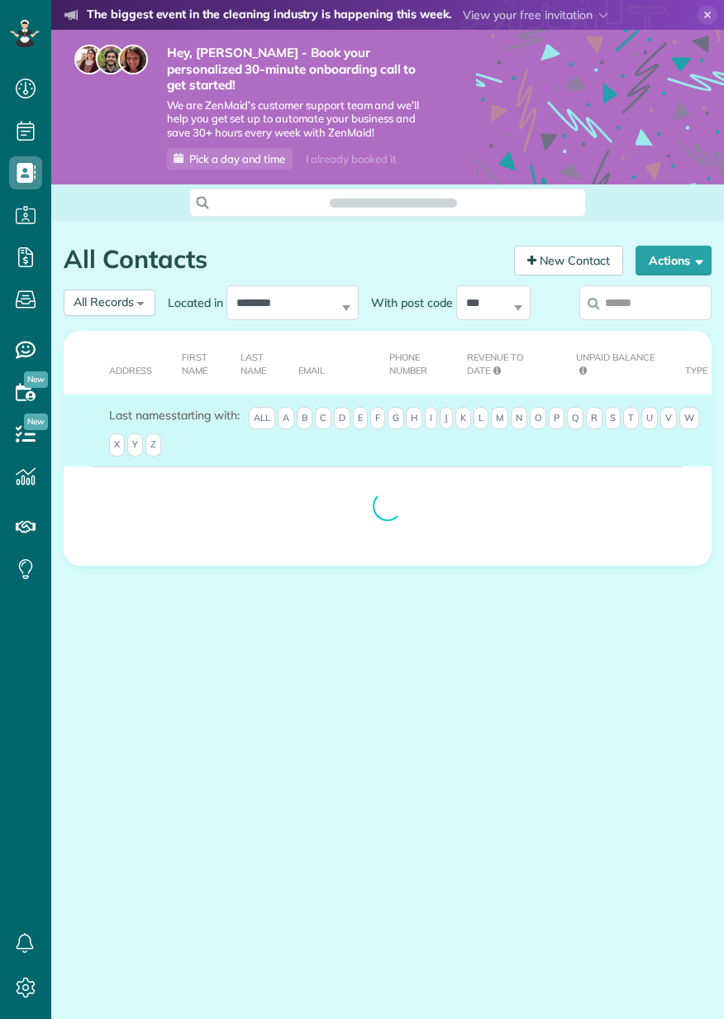
scroll to position [7, 7]
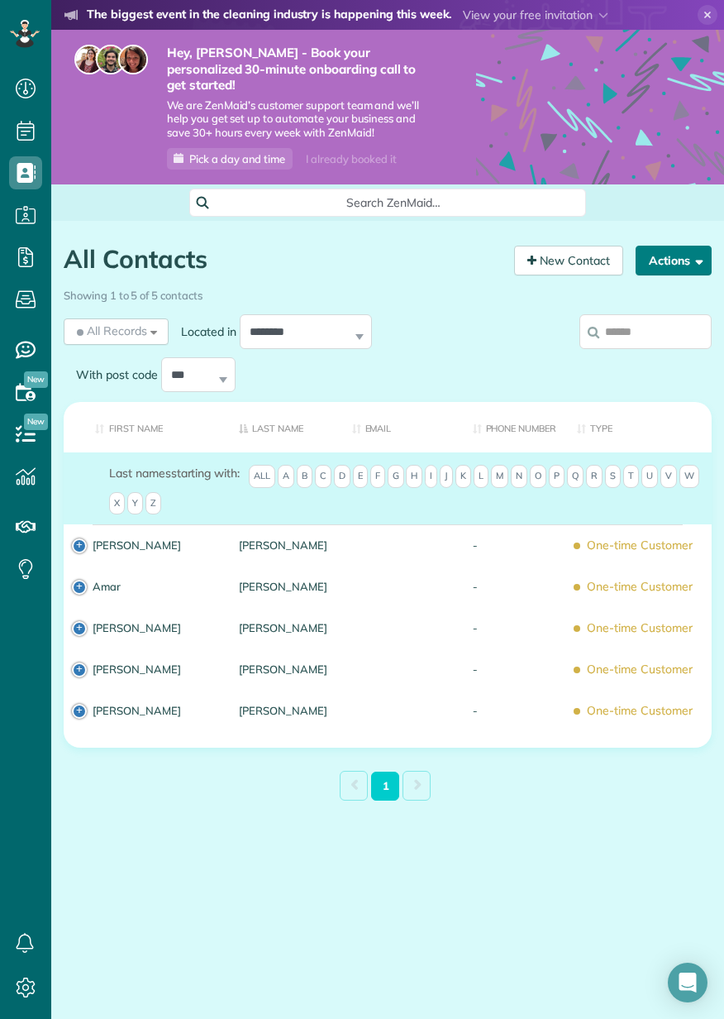
click at [694, 254] on span "button" at bounding box center [696, 260] width 12 height 12
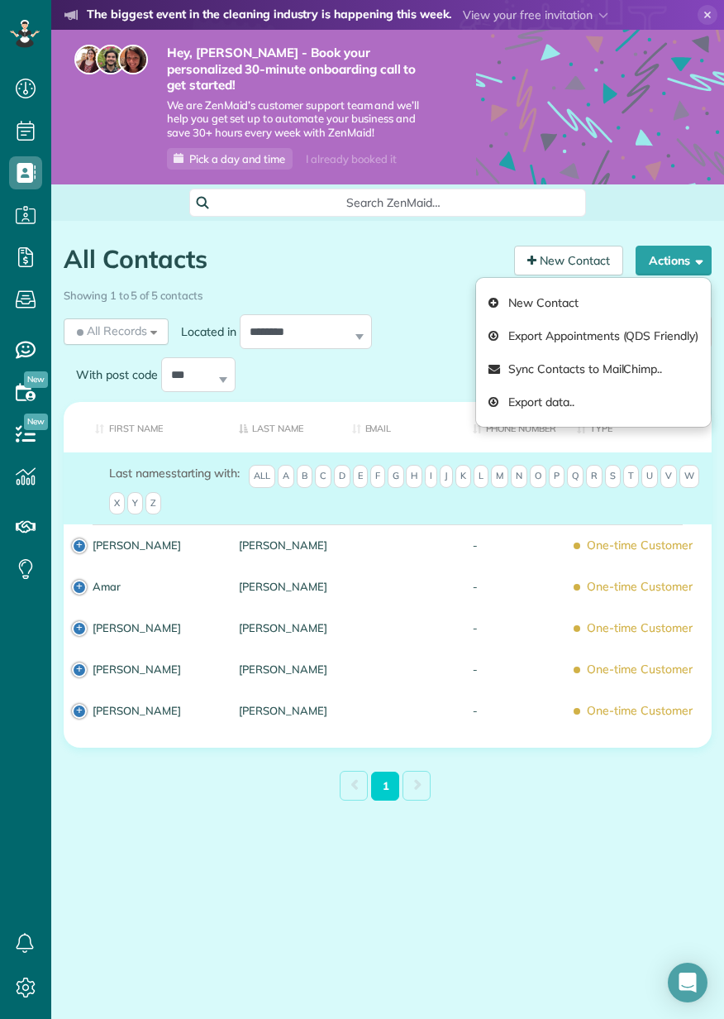
click at [445, 255] on h1 "All Contacts" at bounding box center [283, 259] width 438 height 27
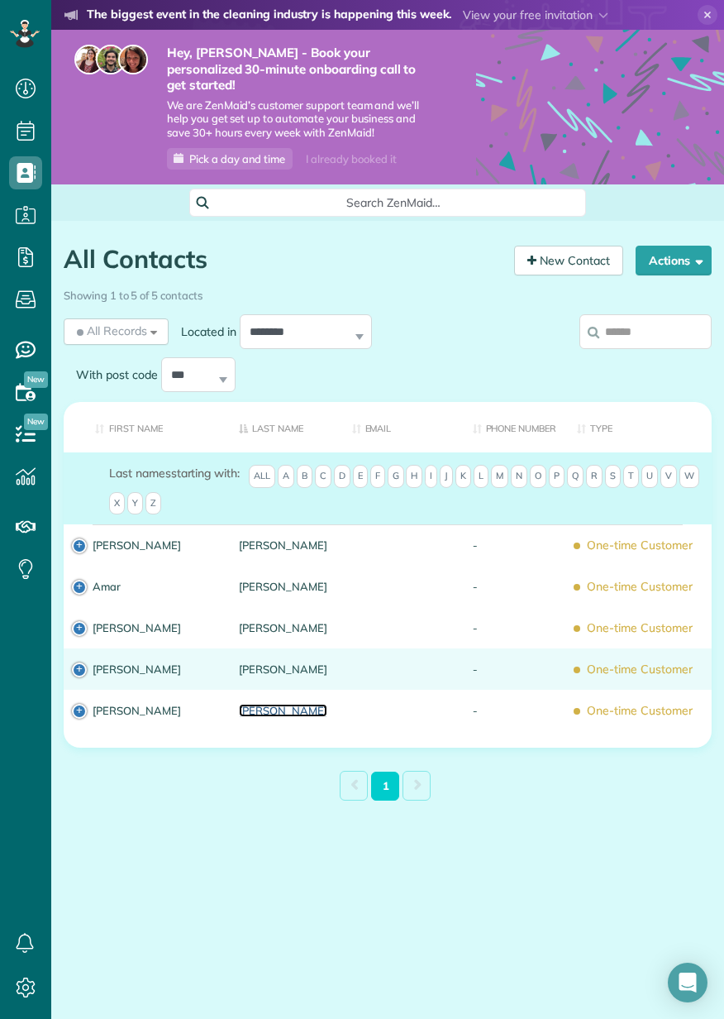
click at [274, 704] on link "Tinberg" at bounding box center [283, 710] width 88 height 12
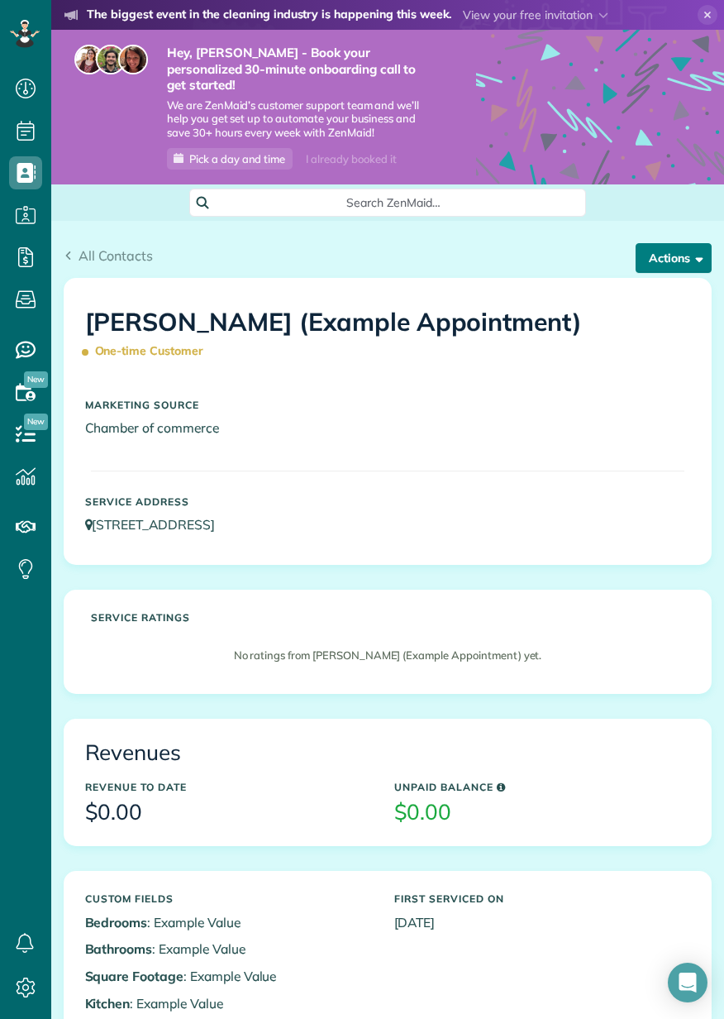
click at [687, 243] on button "Actions" at bounding box center [674, 258] width 76 height 30
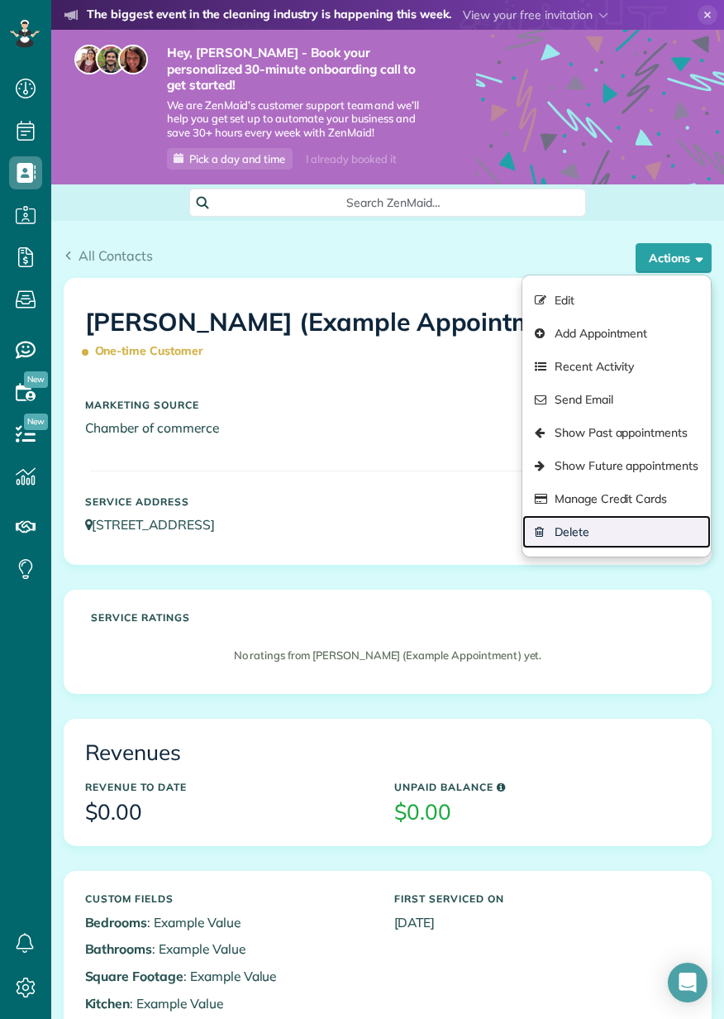
click at [575, 519] on link "Delete" at bounding box center [616, 531] width 188 height 33
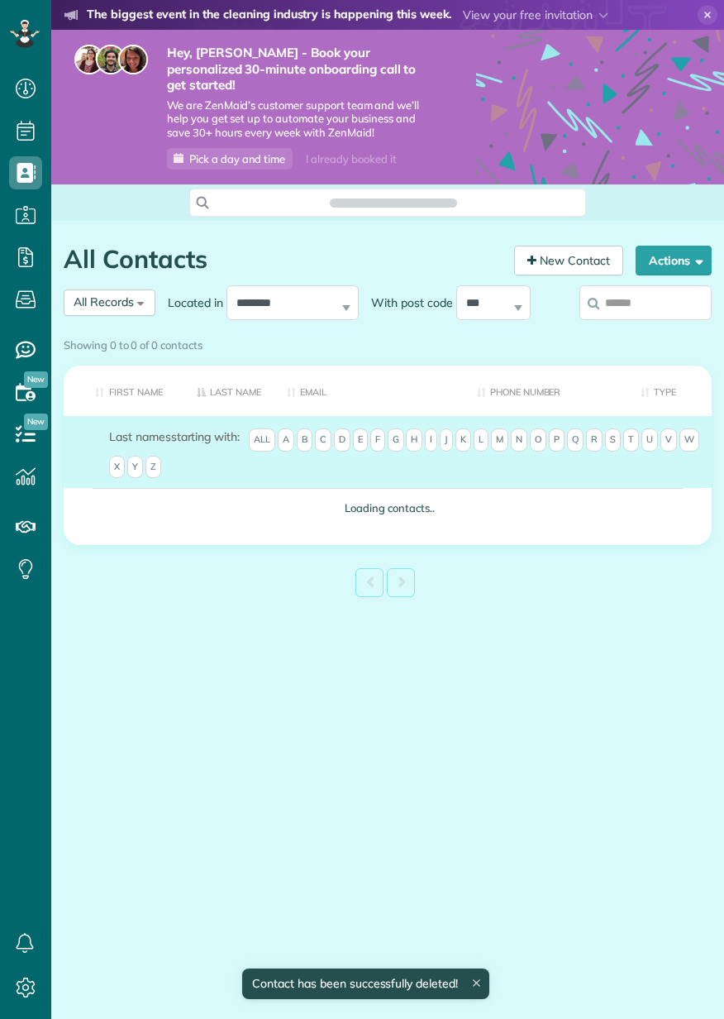
scroll to position [7, 7]
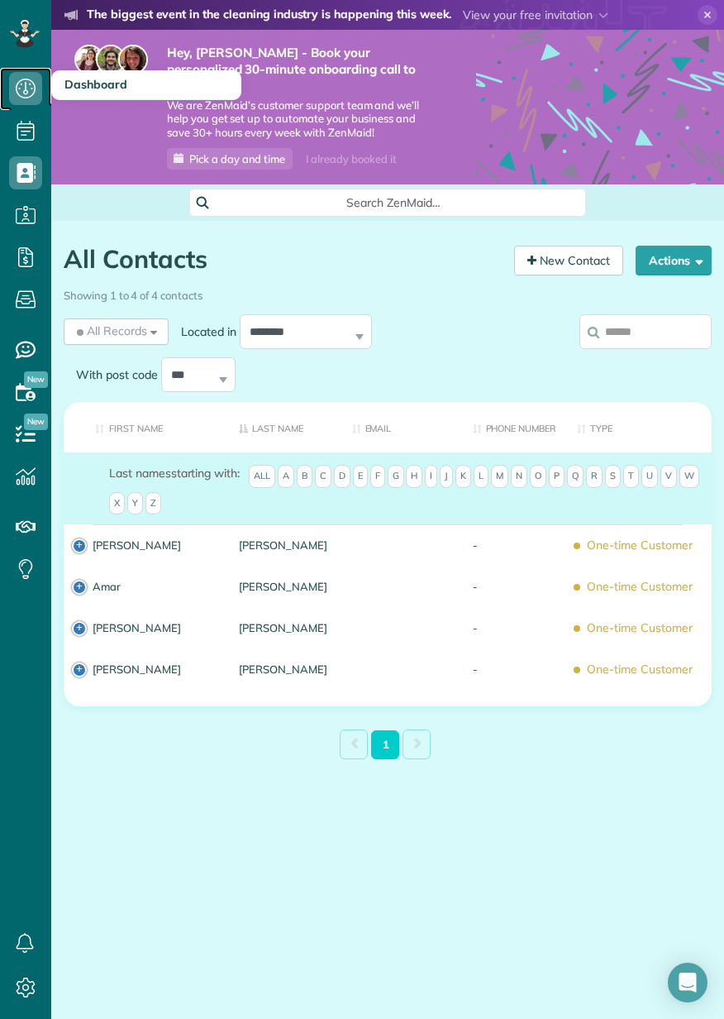
click at [21, 93] on icon at bounding box center [25, 88] width 33 height 33
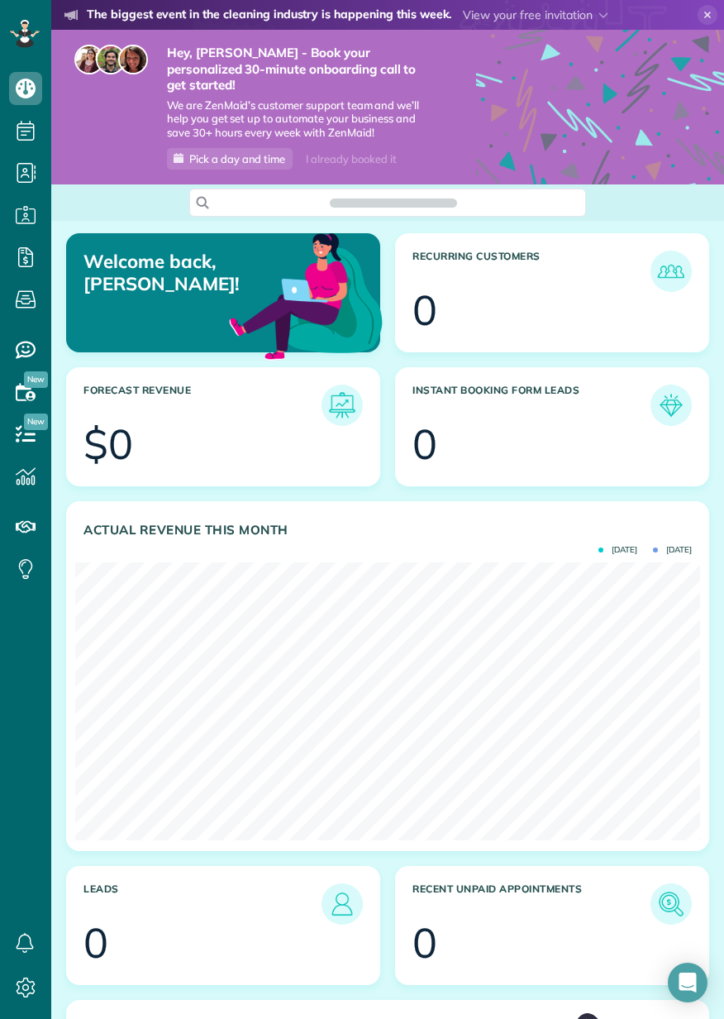
scroll to position [278, 625]
click at [709, 12] on icon at bounding box center [708, 15] width 20 height 20
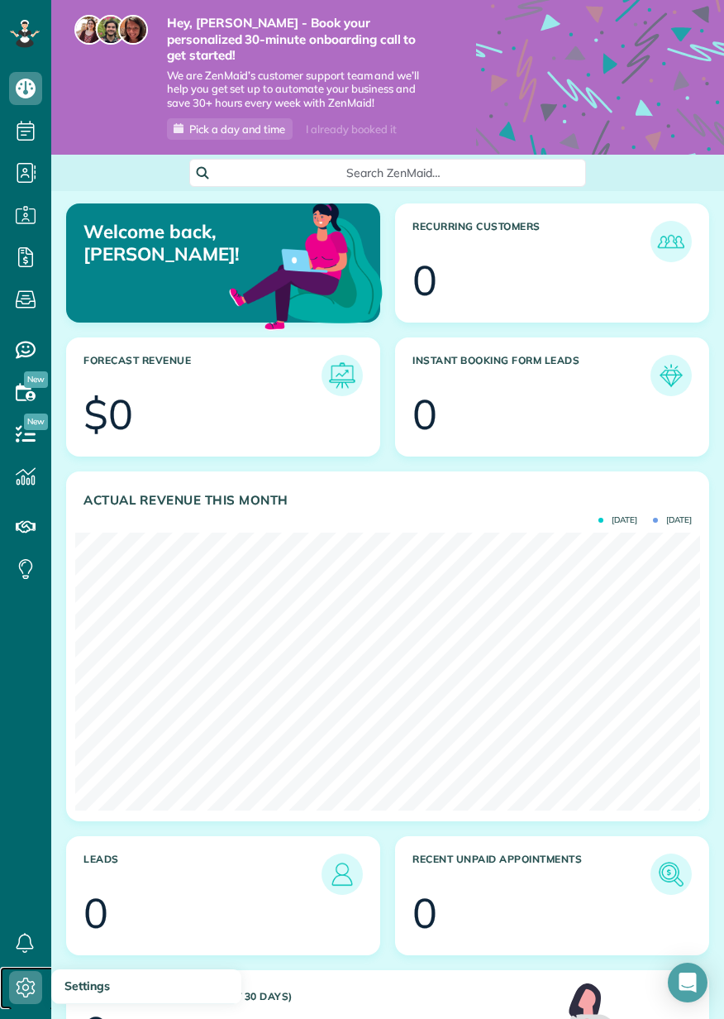
click at [37, 1004] on icon at bounding box center [25, 987] width 33 height 33
